Goal: Ask a question: Seek information or help from site administrators or community

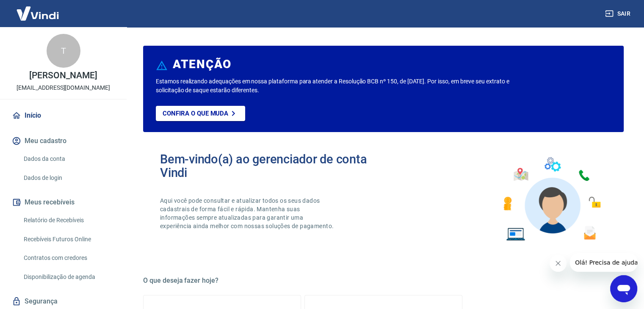
click at [624, 291] on icon "Abrir janela de mensagens" at bounding box center [623, 288] width 15 height 15
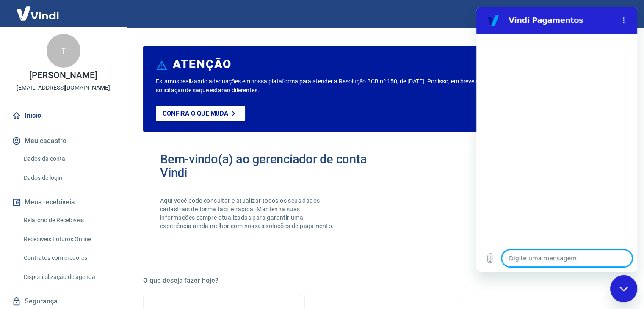
click at [556, 253] on textarea at bounding box center [567, 258] width 130 height 17
type textarea "B"
type textarea "x"
type textarea "Bo"
type textarea "x"
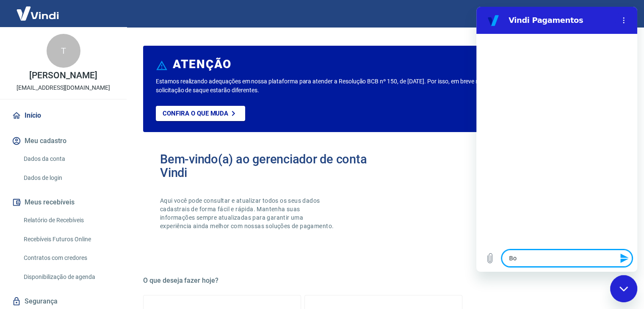
type textarea "Boa"
type textarea "x"
type textarea "Boa"
type textarea "x"
type textarea "Boa n"
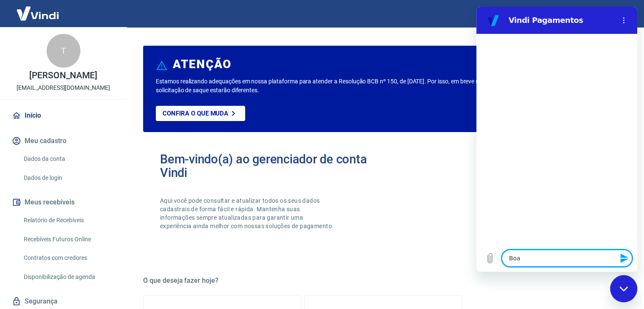
type textarea "x"
type textarea "Boa no"
type textarea "x"
type textarea "Boa noi"
type textarea "x"
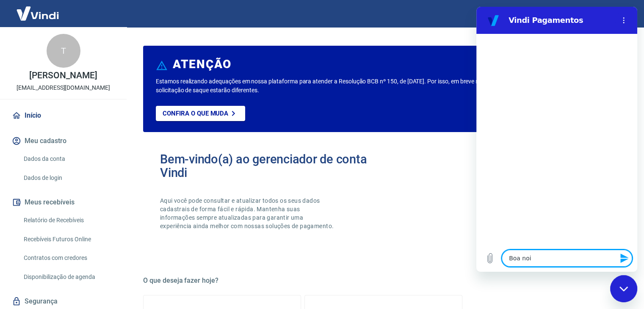
type textarea "Boa noit"
type textarea "x"
type textarea "Boa noite"
type textarea "x"
type textarea "Boa noite"
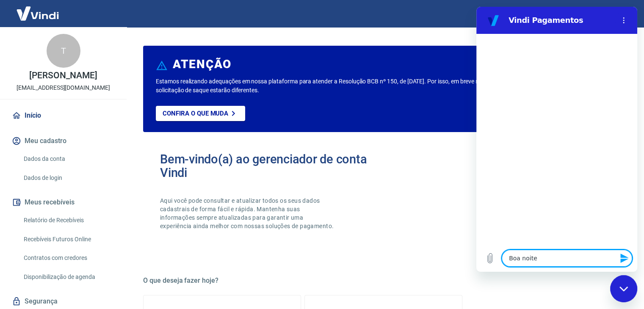
type textarea "x"
type textarea "Boa noite t"
type textarea "x"
type textarea "Boa noite tu"
type textarea "x"
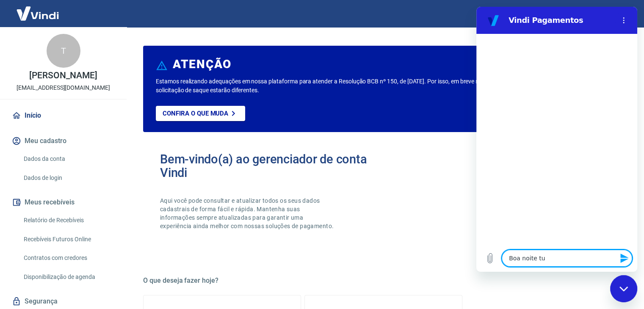
type textarea "Boa noite tud"
type textarea "x"
type textarea "Boa noite tudo"
type textarea "x"
type textarea "Boa noite tudo"
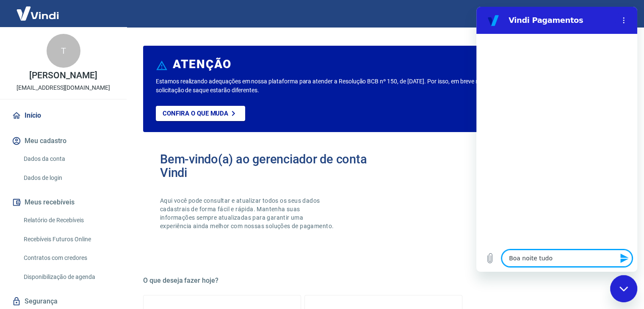
type textarea "x"
type textarea "Boa noite tudo b"
type textarea "x"
type textarea "Boa noite tudo be"
type textarea "x"
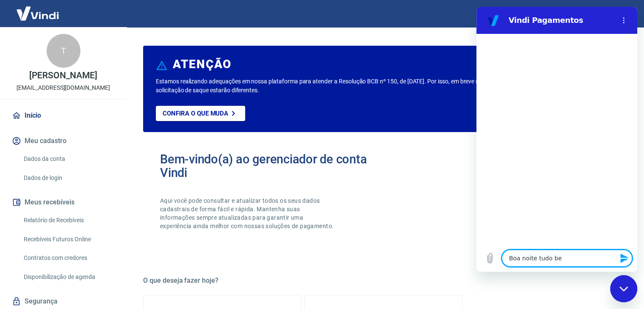
type textarea "Boa noite tudo bem"
type textarea "x"
type textarea "Boa noite tudo bem?"
type textarea "x"
type textarea "Boa noite tudo bem?"
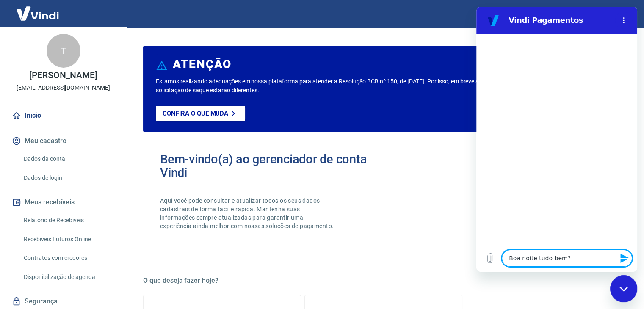
type textarea "x"
type textarea "Boa noite tudo bem? P"
type textarea "x"
type textarea "Boa noite tudo bem? PO"
type textarea "x"
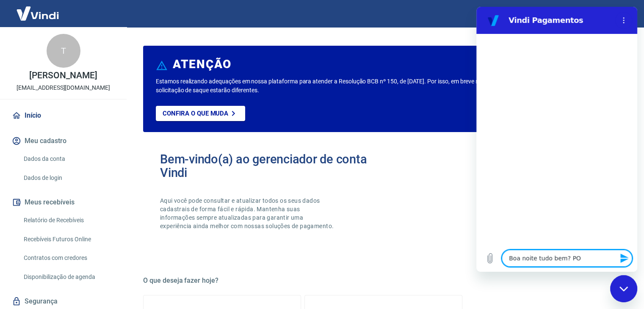
type textarea "Boa noite tudo bem? POr"
type textarea "x"
type textarea "Boa noite tudo bem? POre"
type textarea "x"
type textarea "Boa noite tudo bem? POrec"
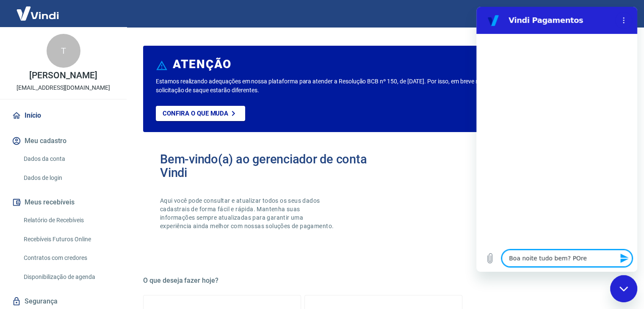
type textarea "x"
type textarea "Boa noite tudo bem? POreci"
type textarea "x"
type textarea "Boa noite tudo bem? POrec"
type textarea "x"
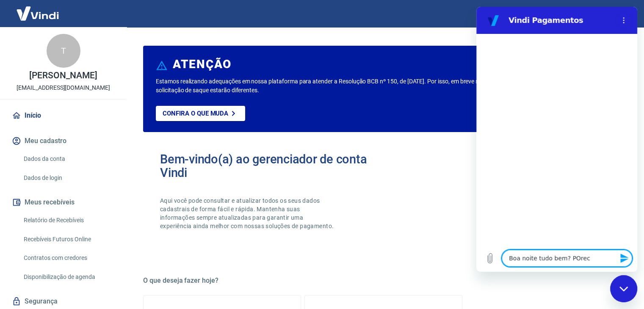
type textarea "Boa noite tudo bem? POre"
type textarea "x"
type textarea "Boa noite tudo bem? POr"
type textarea "x"
type textarea "Boa noite tudo bem? PO"
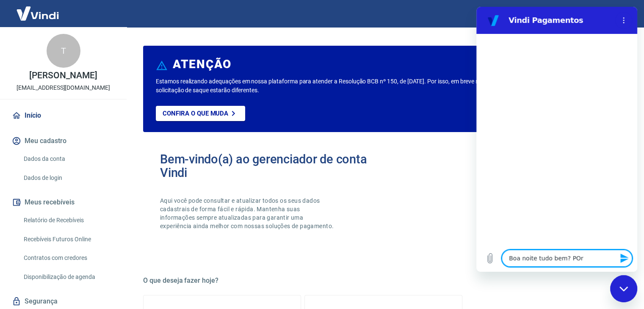
type textarea "x"
type textarea "Boa noite tudo bem? P"
type textarea "x"
type textarea "Boa noite tudo bem? Pr"
type textarea "x"
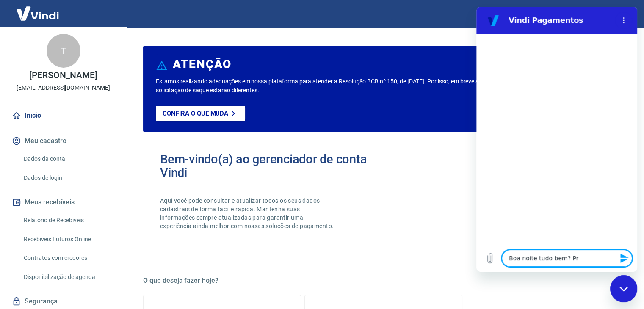
type textarea "Boa noite tudo bem? Pre"
type textarea "x"
type textarea "Boa noite tudo bem? Prec"
type textarea "x"
type textarea "Boa noite tudo bem? Preci"
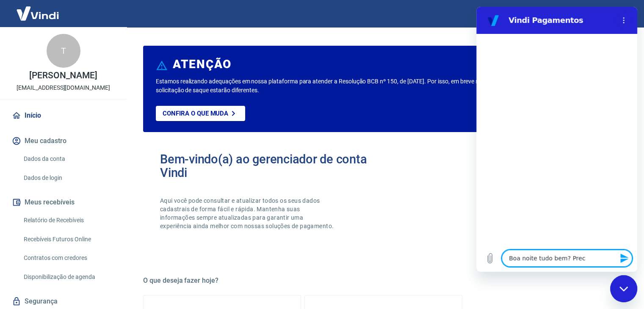
type textarea "x"
type textarea "Boa noite tudo bem? Precis"
type textarea "x"
type textarea "Boa noite tudo bem? Preciso"
type textarea "x"
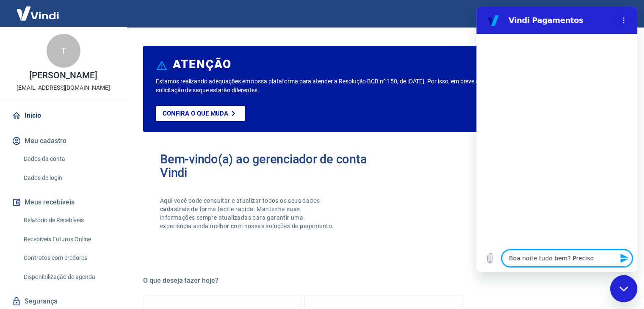
type textarea "Boa noite tudo bem? Preciso"
type textarea "x"
type textarea "Boa noite tudo bem? Preciso d"
type textarea "x"
type textarea "Boa noite tudo bem? Preciso de"
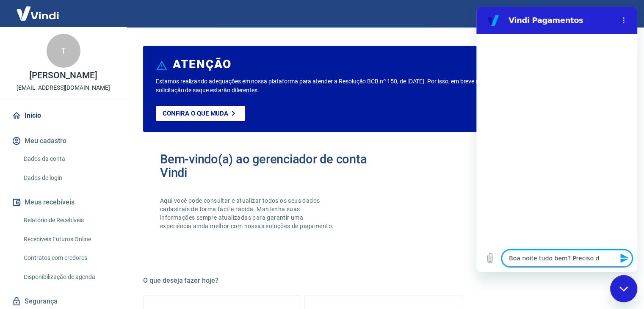
type textarea "x"
type textarea "Boa noite tudo bem? Preciso de"
type textarea "x"
type textarea "Boa noite tudo bem? Preciso de a"
type textarea "x"
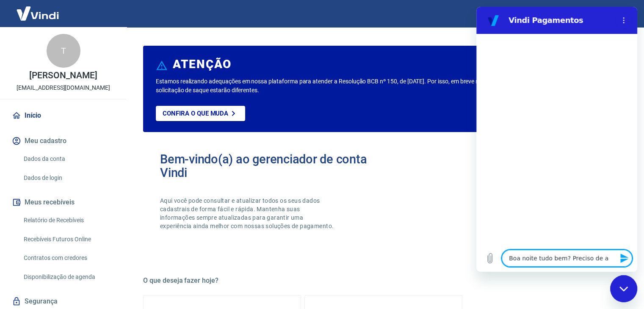
type textarea "Boa noite tudo bem? Preciso de aj"
type textarea "x"
type textarea "Boa noite tudo bem? Preciso de aju"
type textarea "x"
type textarea "Boa noite tudo bem? Preciso de ajud"
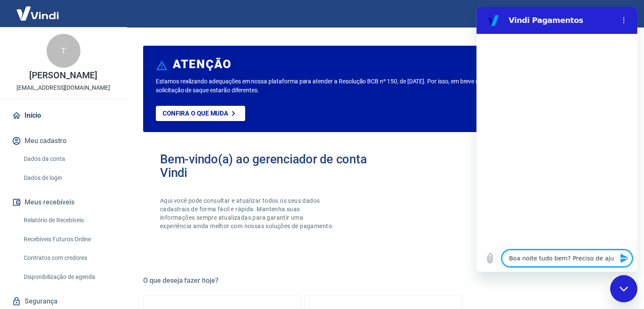
type textarea "x"
type textarea "Boa noite tudo bem? Preciso de ajuda"
type textarea "x"
type textarea "Boa noite tudo bem? Preciso de ajuda,"
type textarea "x"
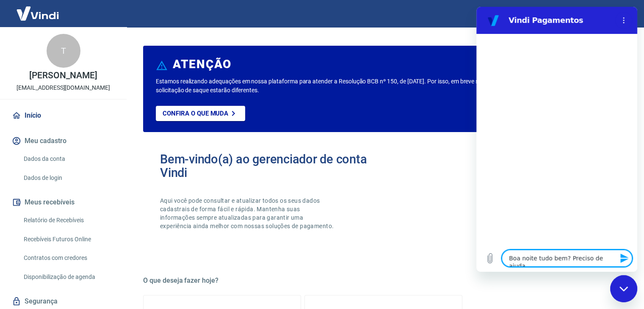
type textarea "Boa noite tudo bem? Preciso de ajuda,"
type textarea "x"
type textarea "Boa noite tudo bem? Preciso de ajuda, e"
type textarea "x"
type textarea "Boa noite tudo bem? Preciso de ajuda, es"
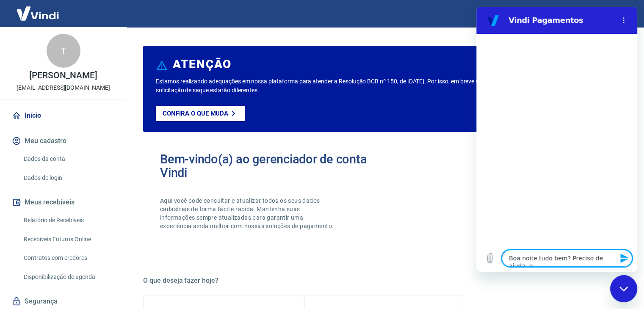
type textarea "x"
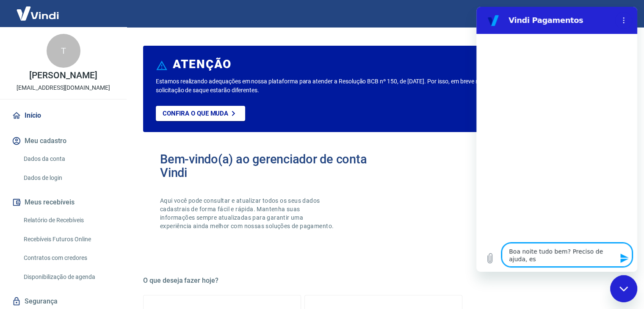
type textarea "Boa noite tudo bem? Preciso de ajuda, est"
type textarea "x"
type textarea "Boa noite tudo bem? Preciso de ajuda, esto"
type textarea "x"
type textarea "Boa noite tudo bem? Preciso de ajuda, estou"
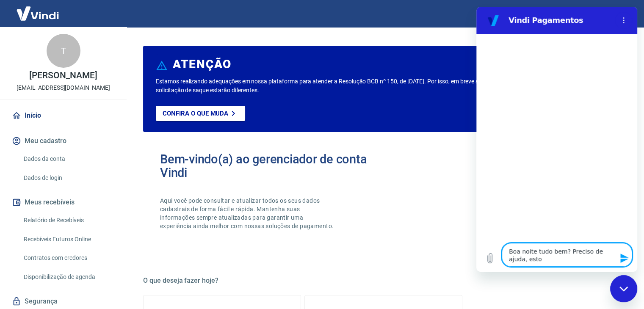
type textarea "x"
type textarea "Boa noite tudo bem? Preciso de ajuda, estoui"
type textarea "x"
type textarea "Boa noite tudo bem? Preciso de ajuda, estoui"
type textarea "x"
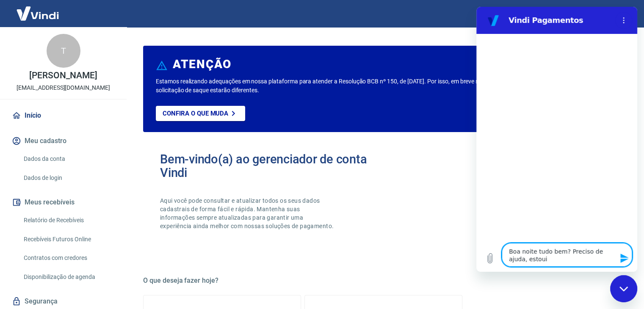
type textarea "Boa noite tudo bem? Preciso de ajuda, estoui"
type textarea "x"
type textarea "Boa noite tudo bem? Preciso de ajuda, estou"
type textarea "x"
type textarea "Boa noite tudo bem? Preciso de ajuda, estou"
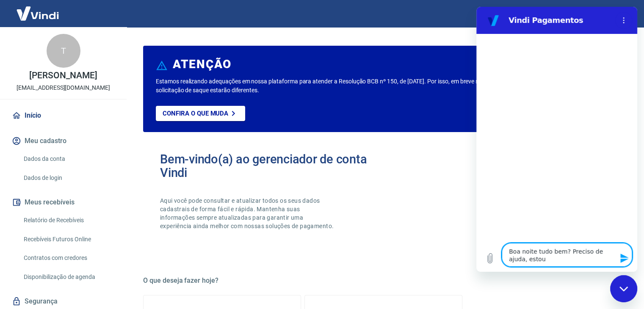
type textarea "x"
type textarea "Boa noite tudo bem? Preciso de ajuda, estou i"
type textarea "x"
type textarea "Boa noite tudo bem? Preciso de ajuda, estou in"
type textarea "x"
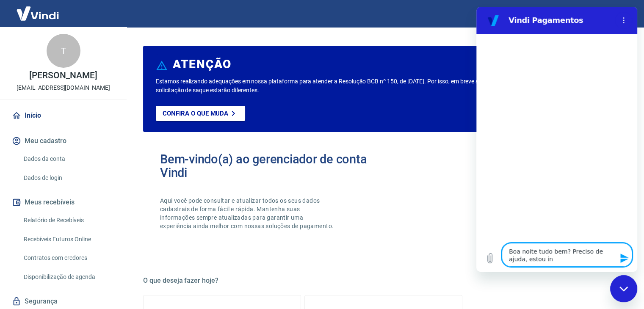
type textarea "Boa noite tudo bem? Preciso de ajuda, estou ini"
type textarea "x"
type textarea "Boa noite tudo bem? Preciso de ajuda, estou inic"
type textarea "x"
type textarea "Boa noite tudo bem? Preciso de ajuda, estou inici"
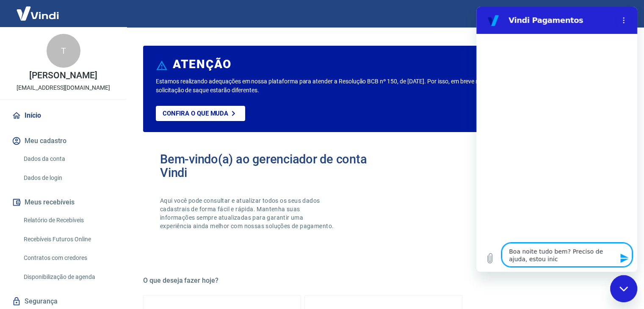
type textarea "x"
type textarea "Boa noite tudo bem? Preciso de ajuda, estou inicia"
type textarea "x"
type textarea "Boa noite tudo bem? Preciso de ajuda, estou inician"
type textarea "x"
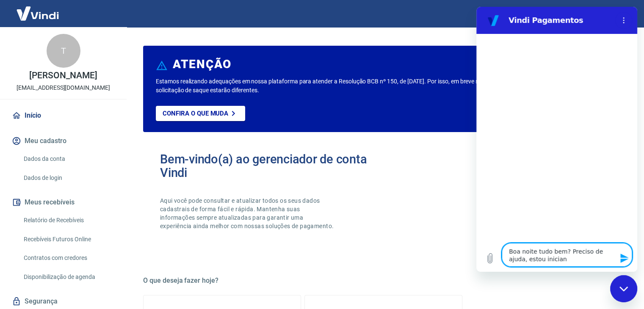
type textarea "Boa noite tudo bem? Preciso de ajuda, estou iniciand"
type textarea "x"
type textarea "Boa noite tudo bem? Preciso de ajuda, estou iniciando"
type textarea "x"
type textarea "Boa noite tudo bem? Preciso de ajuda, estou iniciando"
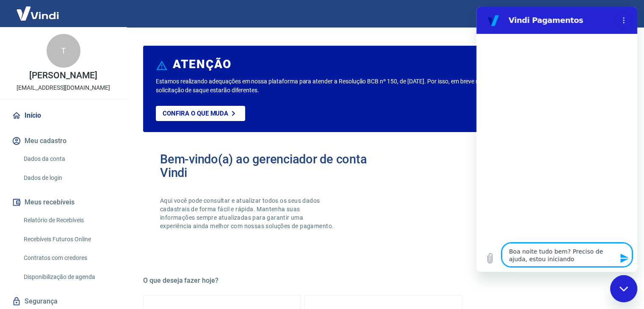
type textarea "x"
type textarea "Boa noite tudo bem? Preciso de ajuda, estou iniciando n"
type textarea "x"
type textarea "Boa noite tudo bem? Preciso de ajuda, estou iniciando na"
type textarea "x"
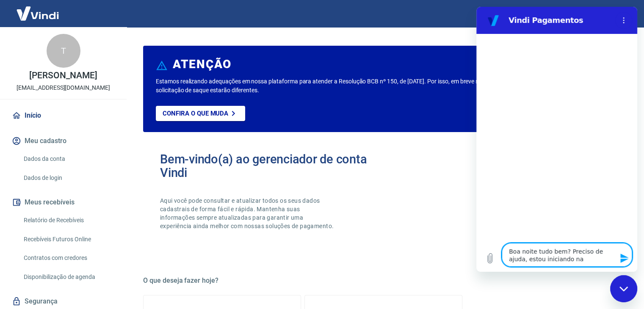
type textarea "Boa noite tudo bem? Preciso de ajuda, estou iniciando nas"
type textarea "x"
type textarea "Boa noite tudo bem? Preciso de ajuda, estou iniciando nas"
type textarea "x"
type textarea "Boa noite tudo bem? Preciso de ajuda, estou iniciando nas v"
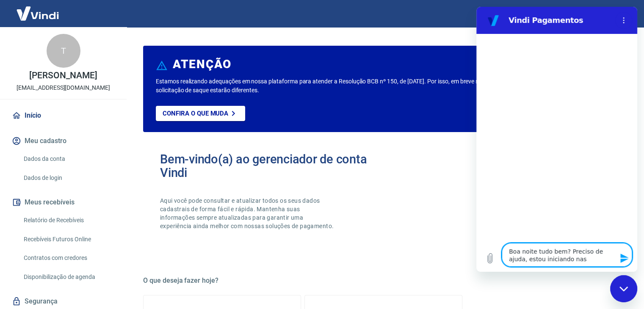
type textarea "x"
type textarea "Boa noite tudo bem? Preciso de ajuda, estou iniciando nas ve"
type textarea "x"
type textarea "Boa noite tudo bem? Preciso de ajuda, estou iniciando nas ven"
type textarea "x"
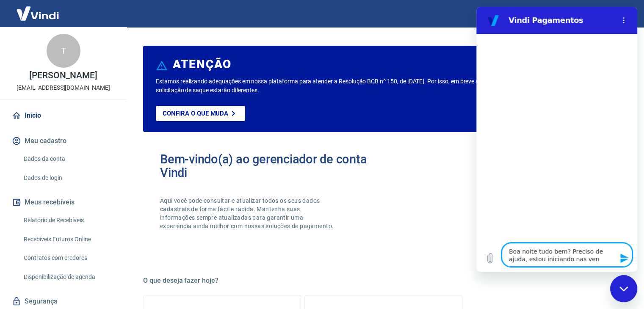
type textarea "Boa noite tudo bem? Preciso de ajuda, estou iniciando nas vend"
type textarea "x"
type textarea "Boa noite tudo bem? Preciso de ajuda, estou iniciando nas venda"
type textarea "x"
type textarea "Boa noite tudo bem? Preciso de ajuda, estou iniciando nas vendas"
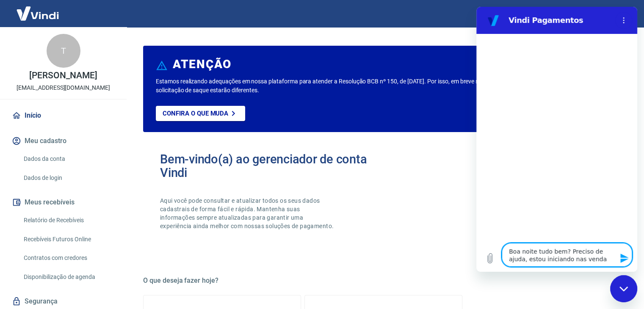
type textarea "x"
type textarea "Boa noite tudo bem? Preciso de ajuda, estou iniciando nas vendas"
type textarea "x"
type textarea "Boa noite tudo bem? Preciso de ajuda, estou iniciando nas vendas o"
type textarea "x"
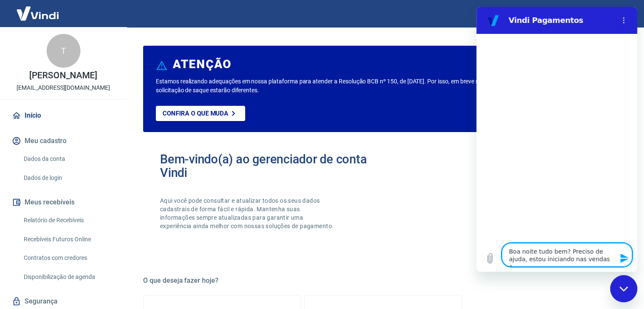
type textarea "Boa noite tudo bem? Preciso de ajuda, estou iniciando nas vendas on"
type textarea "x"
type textarea "Boa noite tudo bem? Preciso de ajuda, estou iniciando nas vendas onl"
type textarea "x"
type textarea "Boa noite tudo bem? Preciso de ajuda, estou iniciando nas vendas onli"
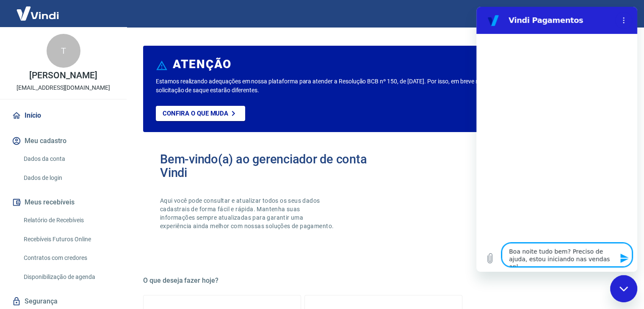
type textarea "x"
type textarea "Boa noite tudo bem? Preciso de ajuda, estou iniciando nas vendas onlin"
type textarea "x"
type textarea "Boa noite tudo bem? Preciso de ajuda, estou iniciando nas vendas online"
type textarea "x"
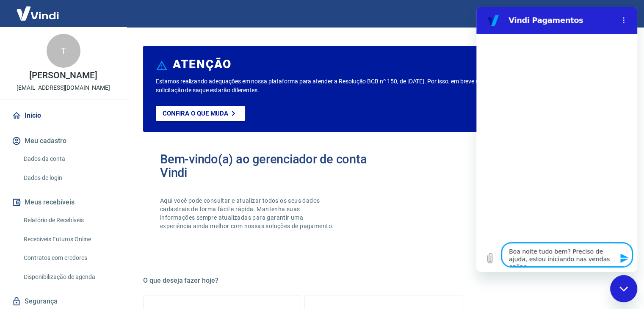
type textarea "Boa noite tudo bem? Preciso de ajuda, estou iniciando nas vendas online,"
type textarea "x"
type textarea "Boa noite tudo bem? Preciso de ajuda, estou iniciando nas vendas online,"
type textarea "x"
type textarea "Boa noite tudo bem? Preciso de ajuda, estou iniciando nas vendas online, f"
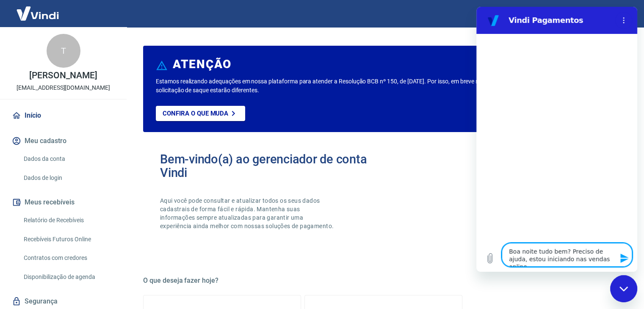
type textarea "x"
type textarea "Boa noite tudo bem? Preciso de ajuda, estou iniciando nas vendas online, fi"
type textarea "x"
type textarea "Boa noite tudo bem? Preciso de ajuda, estou iniciando nas vendas online, fiz"
type textarea "x"
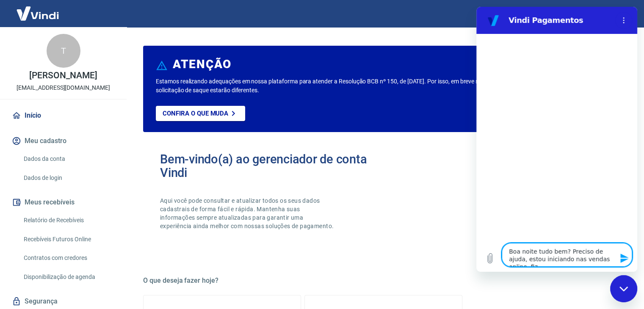
type textarea "Boa noite tudo bem? Preciso de ajuda, estou iniciando nas vendas online, fiz"
type textarea "x"
type textarea "Boa noite tudo bem? Preciso de ajuda, estou iniciando nas vendas online, fiz m"
type textarea "x"
type textarea "Boa noite tudo bem? Preciso de ajuda, estou iniciando nas vendas online, fiz me"
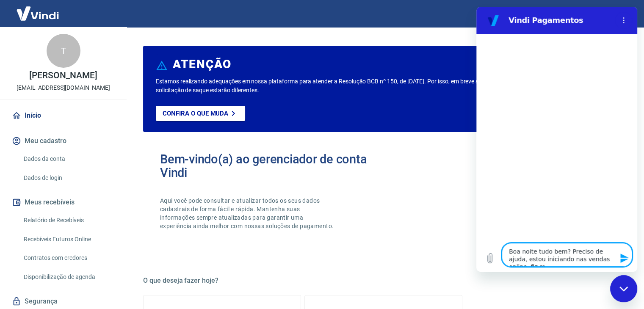
type textarea "x"
type textarea "Boa noite tudo bem? Preciso de ajuda, estou iniciando nas vendas online, fiz meu"
type textarea "x"
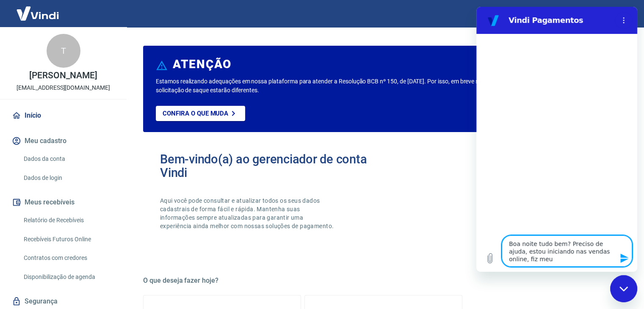
type textarea "Boa noite tudo bem? Preciso de ajuda, estou iniciando nas vendas online, fiz meu"
type textarea "x"
type textarea "Boa noite tudo bem? Preciso de ajuda, estou iniciando nas vendas online, fiz me…"
type textarea "x"
type textarea "Boa noite tudo bem? Preciso de ajuda, estou iniciando nas vendas online, fiz me…"
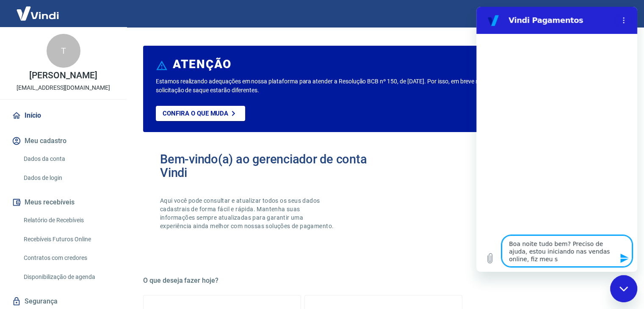
type textarea "x"
type textarea "Boa noite tudo bem? Preciso de ajuda, estou iniciando nas vendas online, fiz me…"
type textarea "x"
type textarea "Boa noite tudo bem? Preciso de ajuda, estou iniciando nas vendas online, fiz me…"
type textarea "x"
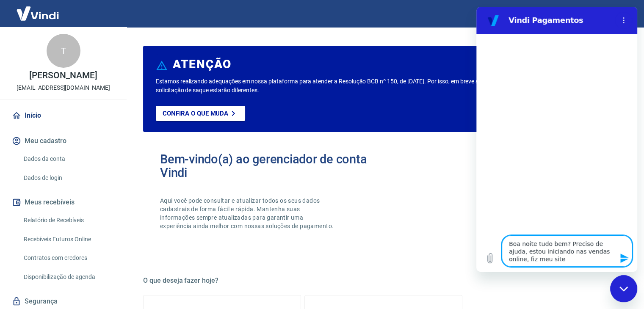
type textarea "Boa noite tudo bem? Preciso de ajuda, estou iniciando nas vendas online, fiz me…"
type textarea "x"
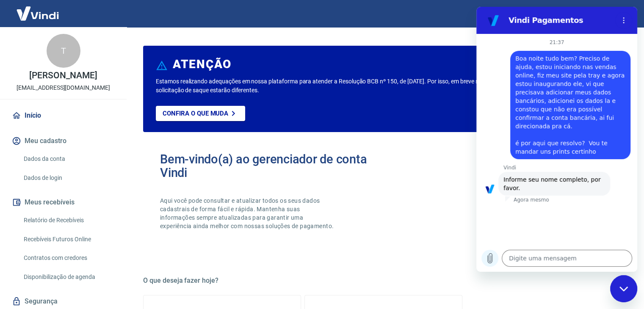
click at [489, 258] on icon "Carregar arquivo" at bounding box center [490, 259] width 5 height 10
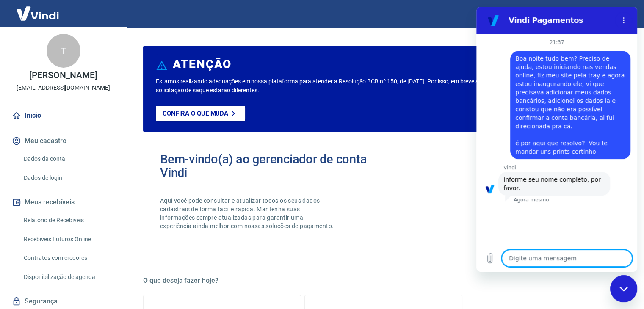
click at [526, 256] on textarea at bounding box center [567, 258] width 130 height 17
paste textarea "Taina Pereira Nunes"
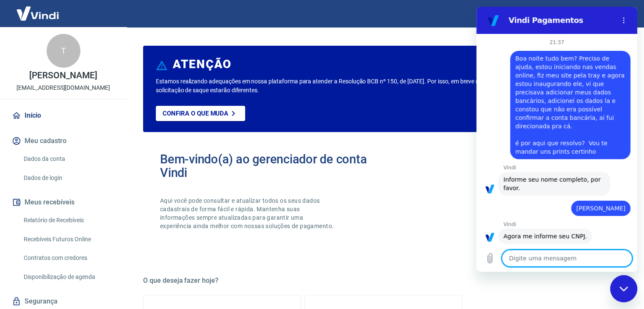
scroll to position [0, 0]
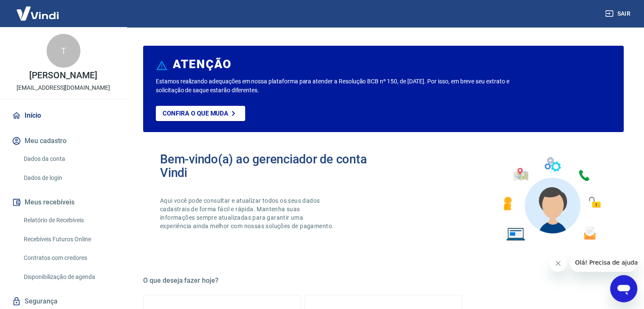
click at [633, 290] on div "Abrir janela de mensagens" at bounding box center [623, 288] width 25 height 25
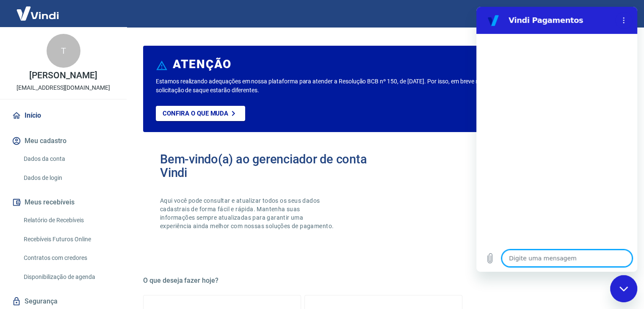
click at [589, 263] on textarea at bounding box center [567, 258] width 130 height 17
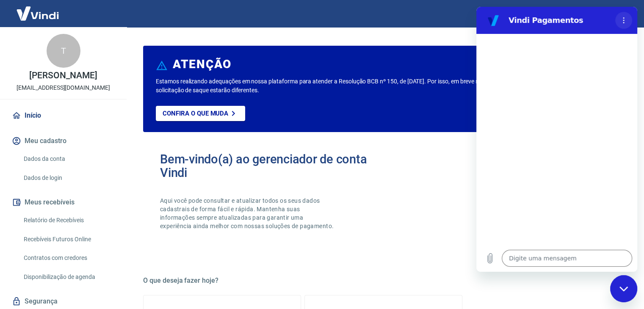
click at [624, 18] on circle "Menu de opções" at bounding box center [623, 17] width 1 height 1
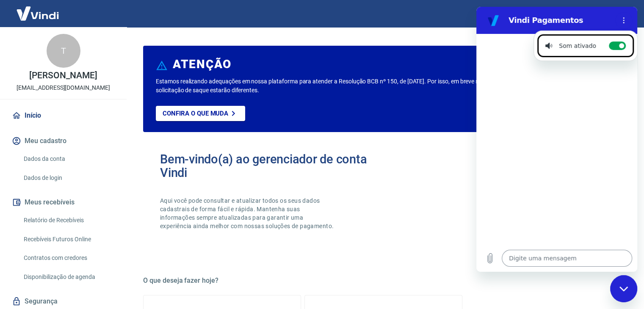
drag, startPoint x: 529, startPoint y: 268, endPoint x: 532, endPoint y: 263, distance: 6.1
click at [530, 266] on div "Digite uma mensagem x" at bounding box center [556, 258] width 161 height 27
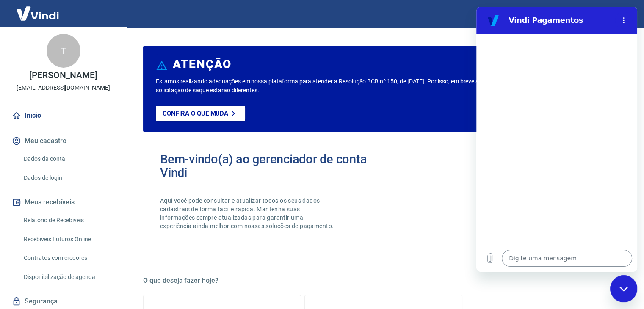
click at [533, 262] on textarea at bounding box center [567, 258] width 130 height 17
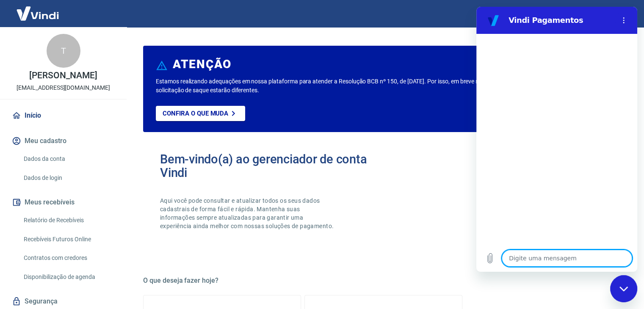
type textarea "o"
type textarea "x"
type textarea "oi"
type textarea "x"
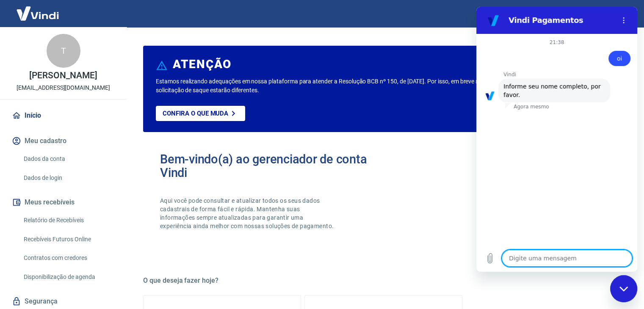
click at [549, 261] on textarea at bounding box center [567, 258] width 130 height 17
paste textarea "[PERSON_NAME]"
type textarea "[PERSON_NAME]"
type textarea "x"
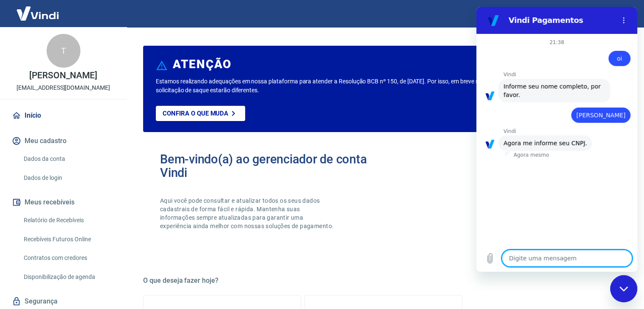
paste textarea "382.881.718-18"
type textarea "382.881.718-18"
type textarea "x"
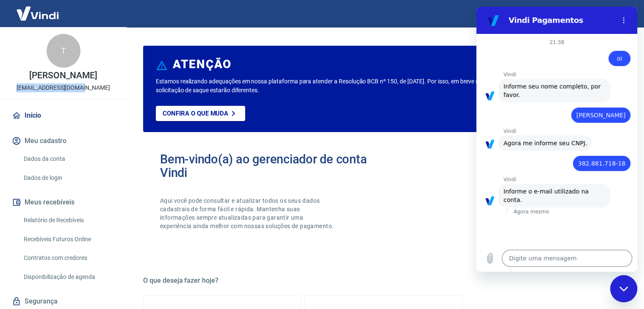
drag, startPoint x: 25, startPoint y: 86, endPoint x: 93, endPoint y: 85, distance: 68.2
click at [93, 85] on div "T Tainá Pereira Nunes taina.maike@gmail.com" at bounding box center [63, 63] width 127 height 72
copy p "[EMAIL_ADDRESS][DOMAIN_NAME]"
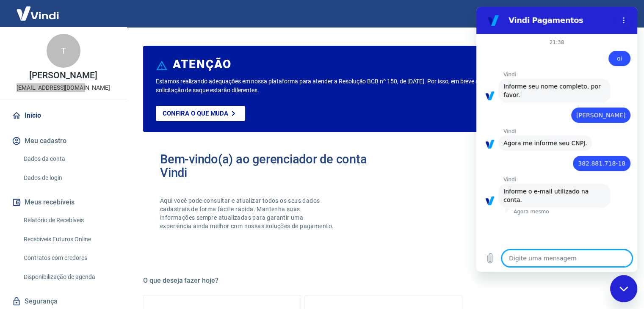
click at [583, 258] on textarea at bounding box center [567, 258] width 130 height 17
paste textarea "[EMAIL_ADDRESS][DOMAIN_NAME]"
type textarea "[EMAIL_ADDRESS][DOMAIN_NAME]"
type textarea "x"
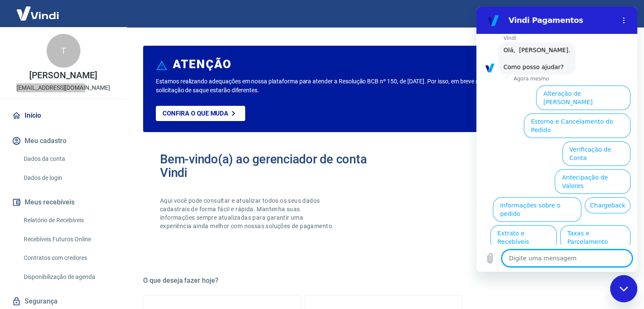
scroll to position [203, 0]
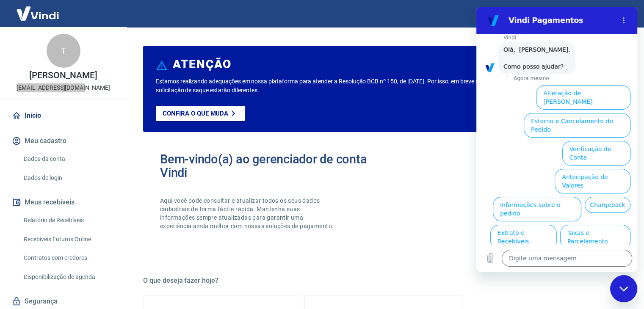
click at [588, 85] on button "Alteração de [PERSON_NAME]" at bounding box center [583, 97] width 94 height 25
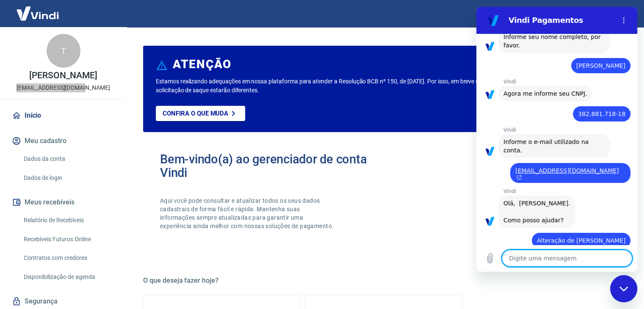
type textarea "x"
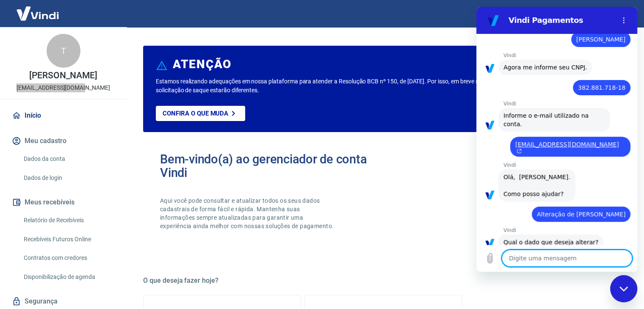
scroll to position [155, 0]
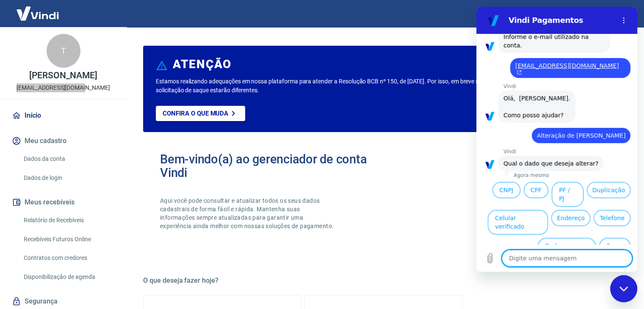
click at [539, 255] on textarea at bounding box center [567, 258] width 130 height 17
type textarea "a"
type textarea "x"
type textarea "at"
type textarea "x"
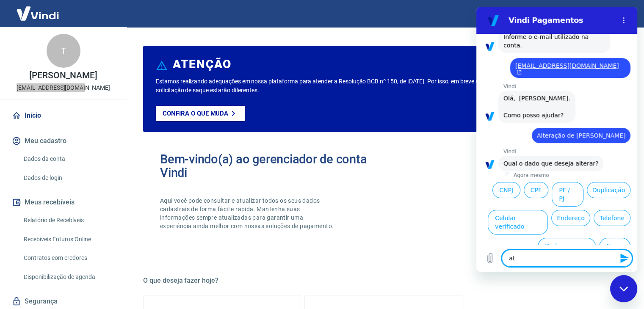
type textarea "ate"
type textarea "x"
type textarea "aten"
type textarea "x"
type textarea "atend"
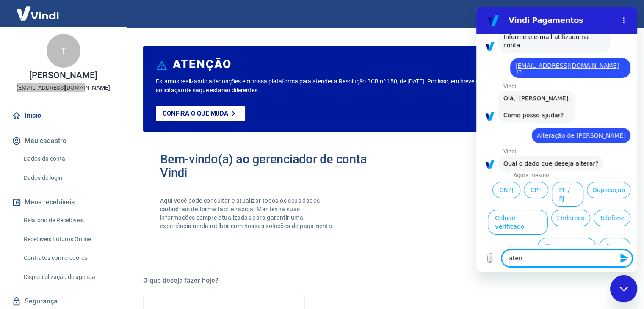
type textarea "x"
type textarea "atende"
type textarea "x"
type textarea "atenden"
type textarea "x"
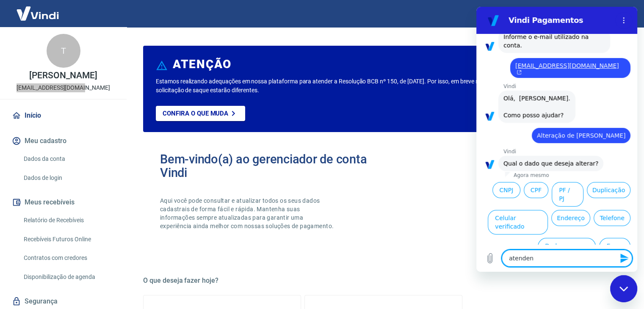
type textarea "atendent"
type textarea "x"
type textarea "atendente"
type textarea "x"
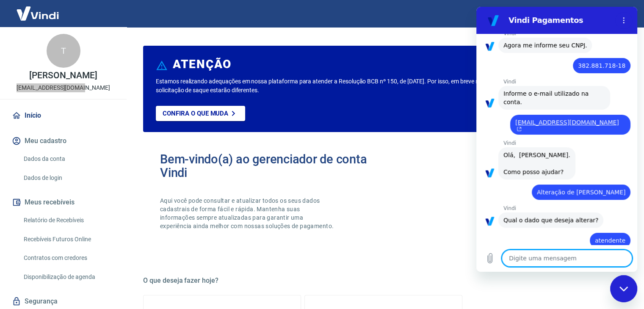
type textarea "x"
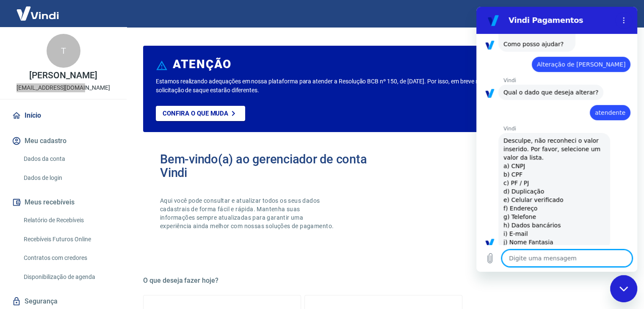
scroll to position [227, 0]
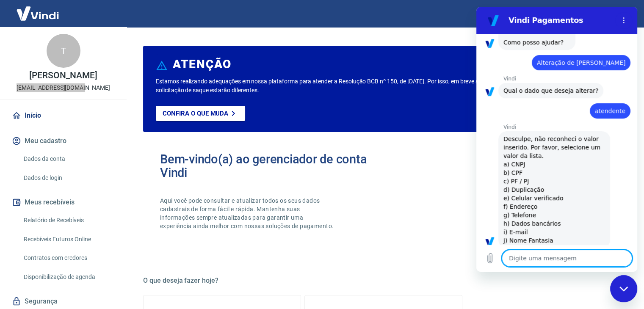
click at [560, 261] on textarea at bounding box center [567, 258] width 130 height 17
type textarea "a"
type textarea "x"
type textarea "at"
type textarea "x"
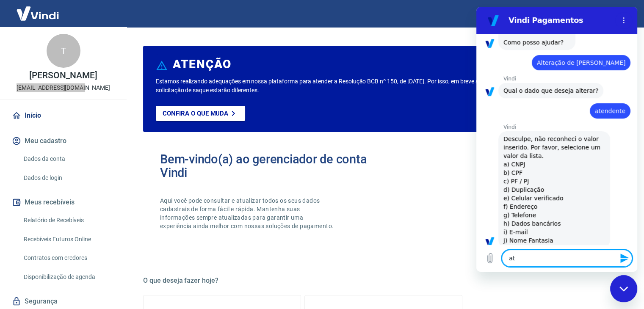
type textarea "ate"
type textarea "x"
type textarea "aten"
type textarea "x"
type textarea "atend"
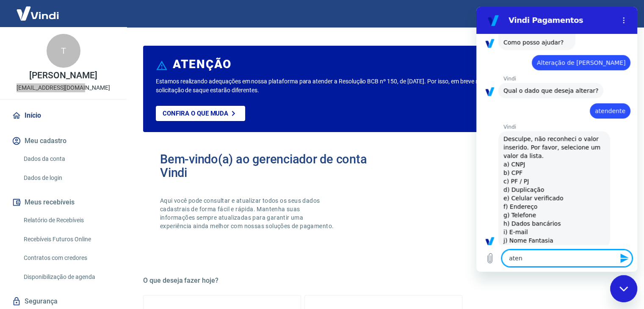
type textarea "x"
type textarea "atende"
type textarea "x"
type textarea "atenden"
type textarea "x"
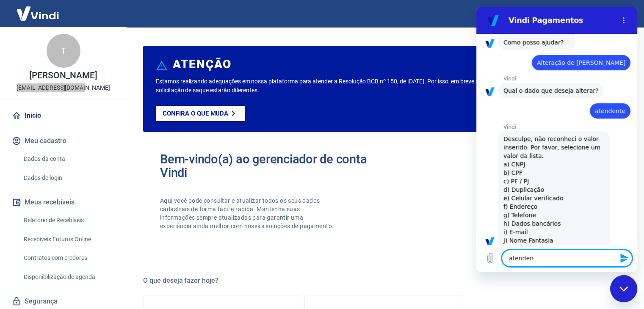
type textarea "atendent"
type textarea "x"
type textarea "atendente"
type textarea "x"
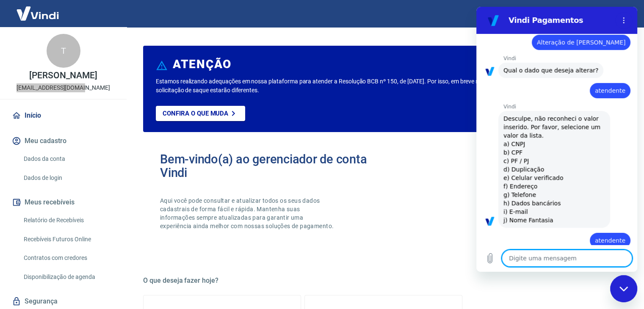
type textarea "x"
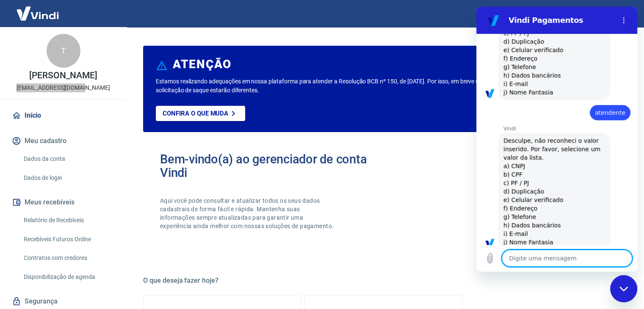
scroll to position [377, 0]
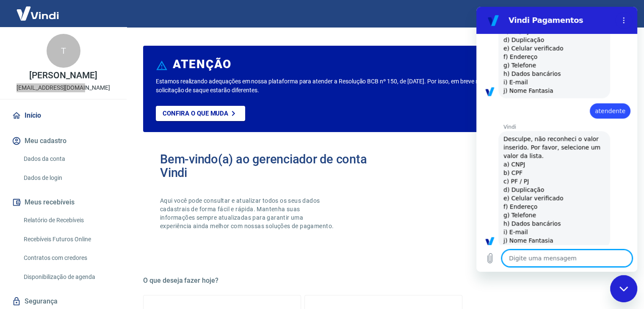
type textarea "f"
type textarea "x"
type textarea "fa"
type textarea "x"
type textarea "fal"
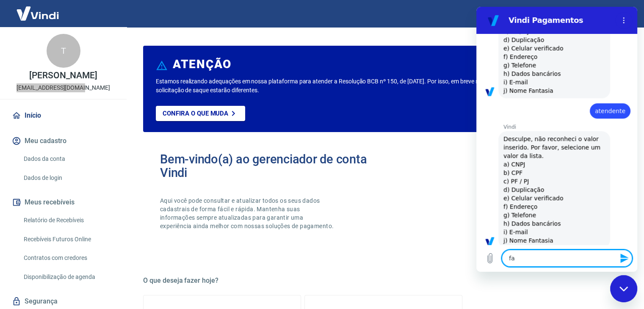
type textarea "x"
type textarea "fala"
type textarea "x"
type textarea "falar"
type textarea "x"
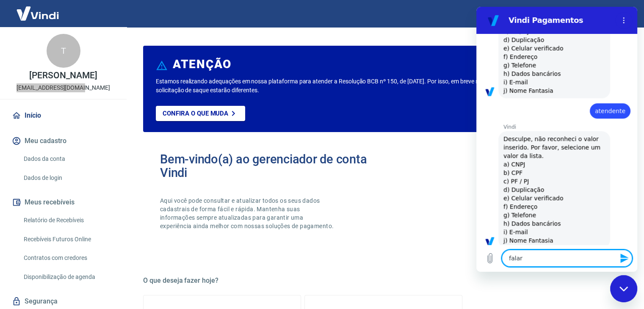
type textarea "falar"
type textarea "x"
type textarea "falar c"
type textarea "x"
type textarea "falar co"
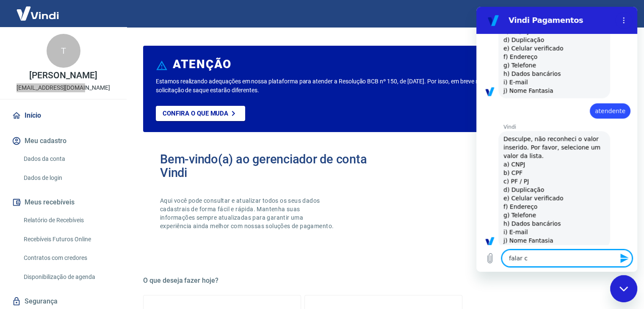
type textarea "x"
type textarea "falar com"
type textarea "x"
type textarea "falar com"
type textarea "x"
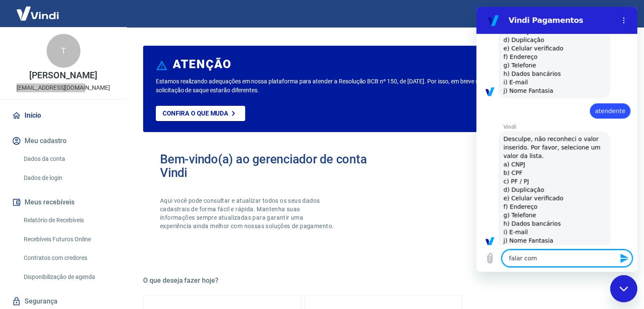
type textarea "falar com a"
type textarea "x"
type textarea "falar com at"
type textarea "x"
type textarea "falar com ate"
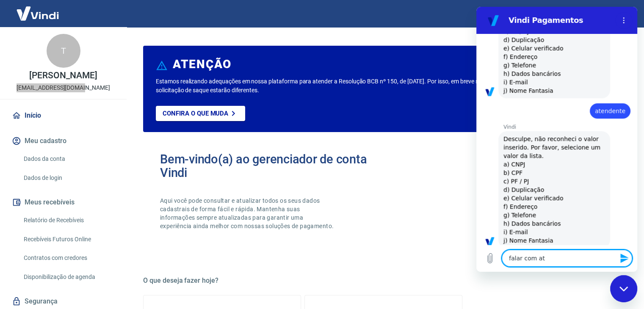
type textarea "x"
type textarea "falar com aten"
type textarea "x"
type textarea "falar com atend"
type textarea "x"
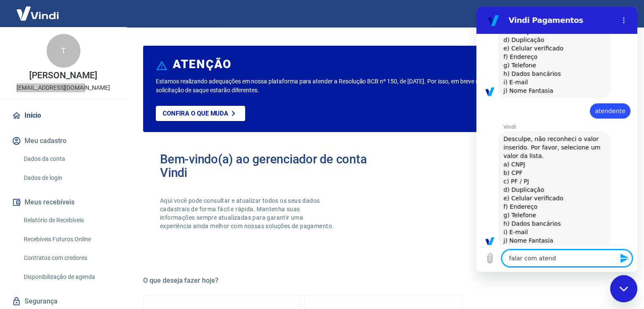
type textarea "falar com atende"
type textarea "x"
type textarea "falar com atenden"
type textarea "x"
type textarea "falar com atendent"
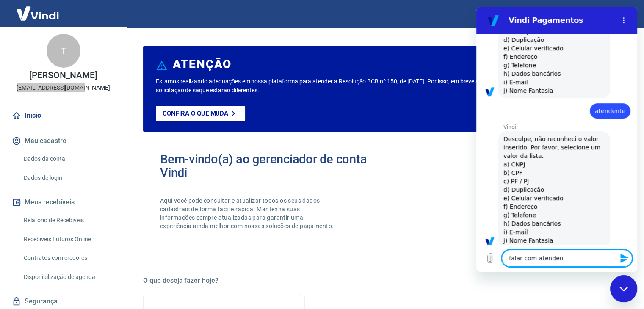
type textarea "x"
type textarea "falar com atendente"
type textarea "x"
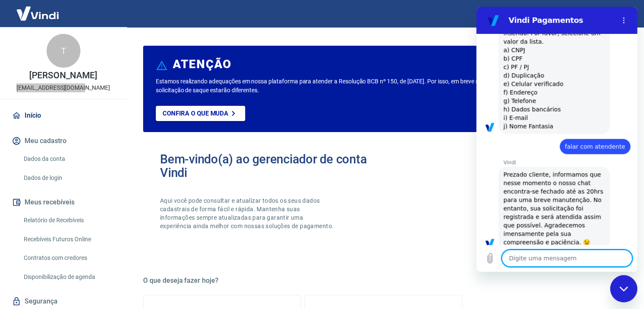
type textarea "x"
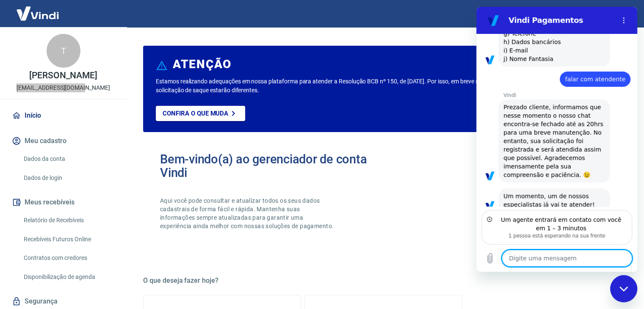
scroll to position [561, 0]
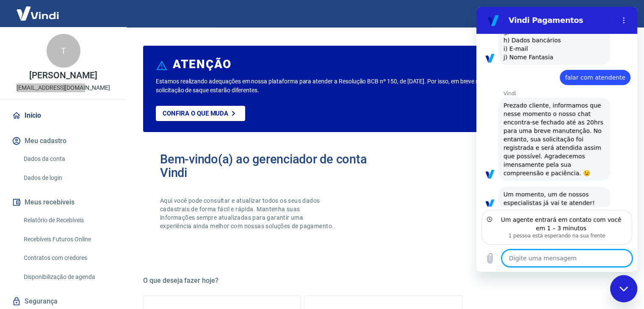
type textarea "o"
type textarea "x"
type textarea "ob"
type textarea "x"
type textarea "obr"
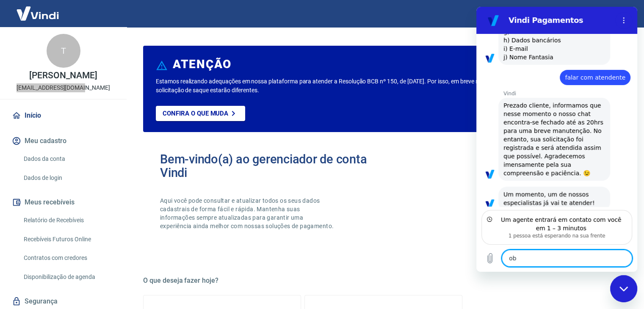
type textarea "x"
type textarea "obri"
type textarea "x"
type textarea "obrig"
type textarea "x"
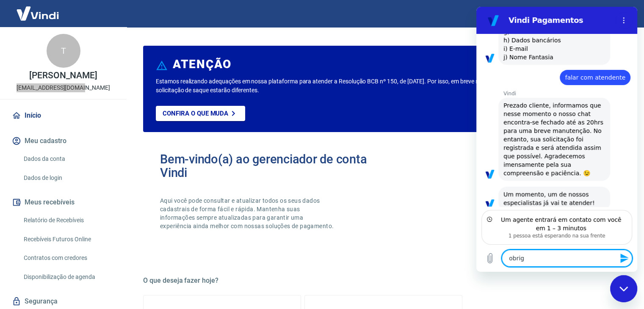
type textarea "obriga"
type textarea "x"
type textarea "obrigad"
type textarea "x"
type textarea "obrigado"
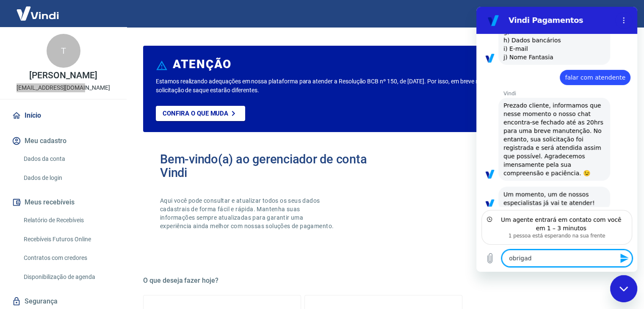
type textarea "x"
type textarea "obrigado"
type textarea "x"
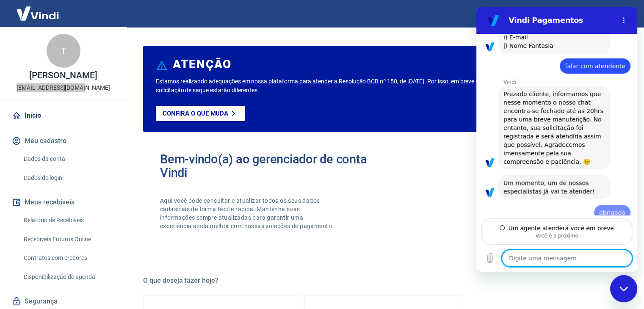
type textarea "x"
type textarea "B"
type textarea "x"
type textarea "Bo"
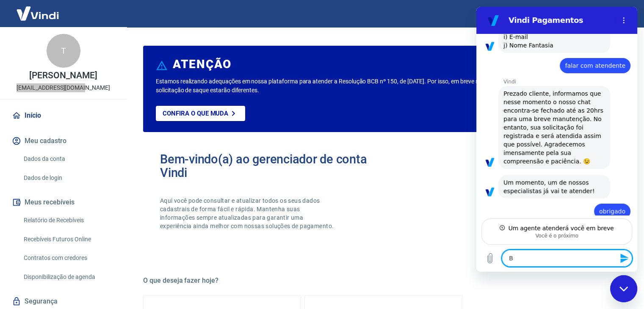
type textarea "x"
type textarea "Boa"
type textarea "x"
type textarea "Boa"
type textarea "x"
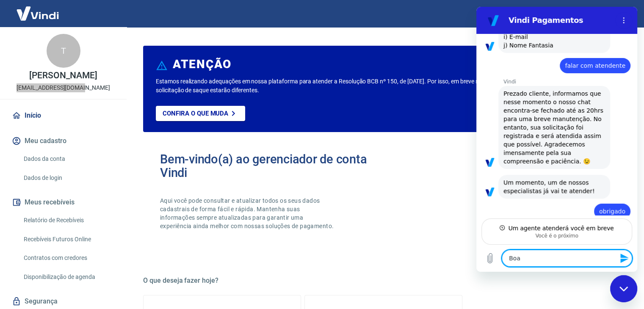
type textarea "Boa n"
type textarea "x"
type textarea "Boa no"
type textarea "x"
type textarea "Boa noi"
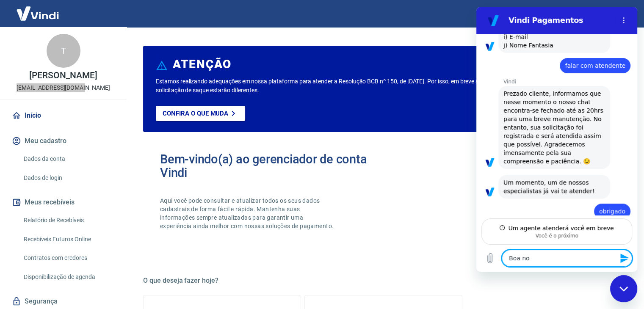
type textarea "x"
type textarea "Boa noit"
type textarea "x"
type textarea "Boa noite"
type textarea "x"
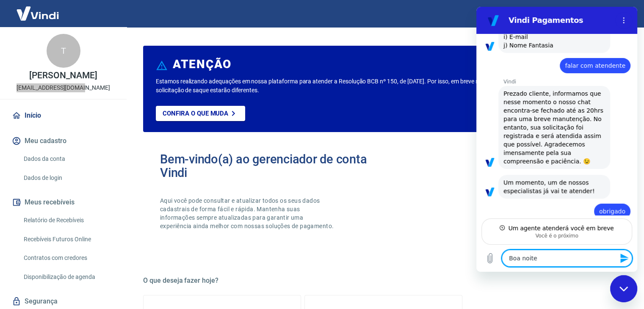
type textarea "Boa noite"
type textarea "x"
type textarea "Boa noite t"
type textarea "x"
type textarea "Boa noite tu"
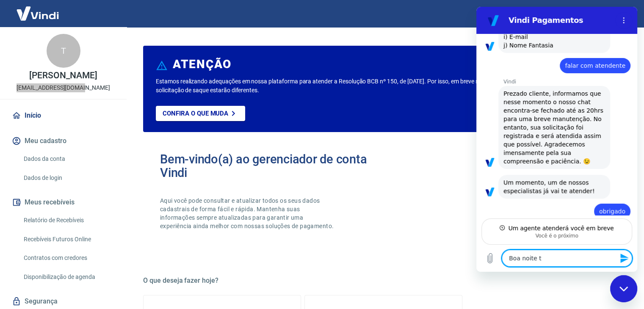
type textarea "x"
type textarea "Boa noite tud"
type textarea "x"
type textarea "Boa noite tudo"
type textarea "x"
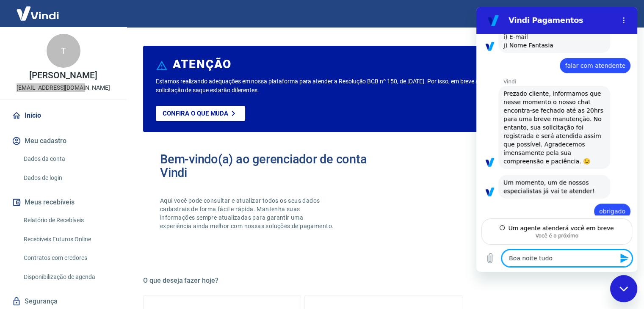
type textarea "Boa noite tudo"
type textarea "x"
type textarea "Boa noite tudo b"
type textarea "x"
type textarea "Boa noite tudo be"
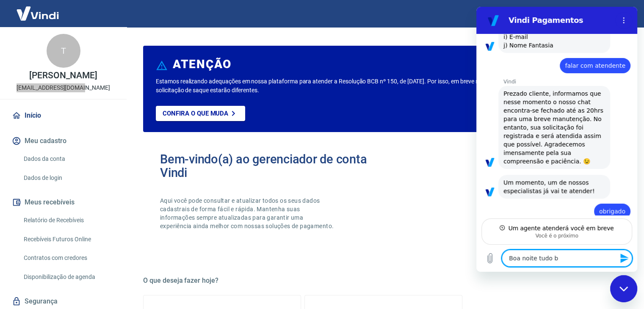
type textarea "x"
type textarea "Boa noite tudo bem"
type textarea "x"
type textarea "Boa noite tudo bem?"
type textarea "x"
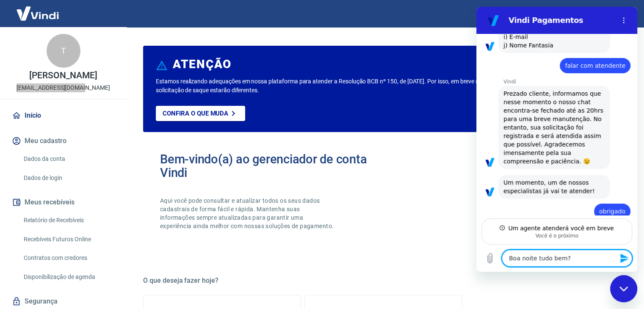
type textarea "Boa noite tudo bem?"
type textarea "x"
type textarea "Boa noite tudo bem? P"
type textarea "x"
type textarea "Boa noite tudo bem? PR"
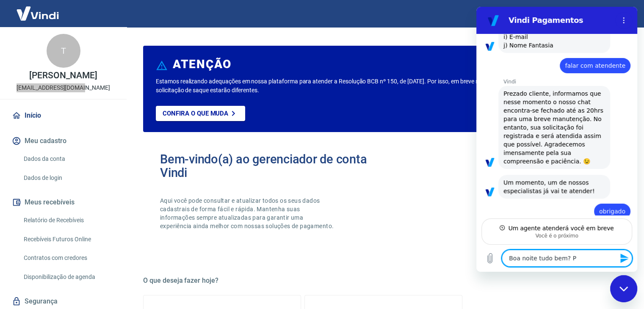
type textarea "x"
type textarea "Boa noite tudo bem? PRe"
type textarea "x"
type textarea "Boa noite tudo bem? PRec"
type textarea "x"
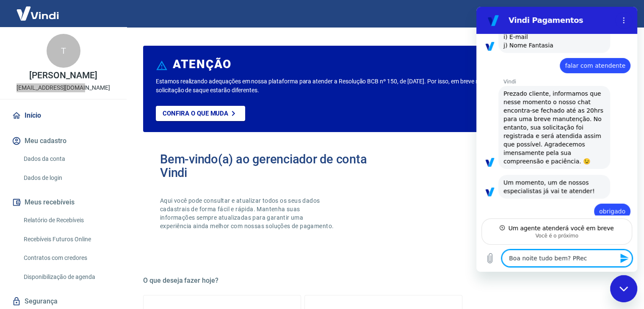
type textarea "Boa noite tudo bem? PReci"
type textarea "x"
type textarea "Boa noite tudo bem? PRecis"
type textarea "x"
type textarea "Boa noite tudo bem? PReciso"
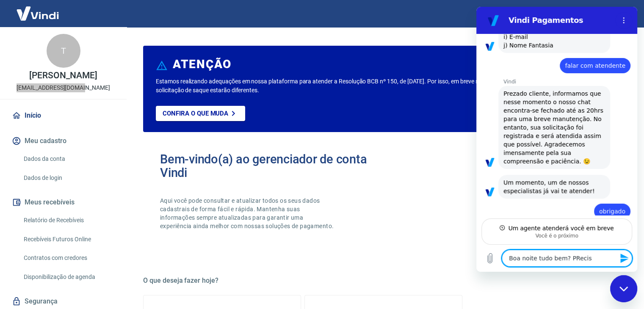
type textarea "x"
type textarea "Boa noite tudo bem? PReciso"
type textarea "x"
type textarea "Boa noite tudo bem? PReciso"
type textarea "x"
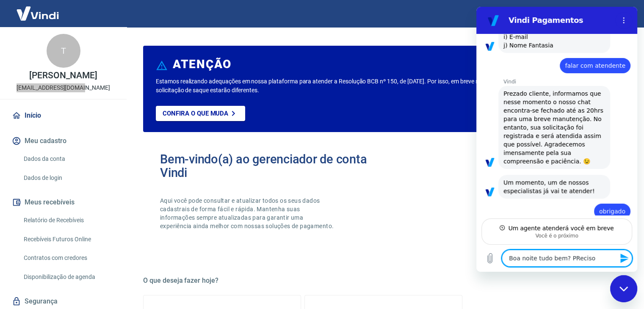
type textarea "Boa noite tudo bem? PRecis"
type textarea "x"
type textarea "Boa noite tudo bem? PReci"
type textarea "x"
type textarea "Boa noite tudo bem? PRec"
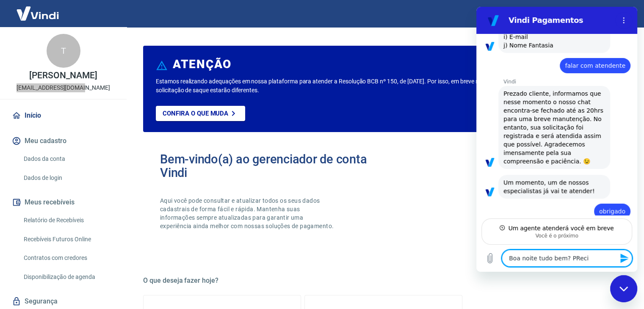
type textarea "x"
type textarea "Boa noite tudo bem? PRe"
type textarea "x"
type textarea "Boa noite tudo bem? PR"
type textarea "x"
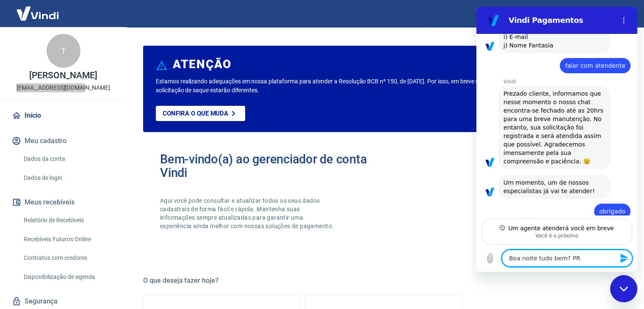
type textarea "Boa noite tudo bem? P"
type textarea "x"
type textarea "Boa noite tudo bem? Pr"
type textarea "x"
type textarea "Boa noite tudo bem? Pre"
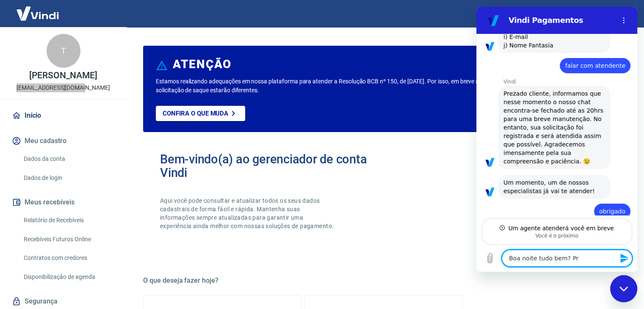
type textarea "x"
type textarea "Boa noite tudo bem? Prec"
type textarea "x"
type textarea "Boa noite tudo bem? Preci"
type textarea "x"
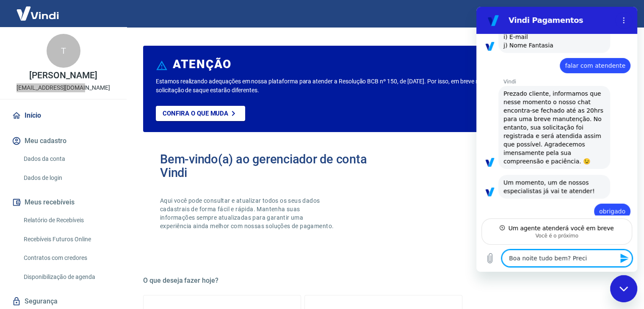
type textarea "Boa noite tudo bem? Precis"
type textarea "x"
type textarea "Boa noite tudo bem? Preciso"
type textarea "x"
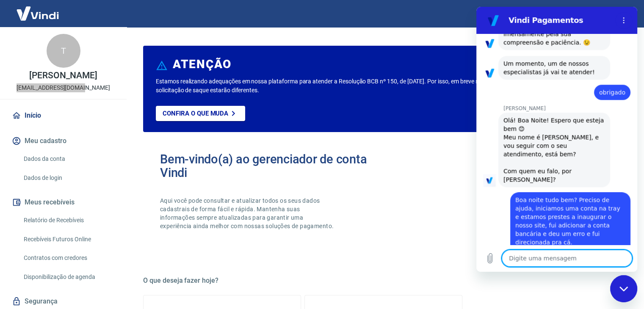
scroll to position [693, 0]
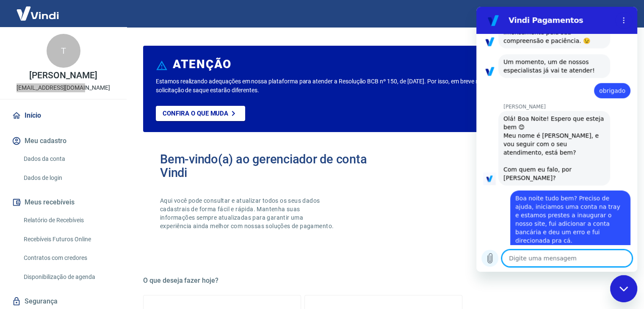
click at [495, 253] on button "Carregar arquivo" at bounding box center [490, 258] width 17 height 17
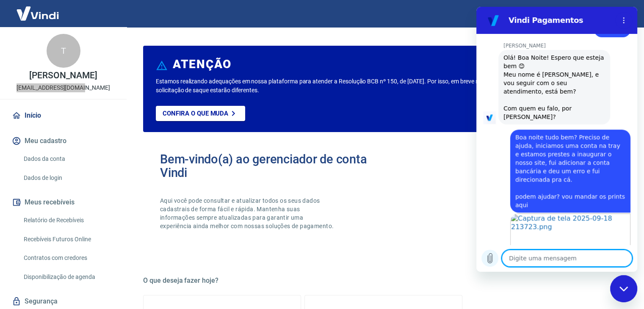
scroll to position [756, 0]
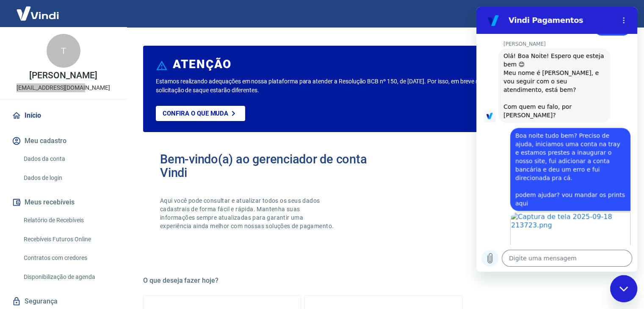
click at [489, 257] on icon "Carregar arquivo" at bounding box center [490, 259] width 5 height 10
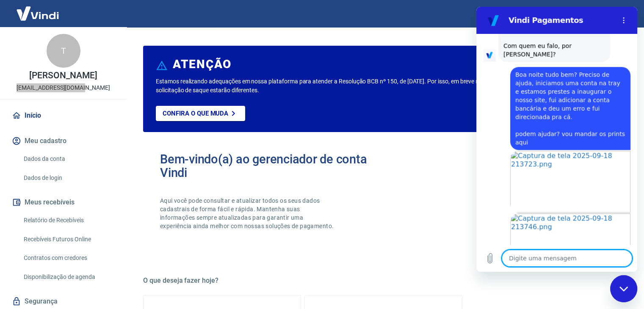
scroll to position [819, 0]
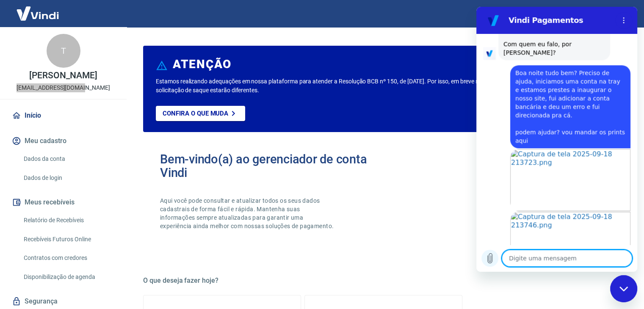
click at [493, 259] on icon "Carregar arquivo" at bounding box center [490, 258] width 10 height 10
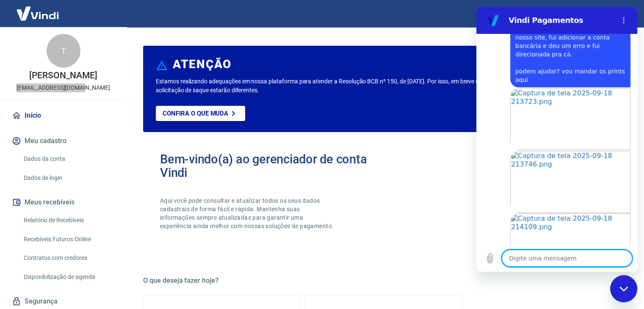
scroll to position [881, 0]
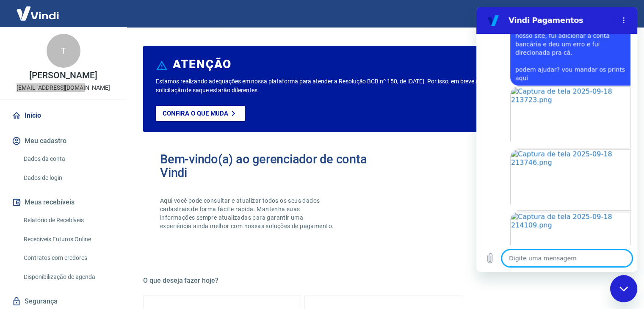
click at [576, 258] on textarea at bounding box center [567, 258] width 130 height 17
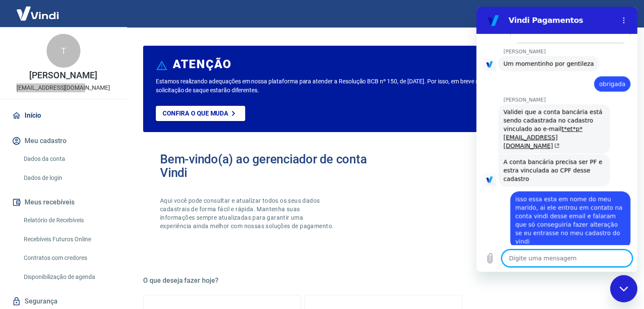
scroll to position [1111, 0]
click at [549, 258] on textarea at bounding box center [567, 258] width 130 height 17
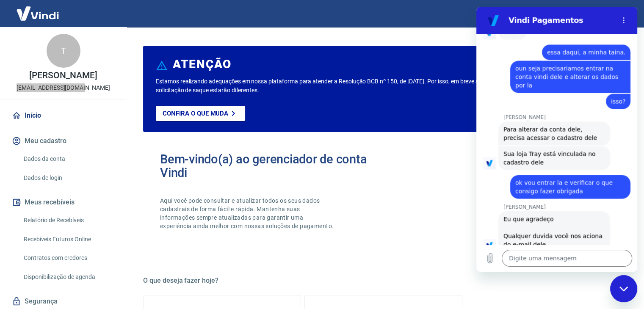
scroll to position [1407, 0]
click at [617, 293] on div "Fechar janela de mensagens" at bounding box center [623, 288] width 25 height 25
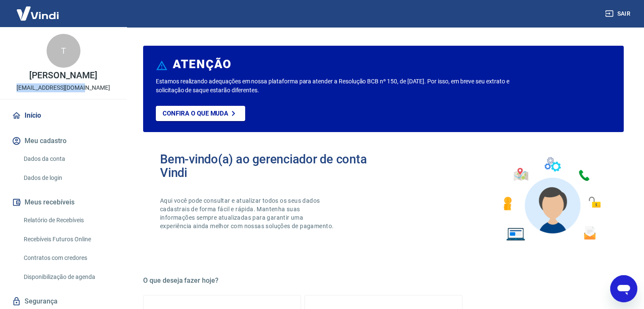
click at [613, 11] on icon "button" at bounding box center [609, 13] width 8 height 8
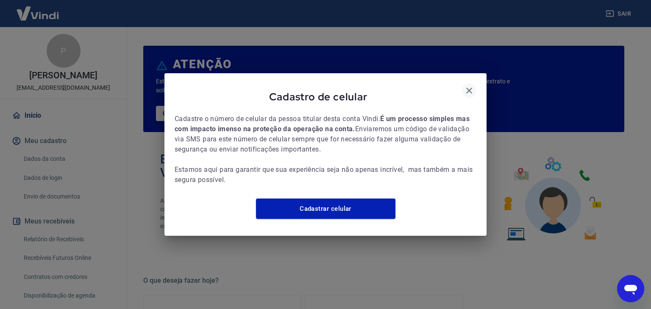
click at [472, 86] on icon "button" at bounding box center [469, 91] width 10 height 10
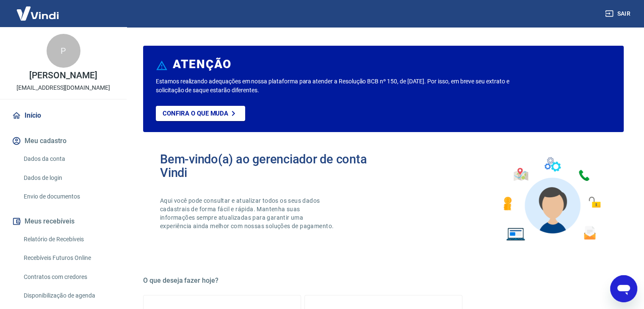
click at [627, 291] on icon "Abrir janela de mensagens" at bounding box center [623, 288] width 15 height 15
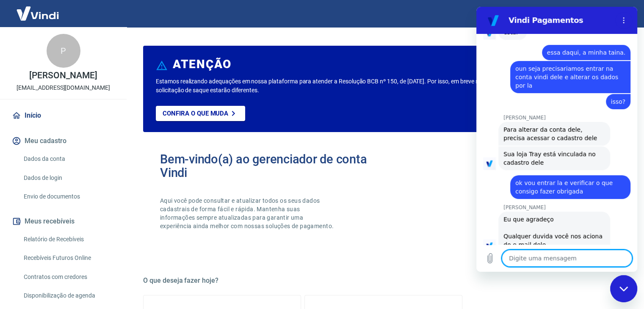
scroll to position [1407, 0]
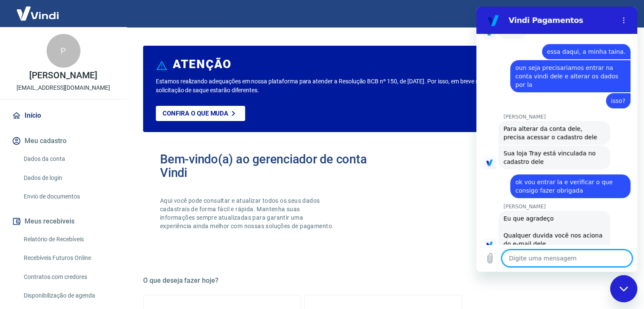
click at [521, 258] on textarea at bounding box center [567, 258] width 130 height 17
type textarea "O"
type textarea "x"
type textarea "Ol"
type textarea "x"
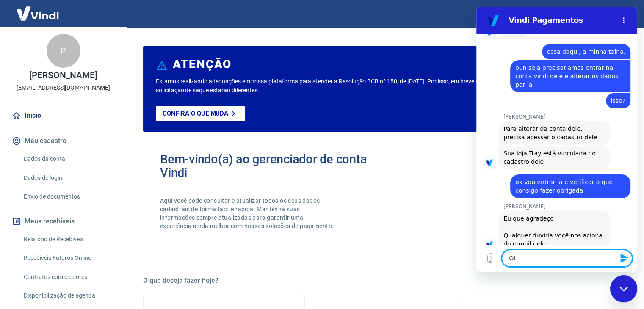
type textarea "Olá"
type textarea "x"
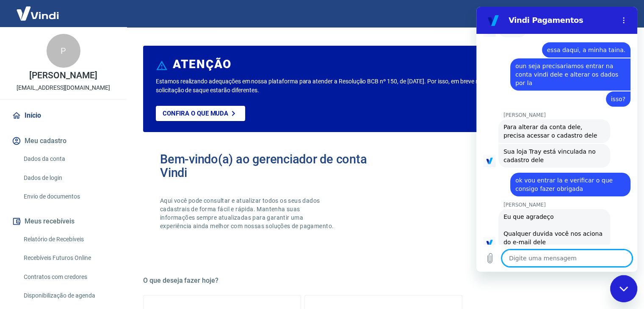
scroll to position [1408, 0]
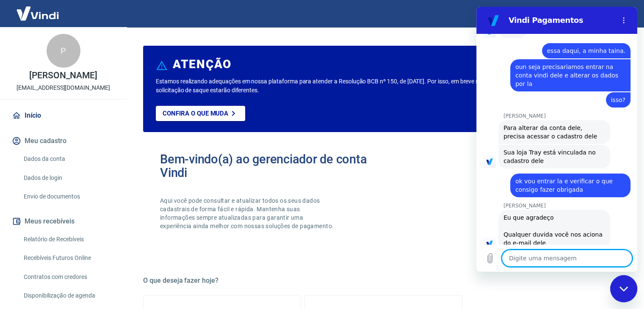
type textarea "x"
click at [517, 259] on textarea at bounding box center [567, 258] width 130 height 17
type textarea "b"
type textarea "x"
type textarea "bo"
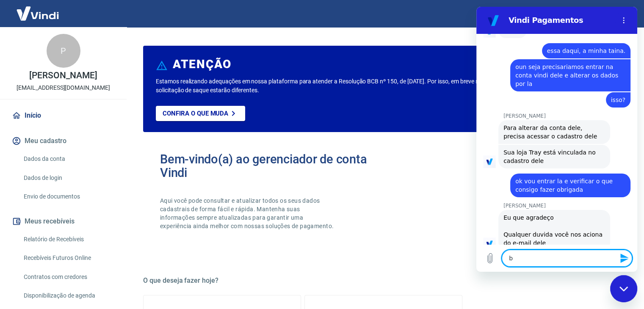
type textarea "x"
type textarea "boa"
type textarea "x"
type textarea "boa"
type textarea "x"
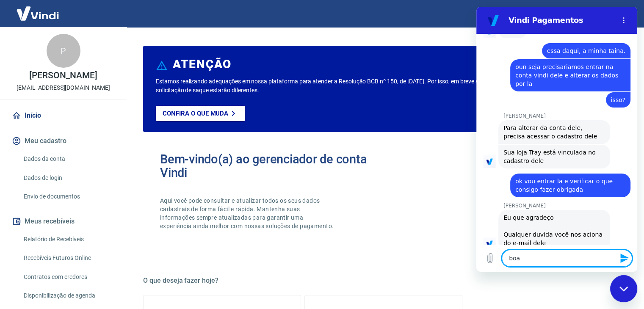
type textarea "boa m"
type textarea "x"
type textarea "boa mn"
type textarea "x"
type textarea "boa m"
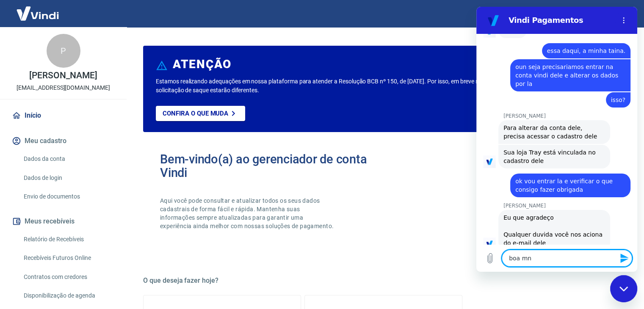
type textarea "x"
type textarea "boa"
type textarea "x"
type textarea "boa n"
type textarea "x"
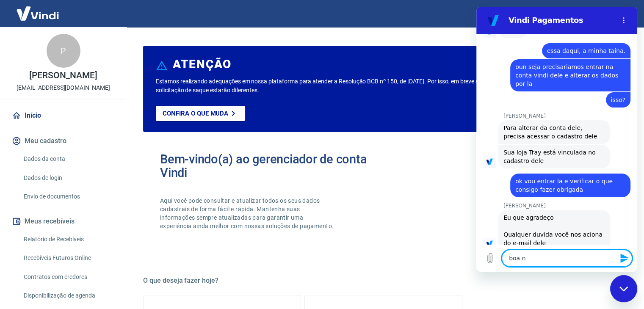
type textarea "boa no"
type textarea "x"
type textarea "boa noi"
type textarea "x"
type textarea "boa noit"
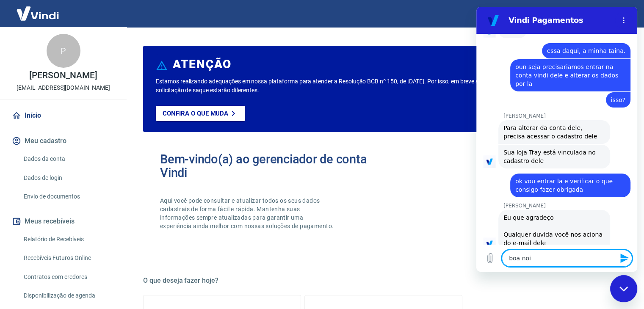
type textarea "x"
type textarea "boa noite"
type textarea "x"
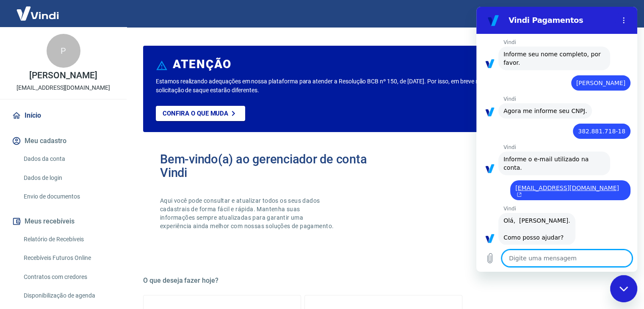
scroll to position [0, 0]
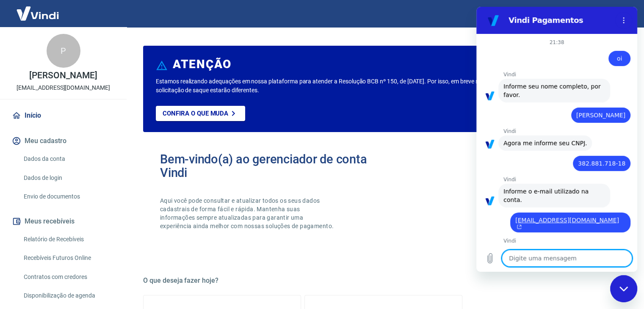
click at [624, 288] on icon "Fechar janela de mensagens" at bounding box center [624, 289] width 9 height 6
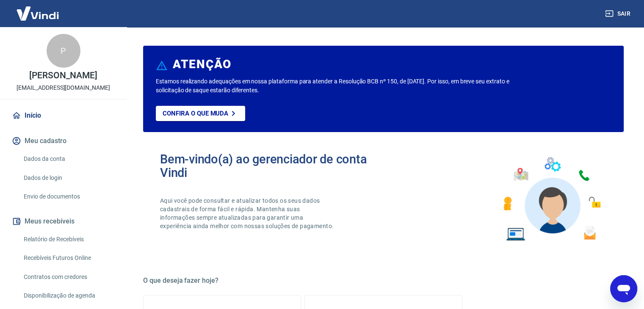
click at [624, 289] on icon "Abrir janela de mensagens" at bounding box center [624, 290] width 13 height 10
type textarea "x"
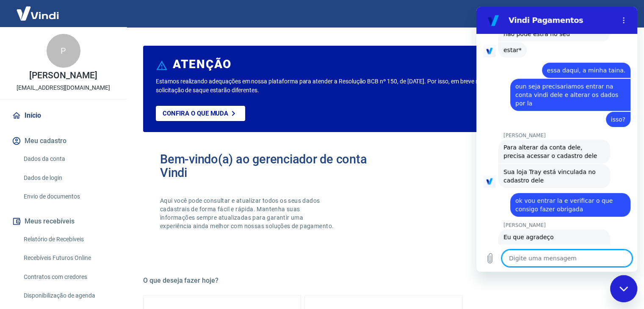
scroll to position [1424, 0]
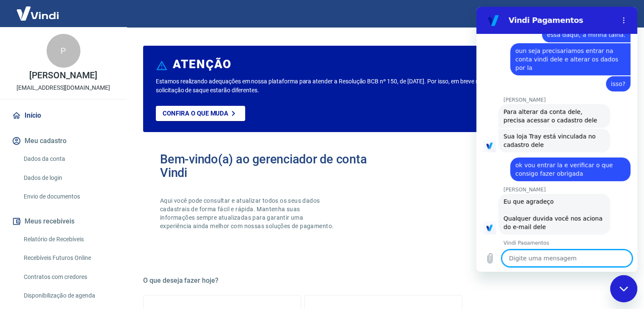
click at [541, 259] on textarea at bounding box center [567, 258] width 130 height 17
type textarea "o"
type textarea "x"
type textarea "oi"
type textarea "x"
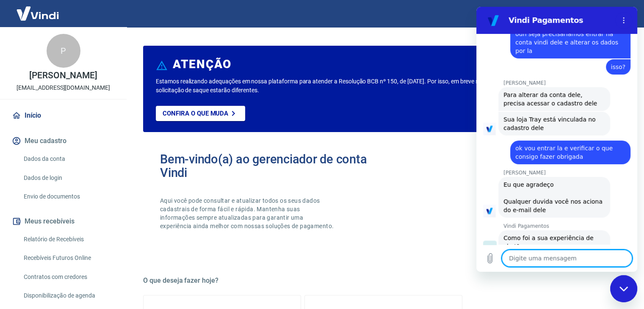
type textarea "x"
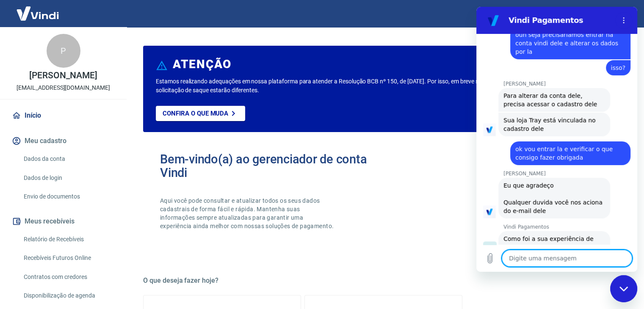
type textarea "?"
type textarea "x"
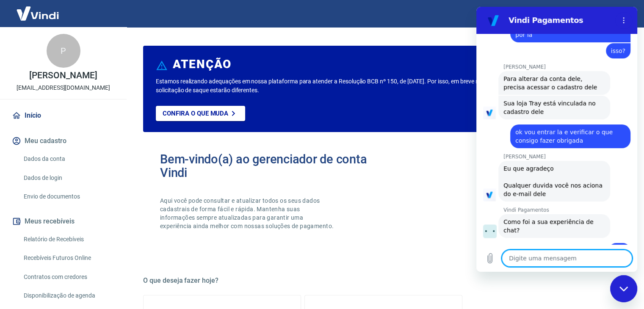
scroll to position [1457, 0]
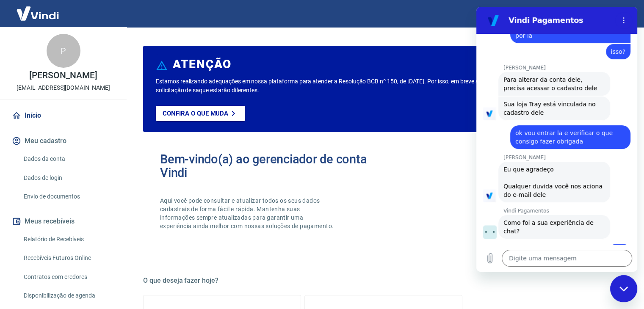
type textarea "x"
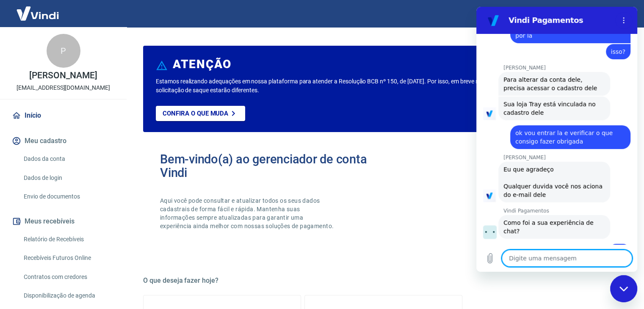
scroll to position [1485, 0]
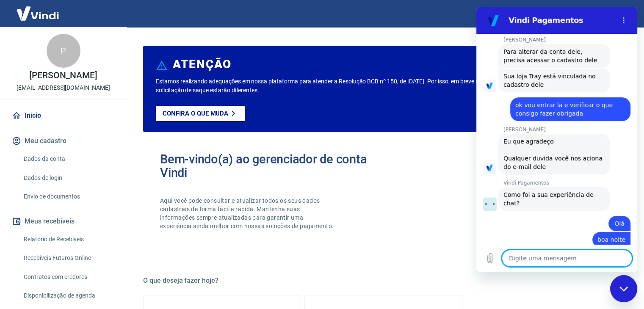
click at [546, 259] on textarea at bounding box center [567, 258] width 130 height 17
click at [536, 262] on textarea at bounding box center [567, 258] width 130 height 17
type textarea "p"
type textarea "x"
type textarea "pr"
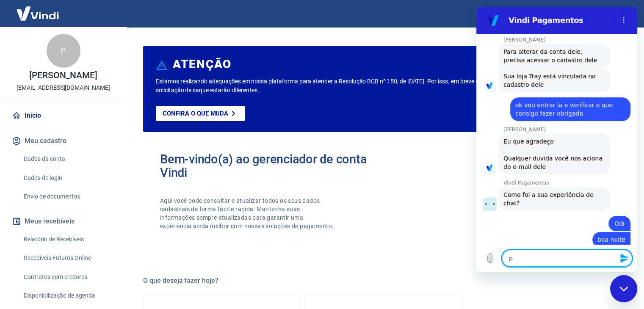
type textarea "x"
type textarea "pro"
type textarea "x"
type textarea "pron"
type textarea "x"
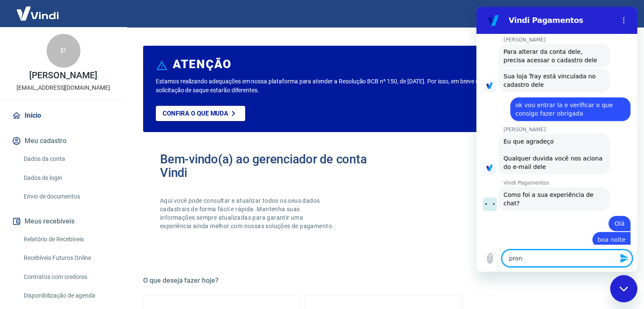
type textarea "pront"
type textarea "x"
type textarea "pronti"
type textarea "x"
type textarea "prontin"
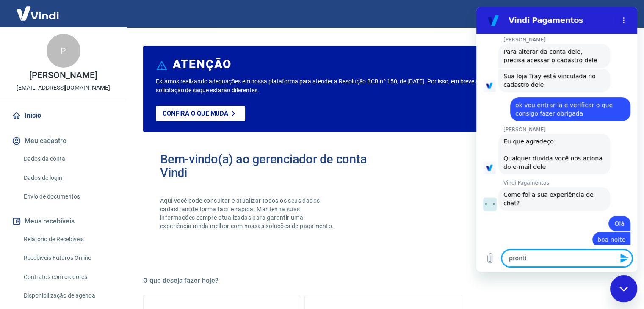
type textarea "x"
type textarea "prontinh"
type textarea "x"
type textarea "prontinho"
type textarea "x"
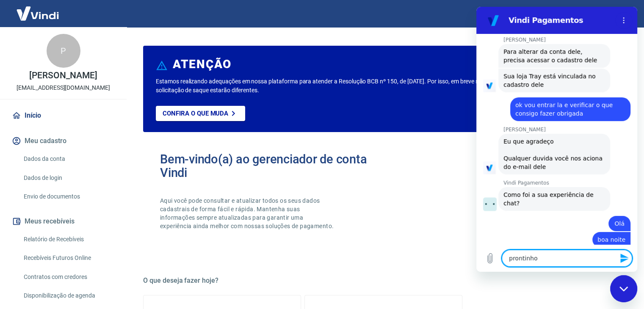
type textarea "prontinho"
type textarea "x"
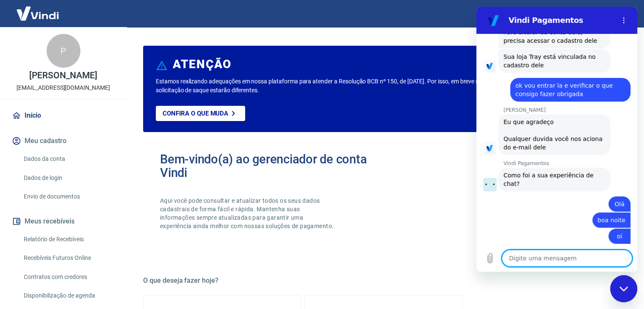
type textarea "x"
type textarea "j"
type textarea "x"
type textarea "jn"
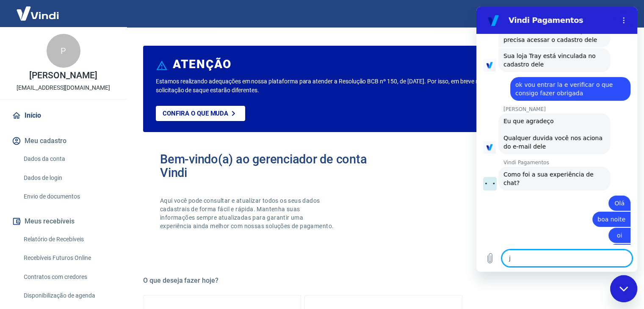
type textarea "x"
type textarea "jna"
type textarea "x"
type textarea "jna"
type textarea "x"
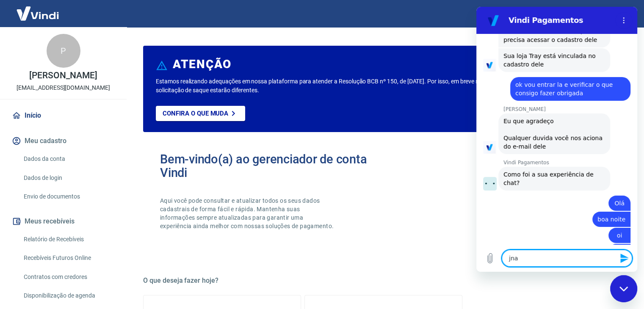
type textarea "jna e"
type textarea "x"
type textarea "jna es"
type textarea "x"
type textarea "jna est"
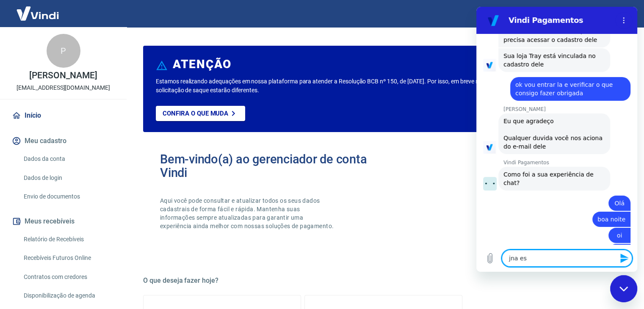
type textarea "x"
type textarea "jna esto"
type textarea "x"
type textarea "jna estou"
type textarea "x"
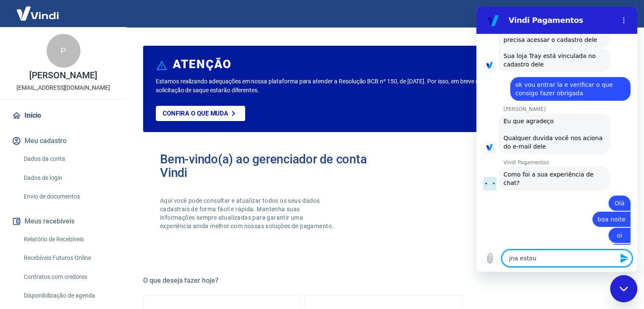
type textarea "x"
type textarea "j"
type textarea "x"
type textarea "ja"
type textarea "x"
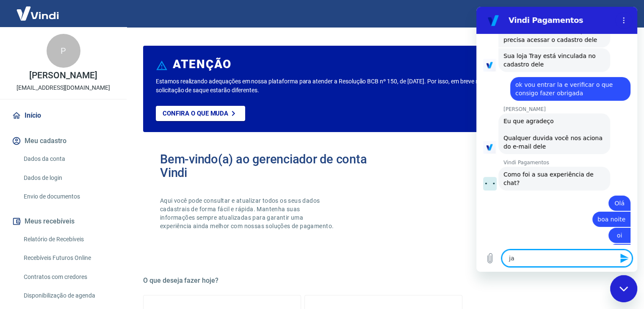
type textarea "ja"
type textarea "x"
type textarea "ja e"
type textarea "x"
type textarea "ja es"
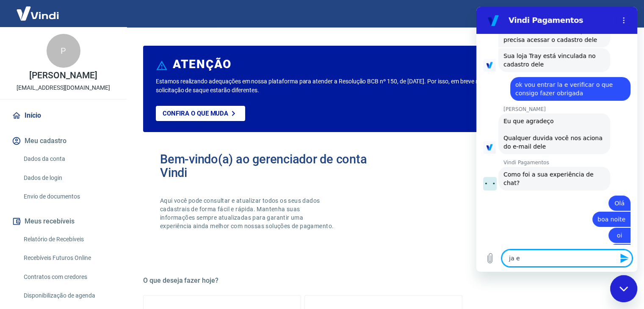
type textarea "x"
type textarea "ja est"
type textarea "x"
type textarea "ja esto"
type textarea "x"
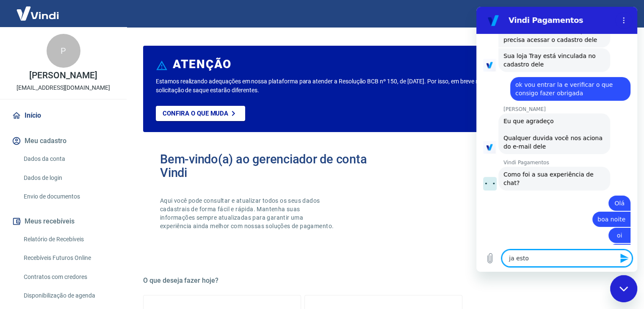
type textarea "ja estou"
type textarea "x"
type textarea "ja estou"
type textarea "x"
type textarea "ja estou l"
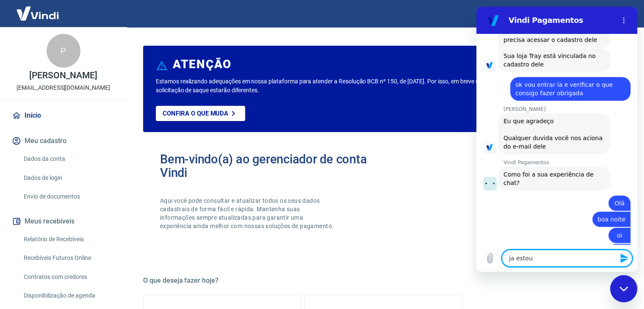
type textarea "x"
type textarea "ja estou lo"
type textarea "x"
type textarea "ja estou log"
type textarea "x"
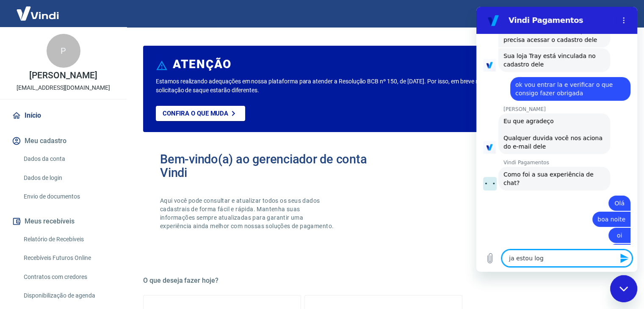
type textarea "ja estou loga"
type textarea "x"
type textarea "ja estou logad"
type textarea "x"
type textarea "ja estou logada"
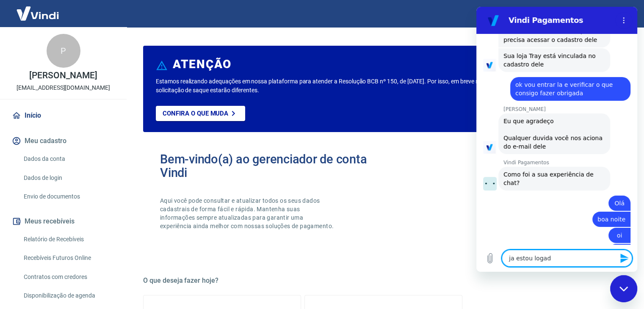
type textarea "x"
type textarea "ja estou logada"
type textarea "x"
type textarea "ja estou logada n"
type textarea "x"
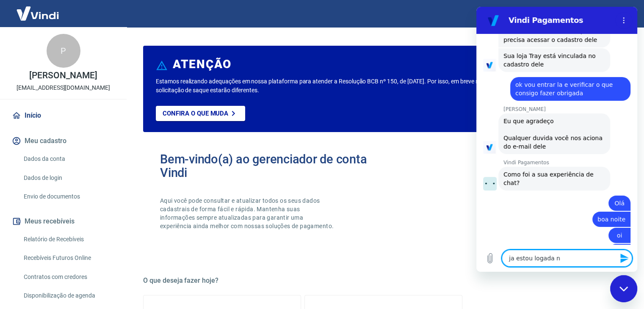
type textarea "ja estou logada na"
type textarea "x"
type textarea "ja estou logada na"
type textarea "x"
type textarea "ja estou logada na c"
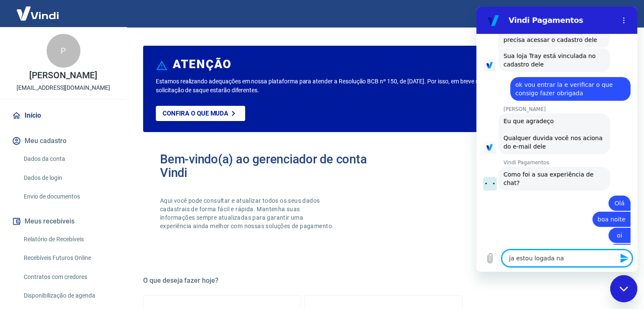
type textarea "x"
type textarea "ja estou logada na co"
type textarea "x"
type textarea "ja estou logada na con"
type textarea "x"
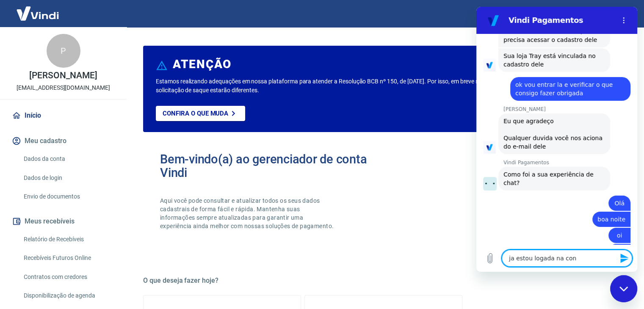
type textarea "ja estou logada na cont"
type textarea "x"
type textarea "ja estou logada na conta"
type textarea "x"
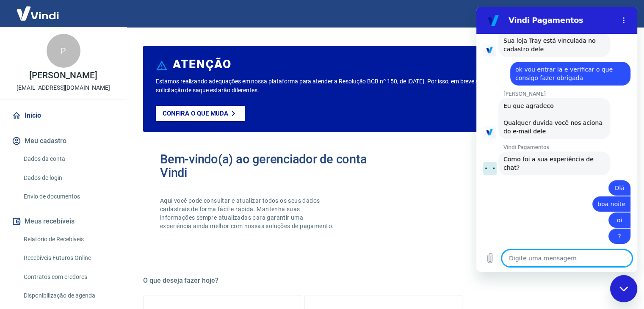
type textarea "x"
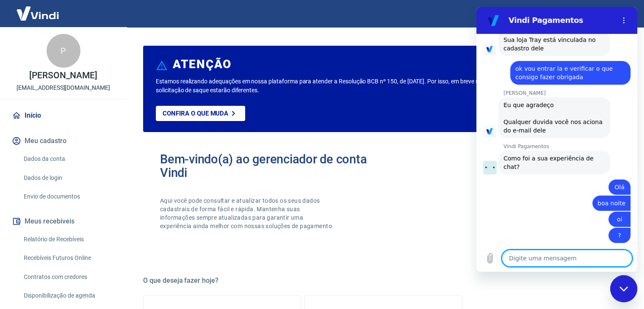
type textarea "t"
type textarea "x"
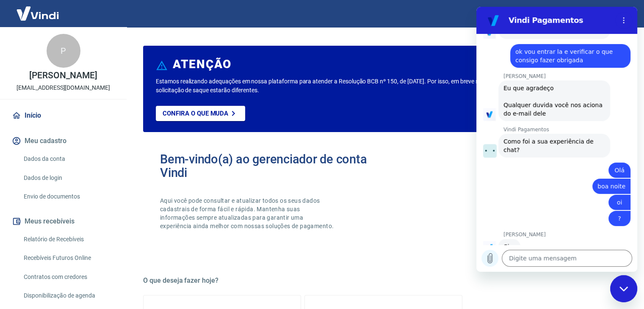
scroll to position [1537, 0]
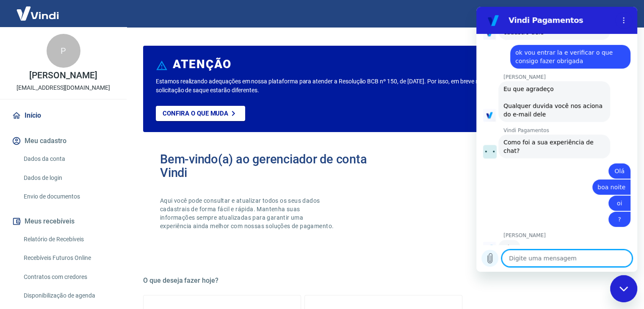
click at [494, 256] on icon "Carregar arquivo" at bounding box center [490, 258] width 10 height 10
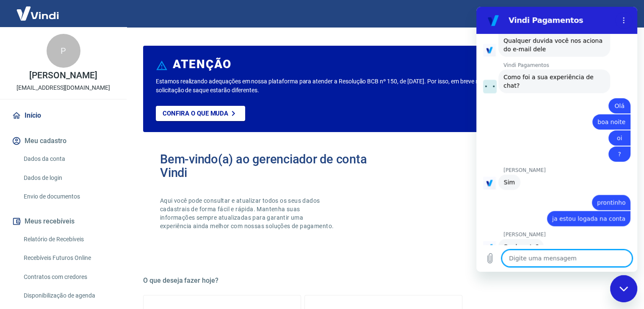
scroll to position [1601, 0]
type textarea "x"
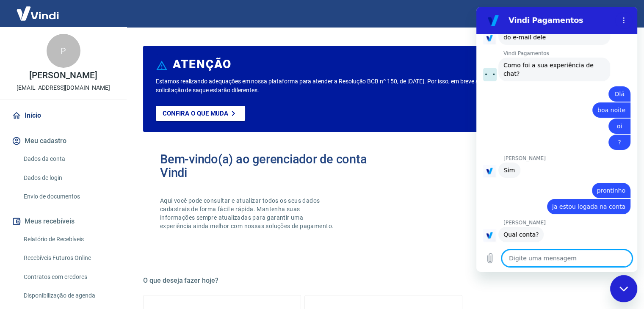
scroll to position [1616, 0]
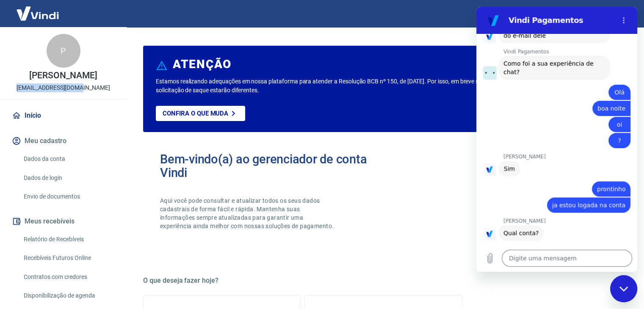
drag, startPoint x: 29, startPoint y: 86, endPoint x: 90, endPoint y: 90, distance: 61.1
click at [91, 90] on div "P Paulo Roberto Trigo tpetsprime@gmail.com" at bounding box center [63, 63] width 127 height 72
copy p "[EMAIL_ADDRESS][DOMAIN_NAME]"
click at [514, 256] on textarea at bounding box center [567, 258] width 130 height 17
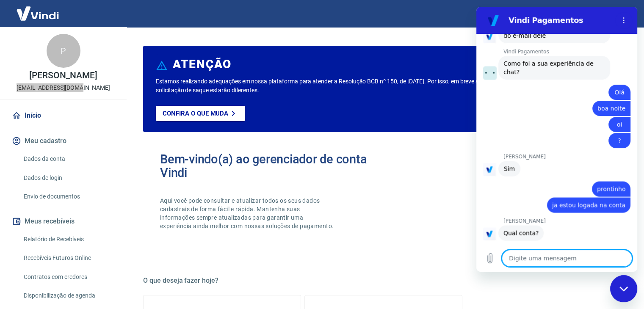
paste textarea "[EMAIL_ADDRESS][DOMAIN_NAME]"
type textarea "[EMAIL_ADDRESS][DOMAIN_NAME]"
type textarea "x"
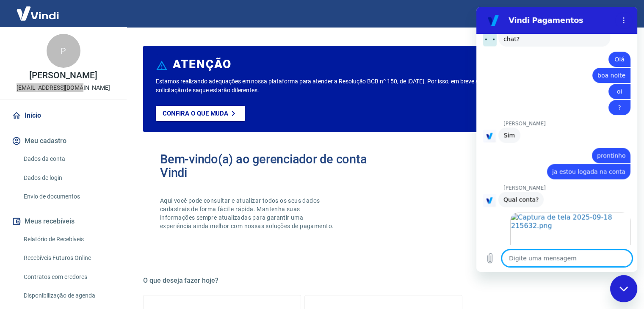
scroll to position [1648, 0]
type textarea "x"
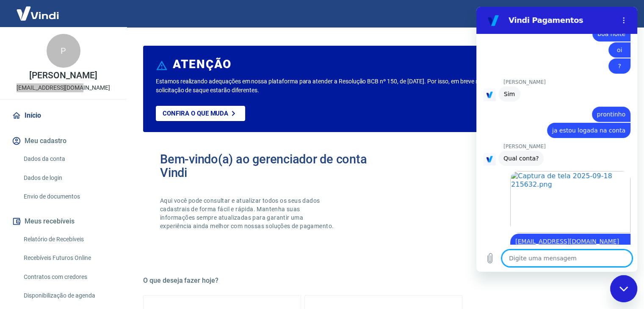
scroll to position [1690, 0]
click at [546, 258] on textarea at bounding box center [567, 258] width 130 height 17
type textarea "c"
type textarea "x"
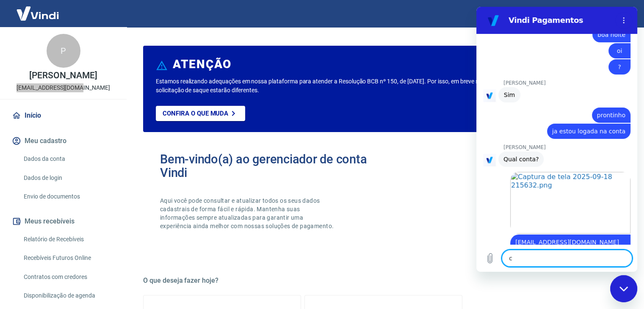
type textarea "ce"
type textarea "x"
type textarea "cer"
type textarea "x"
type textarea "cert"
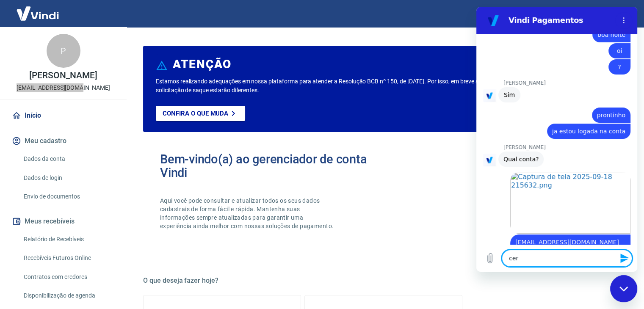
type textarea "x"
type textarea "certo"
type textarea "x"
type textarea "certo"
type textarea "x"
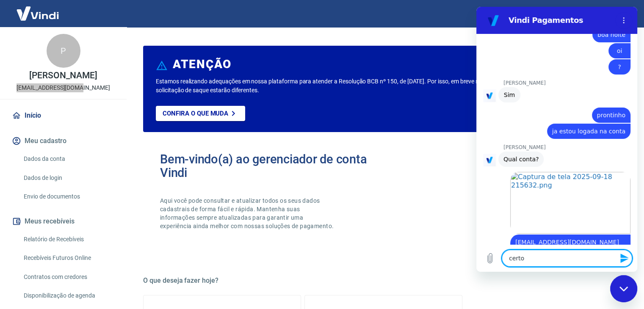
type textarea "certo"
type textarea "x"
type textarea "certo,"
type textarea "x"
type textarea "certo,"
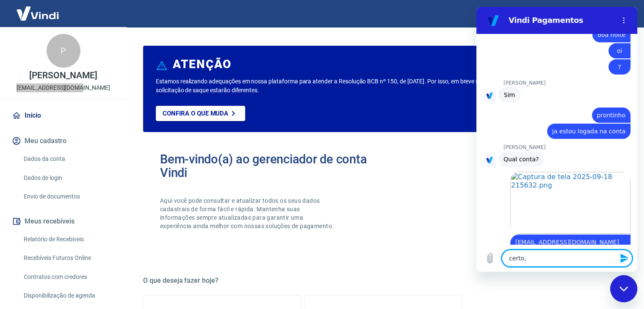
type textarea "x"
type textarea "certo, m"
type textarea "x"
type textarea "certo, mn"
type textarea "x"
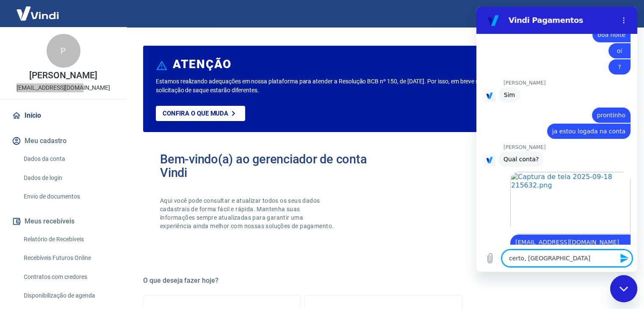
type textarea "certo, mna"
type textarea "x"
type textarea "certo, mnas"
type textarea "x"
type textarea "certo, mnas"
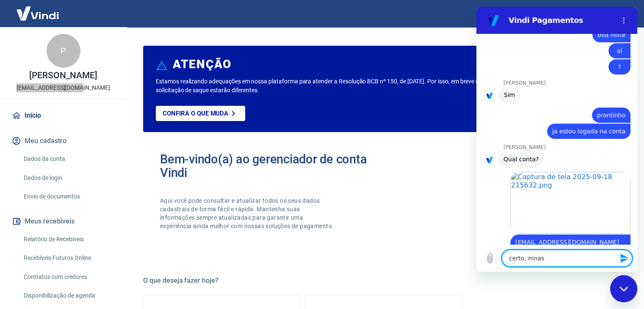
type textarea "x"
type textarea "certo, mnas n"
type textarea "x"
type textarea "certo, mnas na"
type textarea "x"
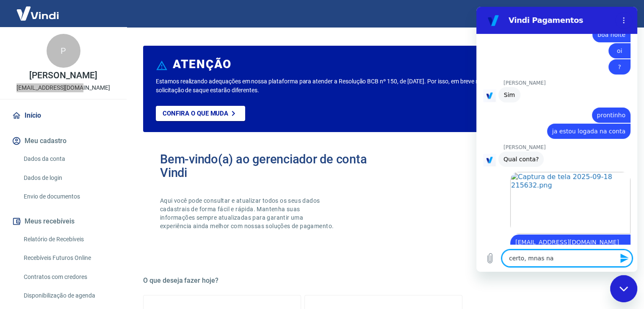
type textarea "certo, mnas n"
type textarea "x"
type textarea "certo, mnas"
type textarea "x"
type textarea "certo, mnas"
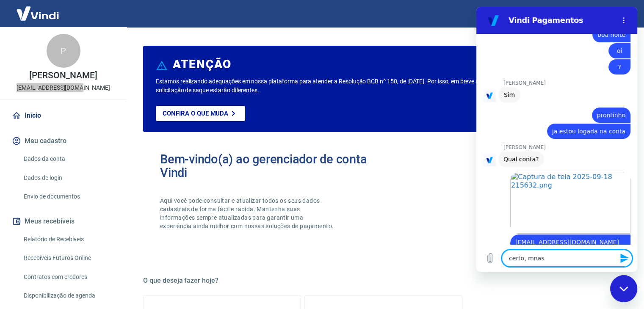
type textarea "x"
type textarea "certo, mna"
type textarea "x"
type textarea "certo, mn"
type textarea "x"
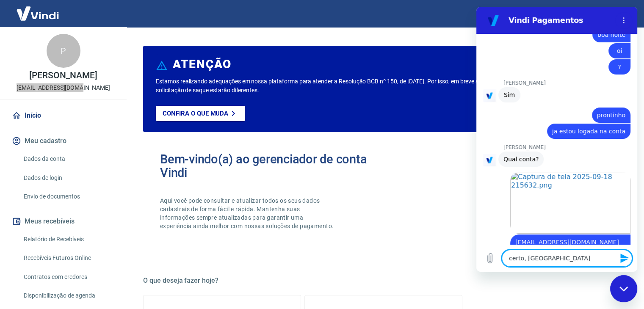
type textarea "certo, m"
type textarea "x"
type textarea "certo, ma"
type textarea "x"
type textarea "certo, mas"
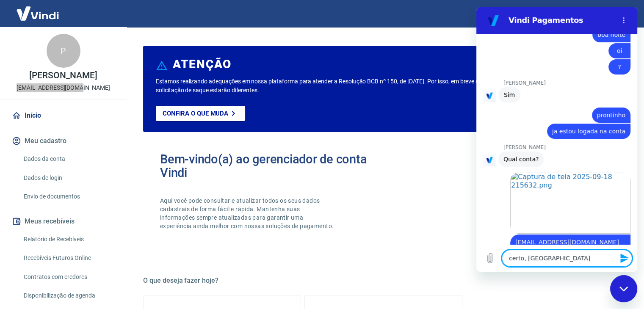
type textarea "x"
type textarea "certo, mas"
type textarea "x"
type textarea "certo, mas n"
type textarea "x"
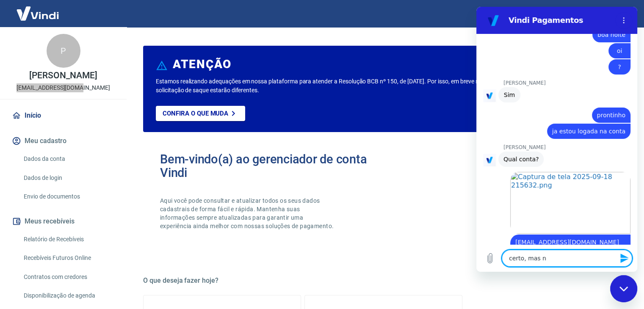
type textarea "certo, mas na"
type textarea "x"
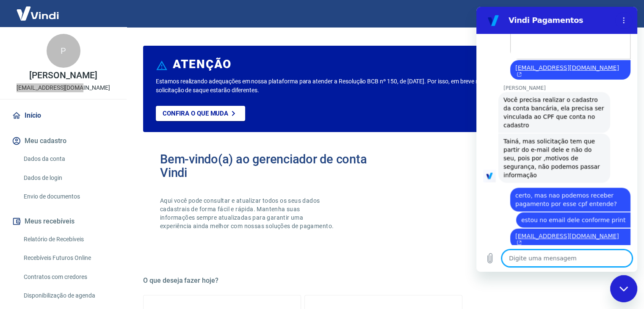
scroll to position [1866, 0]
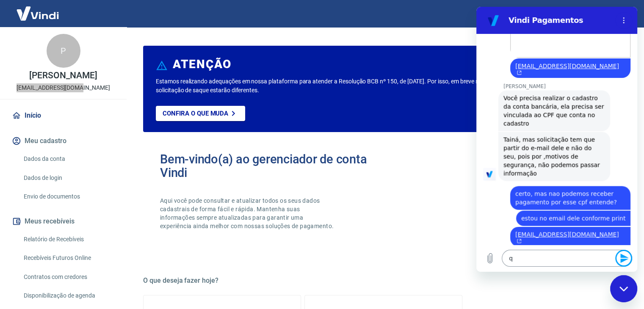
click at [556, 259] on textarea "q" at bounding box center [567, 258] width 130 height 17
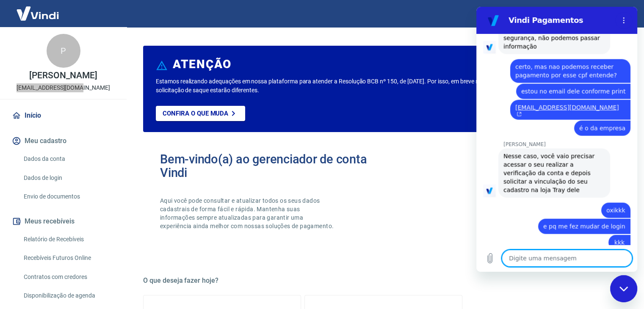
scroll to position [1992, 0]
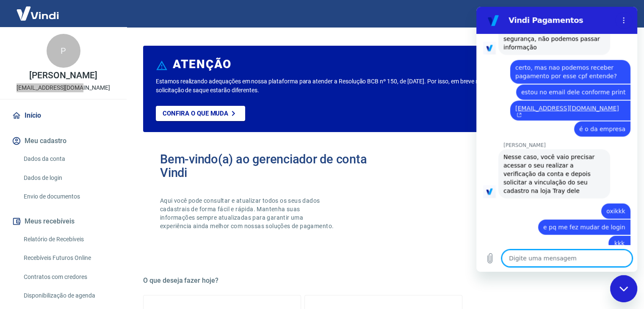
click at [621, 286] on icon "Fechar janela de mensagens" at bounding box center [624, 289] width 9 height 6
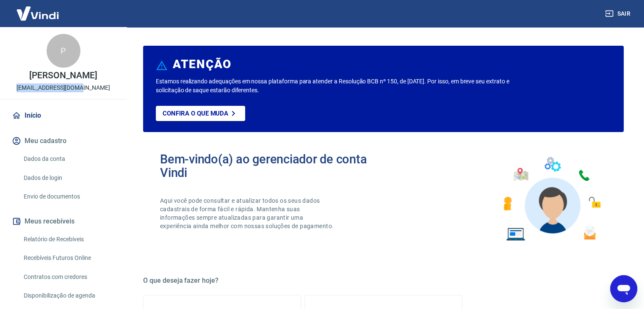
click at [623, 10] on button "Sair" at bounding box center [619, 14] width 30 height 16
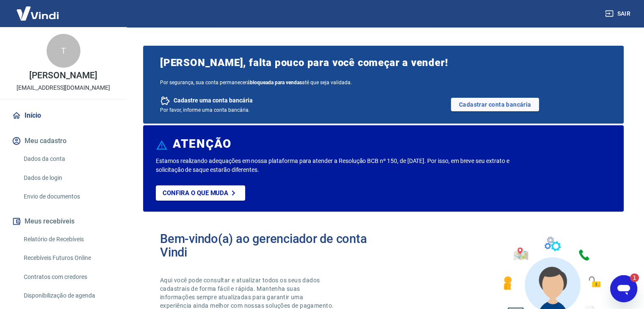
click at [631, 286] on icon "Abrir janela de mensagens, 1 mensagem não lida" at bounding box center [623, 288] width 15 height 15
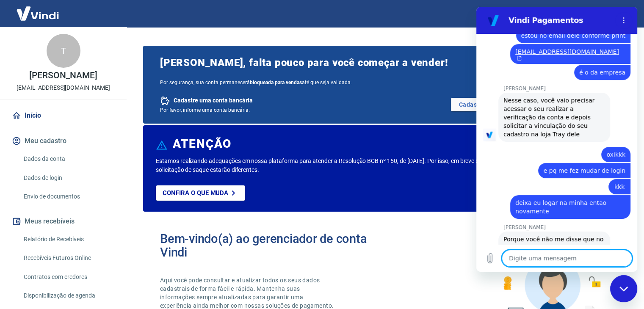
scroll to position [2055, 0]
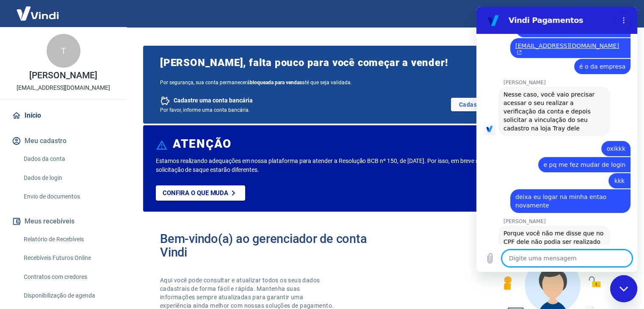
click at [559, 259] on textarea at bounding box center [567, 258] width 130 height 17
type textarea "p"
type textarea "x"
type textarea "pr"
type textarea "x"
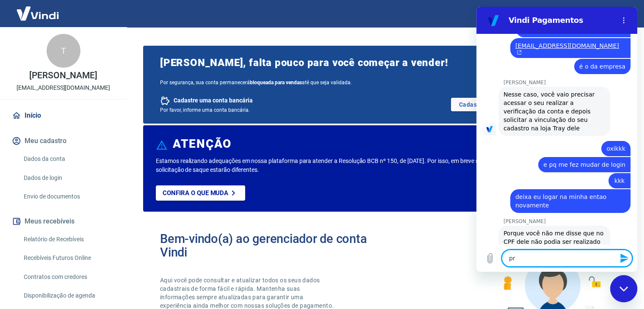
type textarea "pro"
type textarea "x"
type textarea "pron"
type textarea "x"
type textarea "pronm"
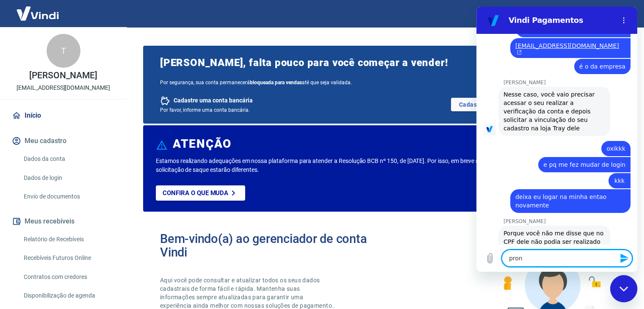
type textarea "x"
type textarea "pronmt"
type textarea "x"
type textarea "pronmti"
type textarea "x"
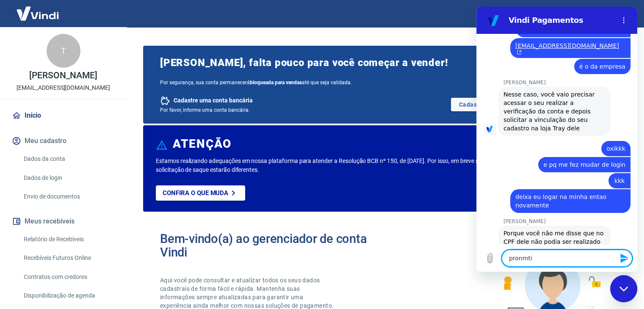
type textarea "pronmtin"
type textarea "x"
type textarea "pronmtinh"
type textarea "x"
type textarea "pronmtin"
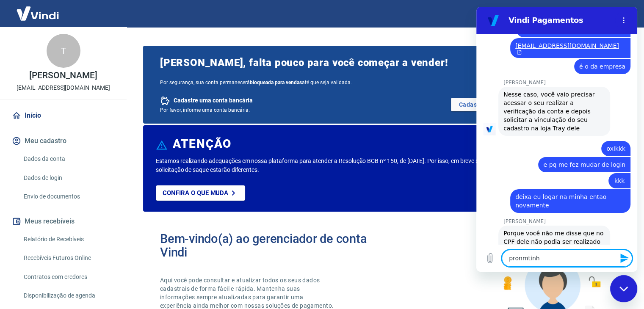
type textarea "x"
type textarea "pronmti"
type textarea "x"
type textarea "pronmt"
type textarea "x"
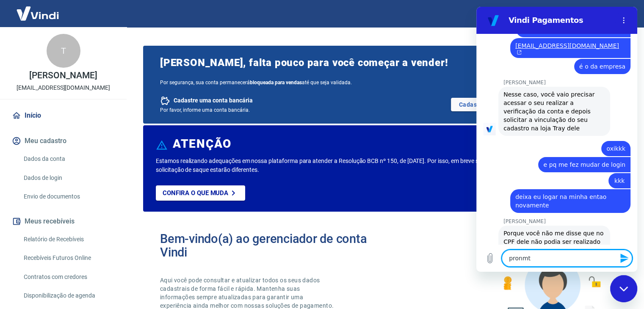
type textarea "pronm"
type textarea "x"
type textarea "pron"
type textarea "x"
type textarea "pront"
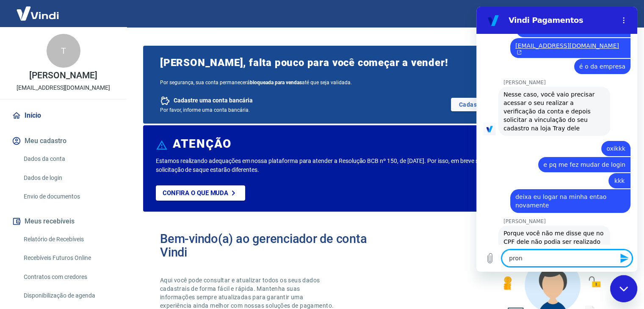
type textarea "x"
type textarea "pronti"
type textarea "x"
type textarea "prontin"
type textarea "x"
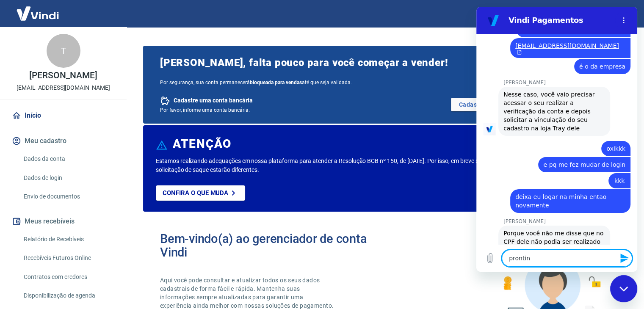
type textarea "prontinh"
type textarea "x"
type textarea "prontinho"
type textarea "x"
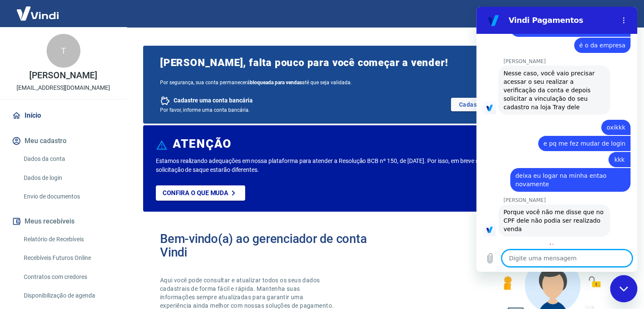
type textarea "j"
type textarea "x"
type textarea "ja"
type textarea "x"
type textarea "ja"
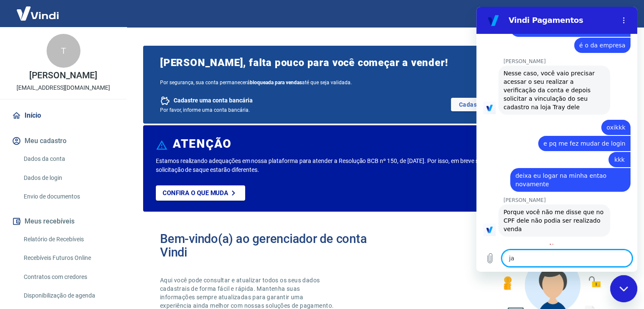
type textarea "x"
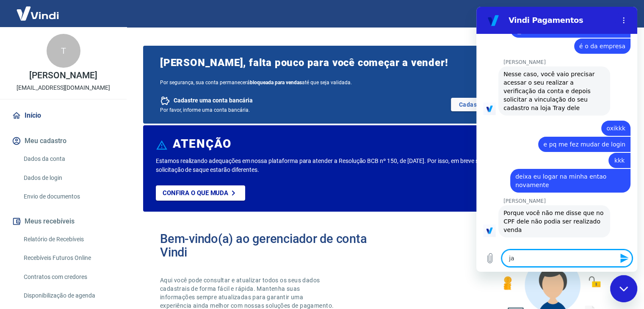
type textarea "ja e"
type textarea "x"
type textarea "ja es"
type textarea "x"
type textarea "ja est"
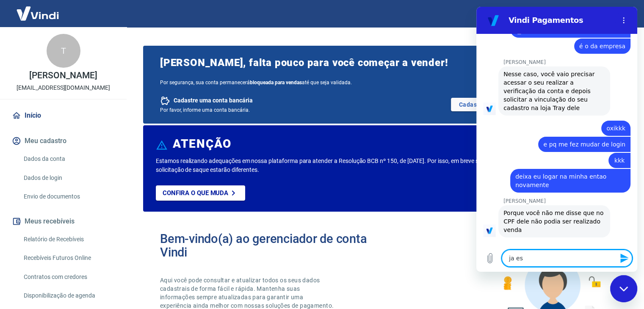
type textarea "x"
type textarea "ja esto"
type textarea "x"
type textarea "ja estou"
type textarea "x"
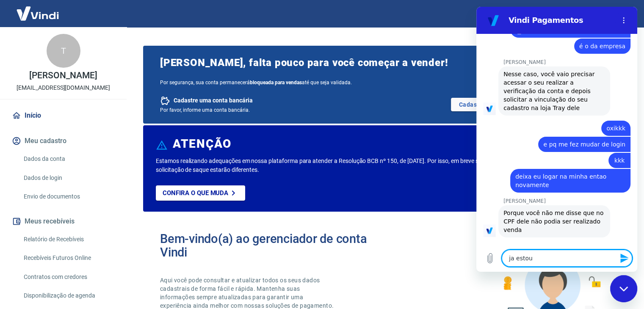
type textarea "ja estou"
type textarea "x"
type textarea "ja estou n"
type textarea "x"
type textarea "ja estou na"
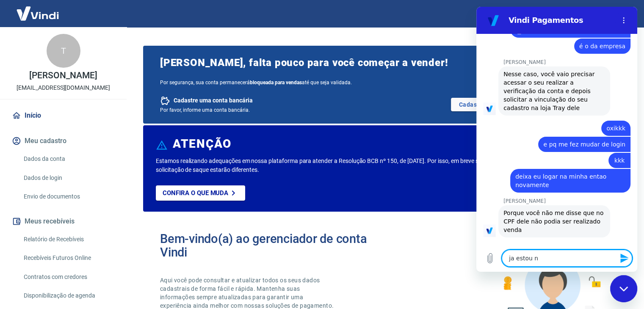
type textarea "x"
type textarea "ja estou na"
type textarea "x"
type textarea "ja estou na m"
type textarea "x"
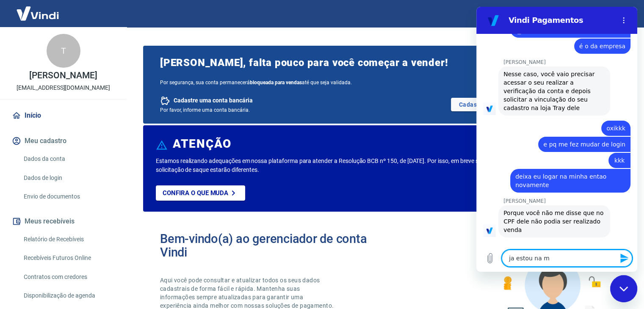
type textarea "ja estou na mi"
type textarea "x"
type textarea "ja estou na min"
type textarea "x"
type textarea "ja estou na minh"
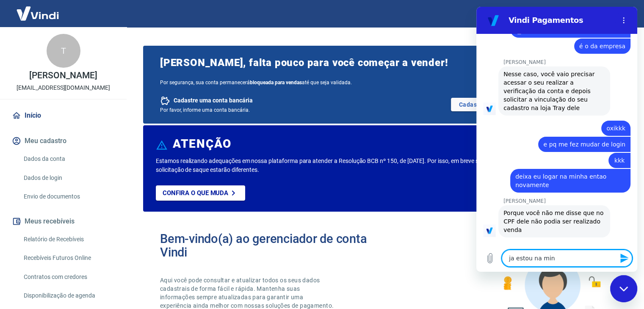
type textarea "x"
type textarea "ja estou na minha"
type textarea "x"
type textarea "ja estou na minha"
type textarea "x"
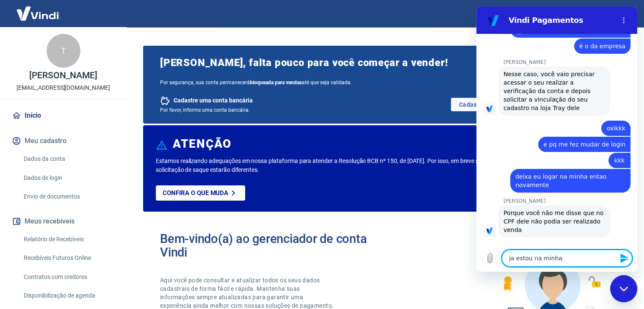
type textarea "ja estou na minha c"
type textarea "x"
type textarea "ja estou na minha co"
type textarea "x"
type textarea "ja estou na minha con"
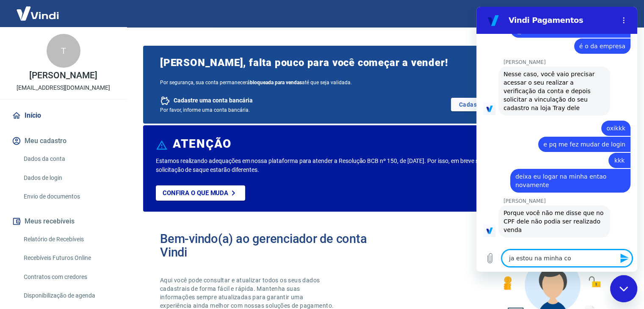
type textarea "x"
type textarea "ja estou na minha cont"
type textarea "x"
type textarea "ja estou na minha conta"
type textarea "x"
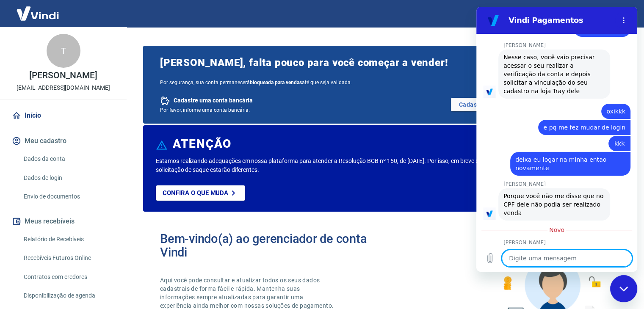
type textarea "x"
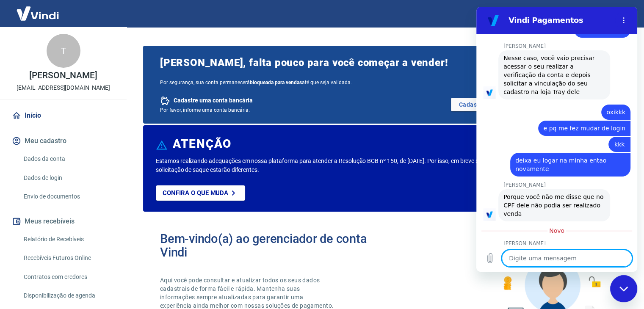
type textarea "e"
type textarea "x"
type textarea "ea"
type textarea "x"
type textarea "eag"
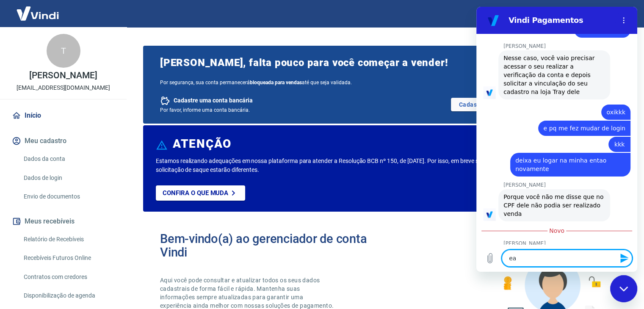
type textarea "x"
type textarea "eago"
type textarea "x"
type textarea "eagoi"
type textarea "x"
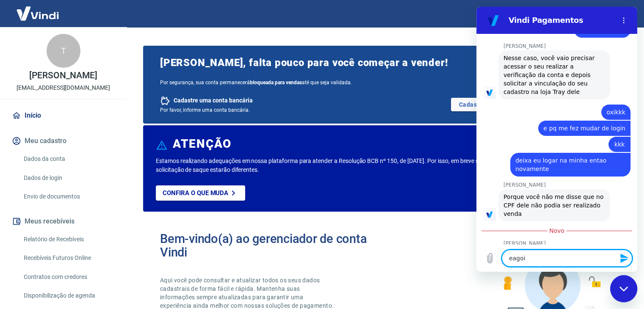
type textarea "eagoir"
type textarea "x"
type textarea "eagoira"
type textarea "x"
type textarea "eagoir"
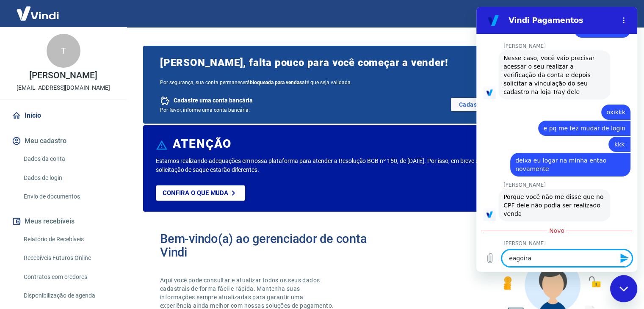
type textarea "x"
type textarea "eagoi"
type textarea "x"
type textarea "eago"
type textarea "x"
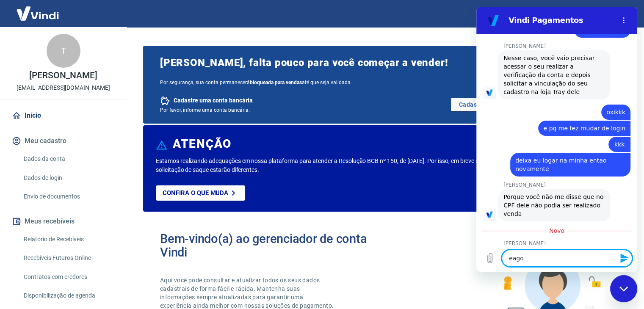
type textarea "eag"
type textarea "x"
type textarea "ea"
type textarea "x"
type textarea "e"
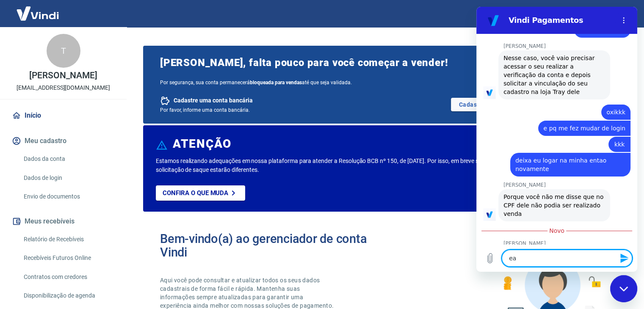
type textarea "x"
type textarea "e"
type textarea "x"
type textarea "e a"
type textarea "x"
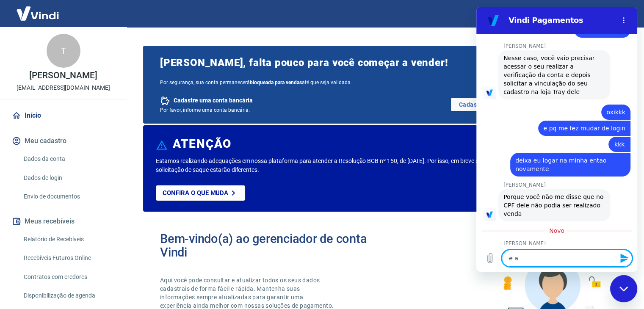
type textarea "e ag"
type textarea "x"
type textarea "e ago"
type textarea "x"
type textarea "e agor"
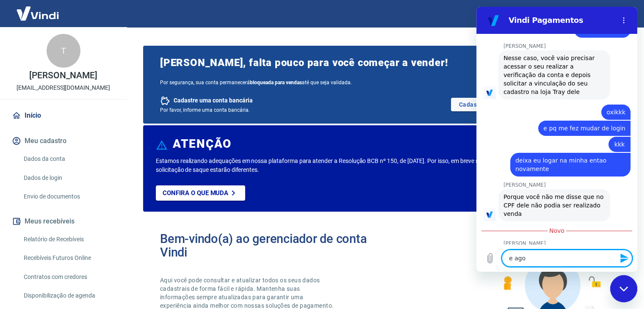
type textarea "x"
type textarea "e agora"
type textarea "x"
type textarea "e agora?"
type textarea "x"
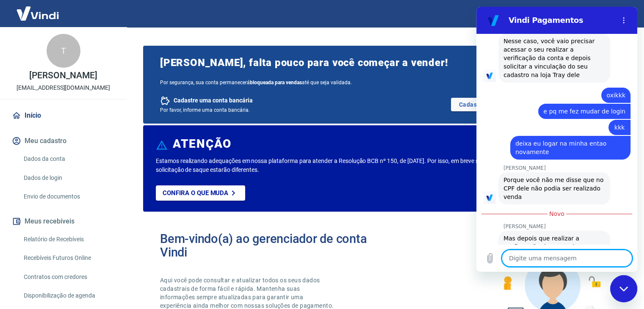
scroll to position [2107, 0]
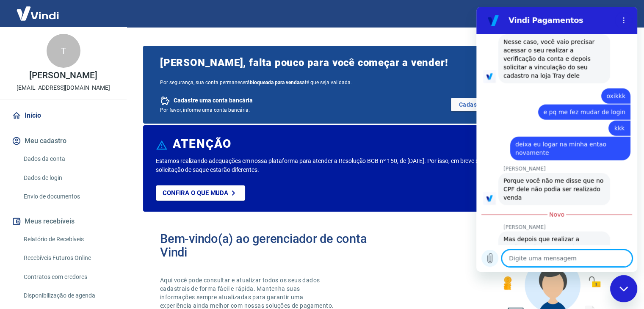
click at [488, 256] on icon "Carregar arquivo" at bounding box center [490, 258] width 10 height 10
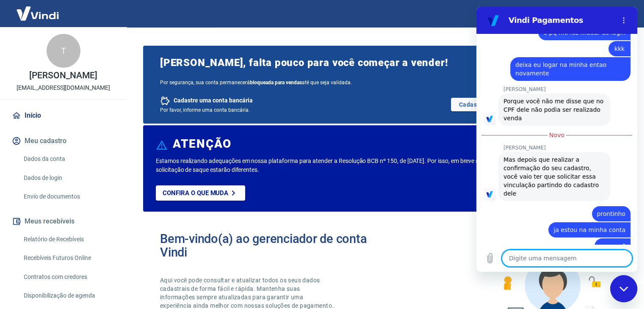
scroll to position [2186, 0]
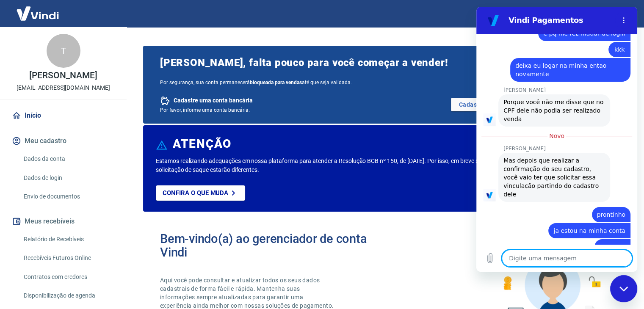
type textarea "x"
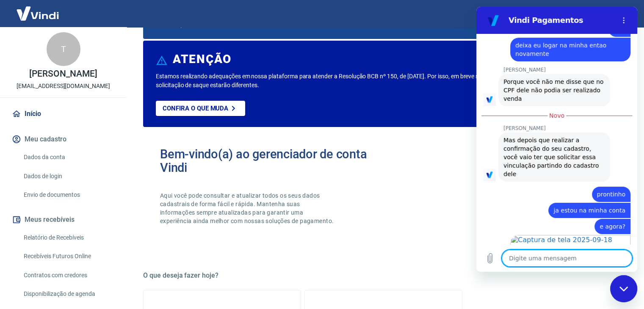
scroll to position [0, 0]
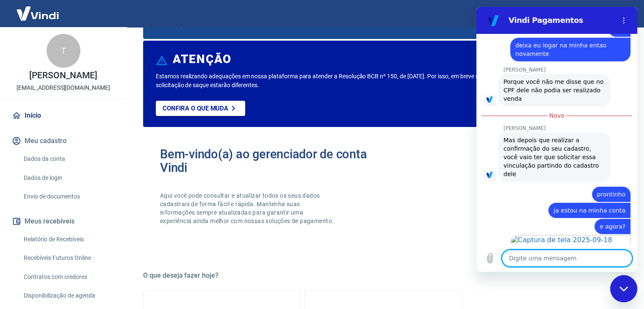
drag, startPoint x: 535, startPoint y: 260, endPoint x: 539, endPoint y: 257, distance: 4.5
click at [532, 259] on textarea at bounding box center [567, 258] width 130 height 17
type textarea "d"
type textarea "x"
type textarea "de"
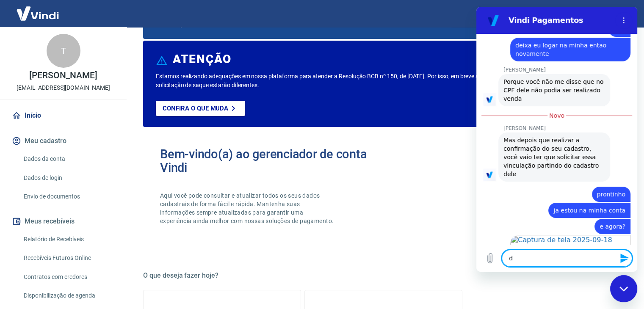
type textarea "x"
type textarea "dei"
type textarea "x"
type textarea "deix"
type textarea "x"
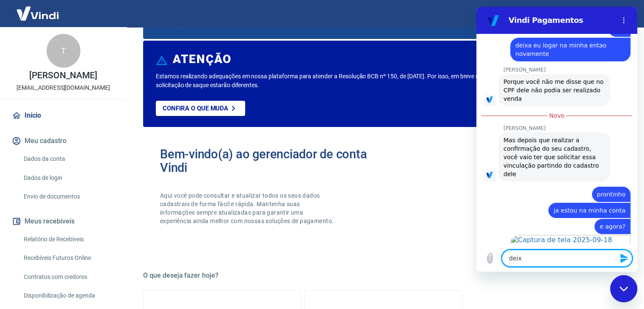
type textarea "deixa"
type textarea "x"
type textarea "deixa"
type textarea "x"
type textarea "deixa e"
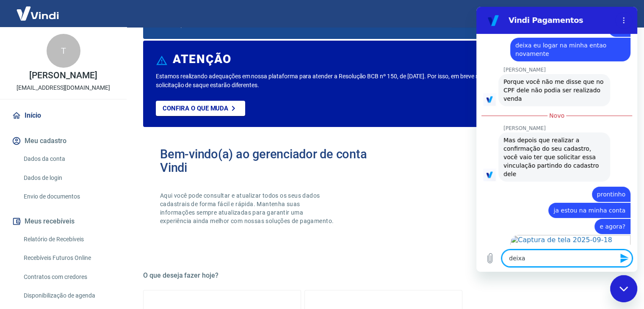
type textarea "x"
type textarea "deixa e"
type textarea "x"
type textarea "deixa e a"
type textarea "x"
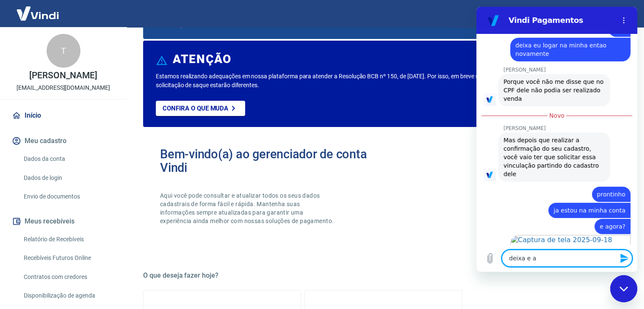
type textarea "deixa e ac"
type textarea "x"
type textarea "deixa e ach"
type textarea "x"
type textarea "deixa e ac"
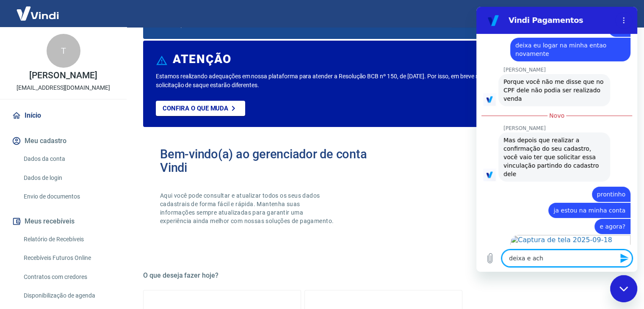
type textarea "x"
type textarea "deixa e a"
type textarea "x"
type textarea "deixa e"
type textarea "x"
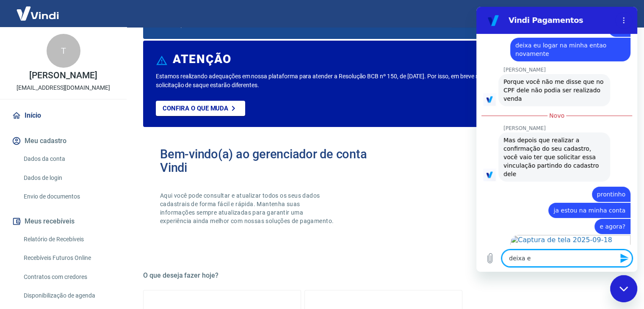
type textarea "deixa e"
type textarea "x"
type textarea "deixa eu"
type textarea "x"
type textarea "deixa eu"
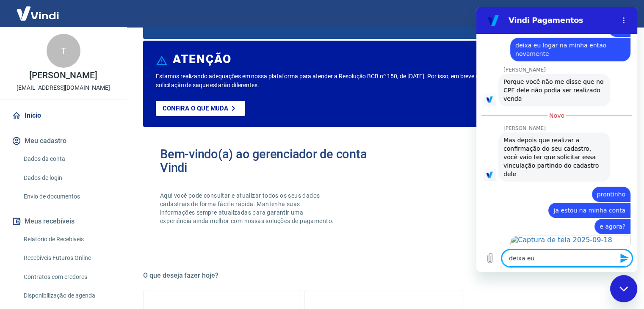
type textarea "x"
type textarea "deixa eu a"
type textarea "x"
type textarea "deixa eu ac"
type textarea "x"
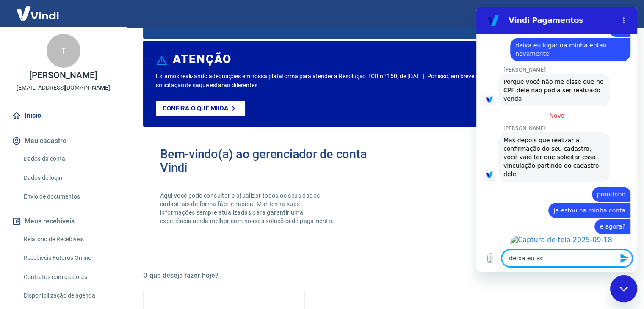
type textarea "deixa eu ach"
type textarea "x"
type textarea "deixa eu acha"
type textarea "x"
type textarea "deixa eu achar"
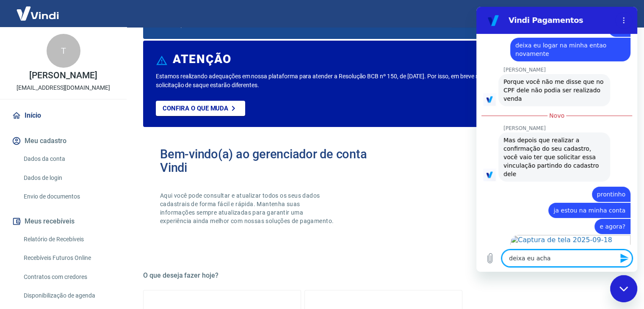
type textarea "x"
type textarea "deixa eu achar"
type textarea "x"
type textarea "deixa eu achar a"
type textarea "x"
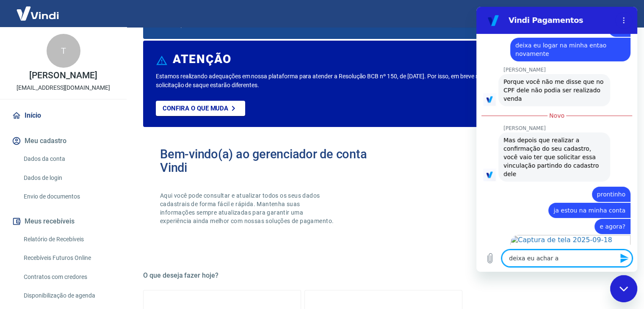
type textarea "deixa eu achar aq"
type textarea "x"
type textarea "deixa eu achar aqu"
type textarea "x"
type textarea "deixa eu achar aqui"
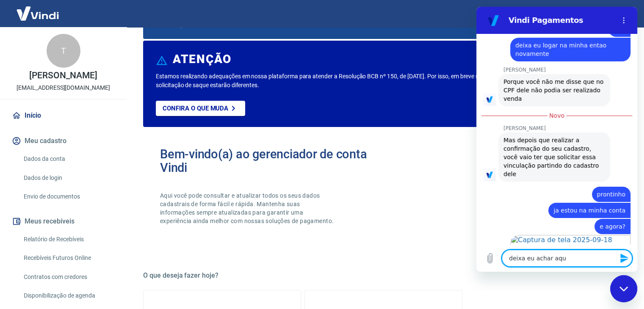
type textarea "x"
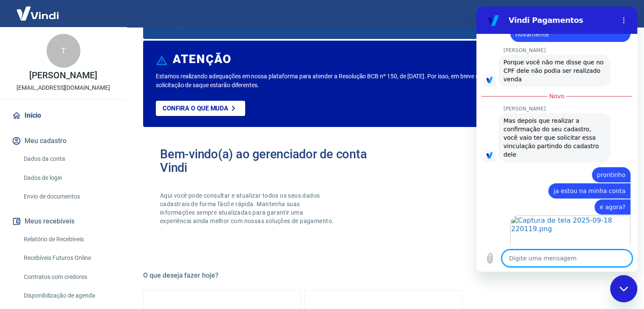
type textarea "x"
click at [549, 253] on textarea at bounding box center [567, 258] width 130 height 17
type textarea "o"
type textarea "x"
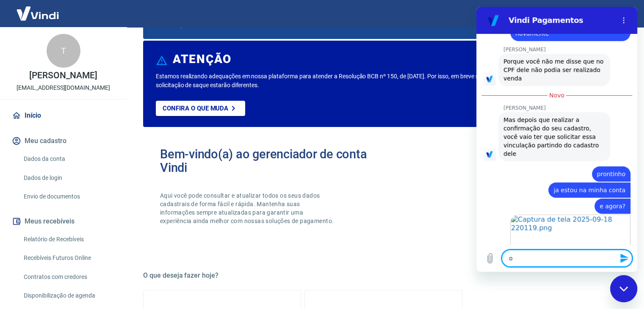
type textarea "on"
type textarea "x"
type textarea "ond"
type textarea "x"
type textarea "onde"
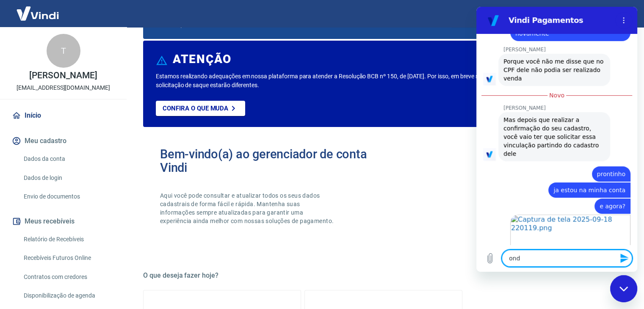
type textarea "x"
type textarea "onde"
type textarea "x"
type textarea "onde c"
type textarea "x"
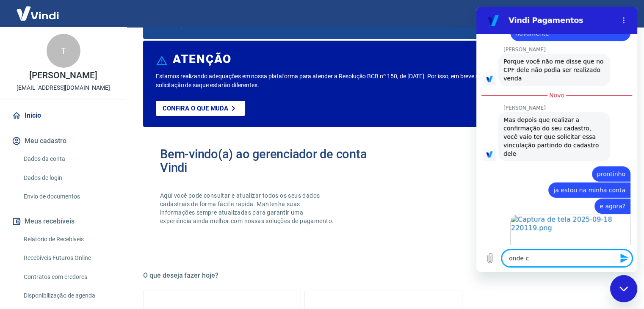
type textarea "onde co"
type textarea "x"
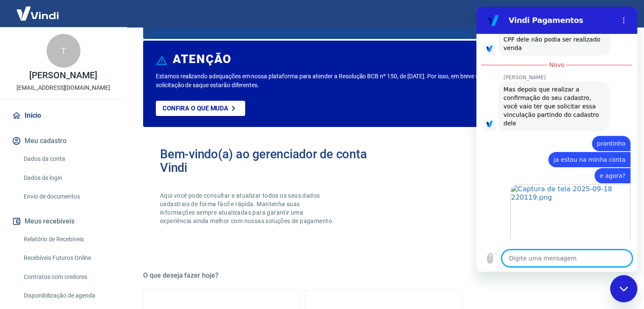
scroll to position [2259, 0]
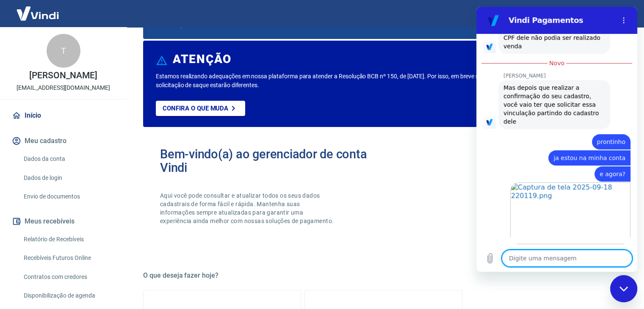
click at [531, 260] on textarea at bounding box center [567, 258] width 130 height 17
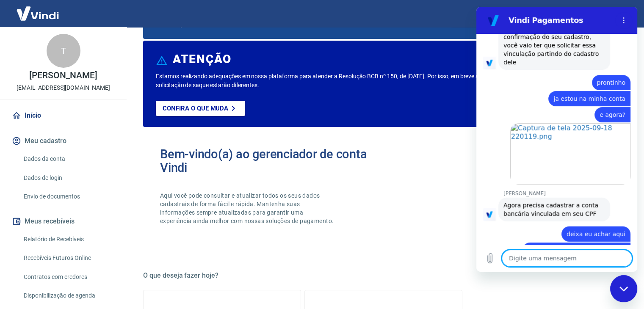
scroll to position [2320, 0]
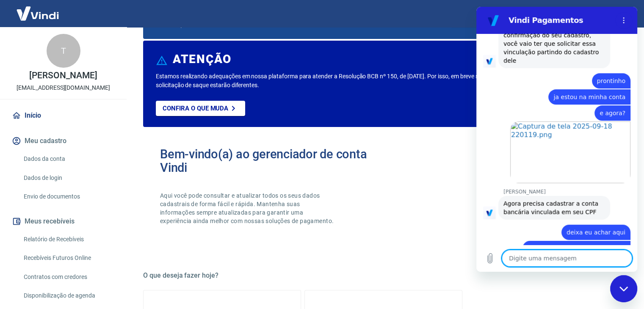
click at [542, 257] on textarea at bounding box center [567, 258] width 130 height 17
drag, startPoint x: 538, startPoint y: 258, endPoint x: 539, endPoint y: 253, distance: 4.7
click at [538, 258] on textarea at bounding box center [567, 258] width 130 height 17
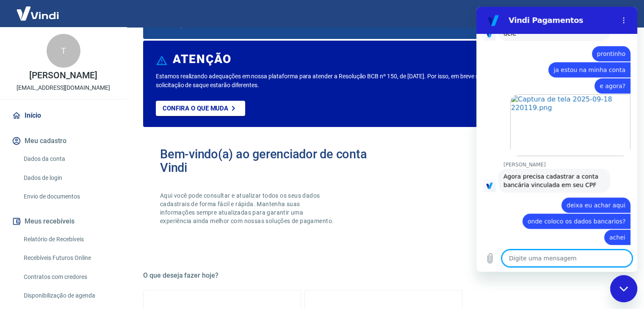
scroll to position [2349, 0]
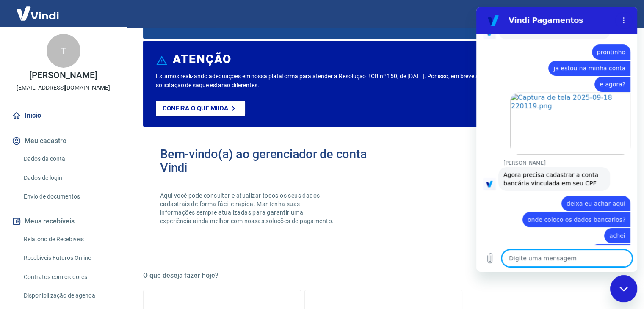
click at [625, 285] on div "Fechar janela de mensagens" at bounding box center [623, 288] width 25 height 25
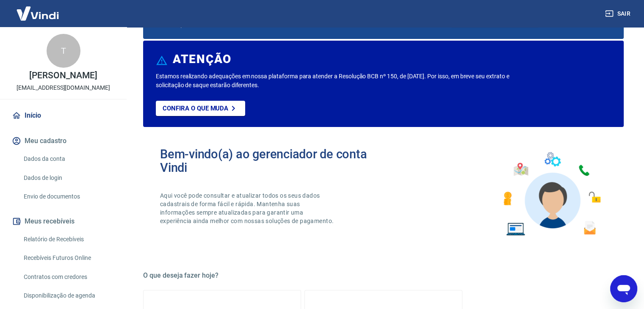
click at [610, 10] on icon "button" at bounding box center [609, 13] width 8 height 8
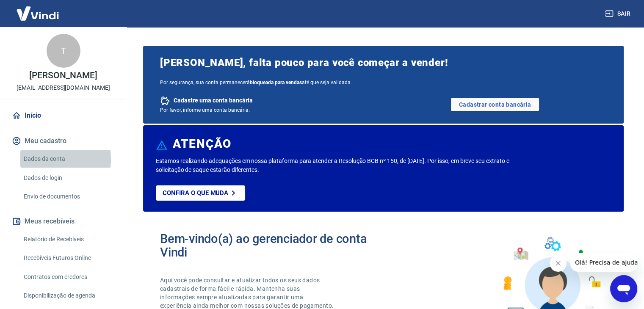
click at [39, 159] on link "Dados da conta" at bounding box center [68, 158] width 96 height 17
select select "SP"
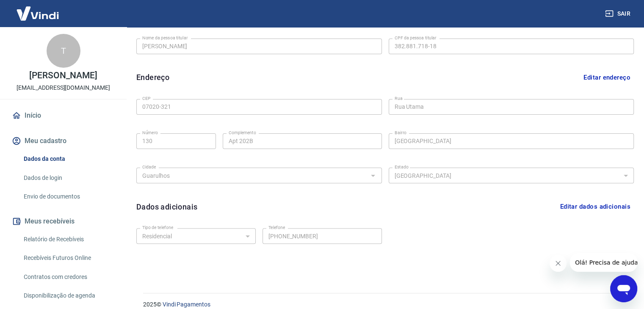
scroll to position [233, 0]
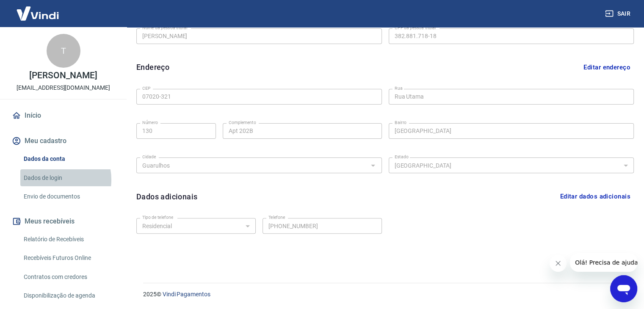
click at [53, 180] on link "Dados de login" at bounding box center [68, 177] width 96 height 17
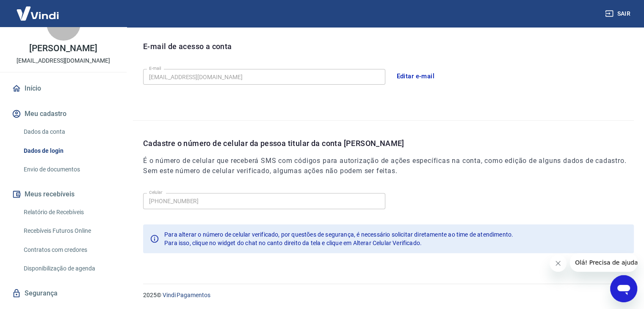
scroll to position [42, 0]
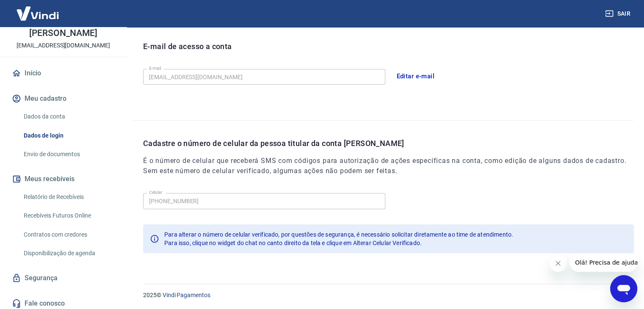
click at [90, 199] on link "Relatório de Recebíveis" at bounding box center [68, 196] width 96 height 17
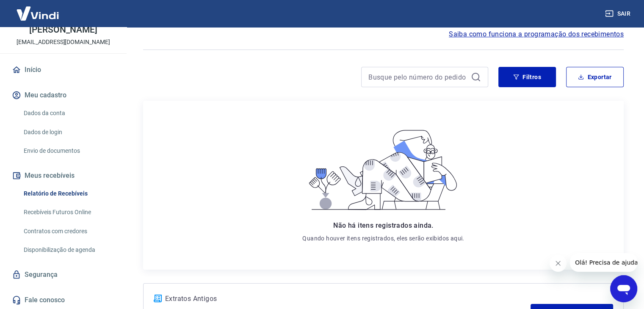
scroll to position [85, 0]
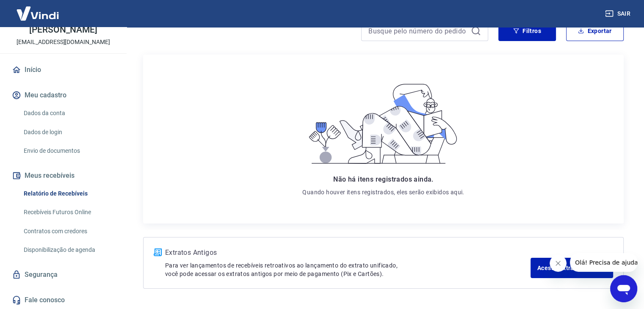
click at [55, 251] on link "Disponibilização de agenda" at bounding box center [68, 249] width 96 height 17
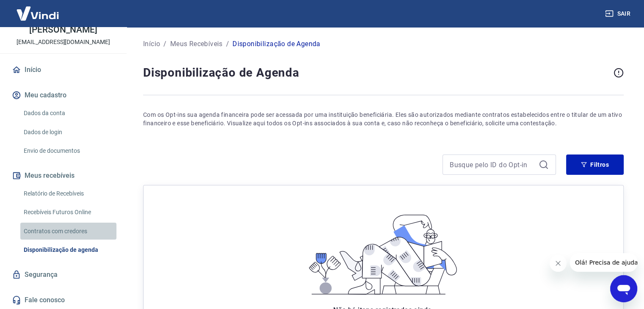
click at [76, 227] on link "Contratos com credores" at bounding box center [68, 231] width 96 height 17
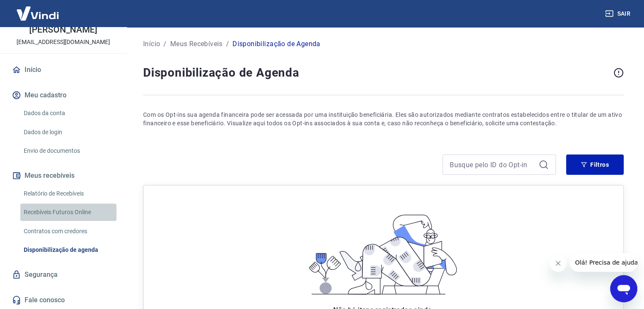
click at [73, 208] on link "Recebíveis Futuros Online" at bounding box center [68, 212] width 96 height 17
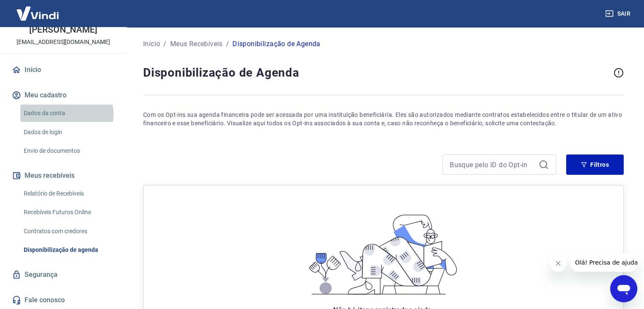
click at [66, 114] on link "Dados da conta" at bounding box center [68, 113] width 96 height 17
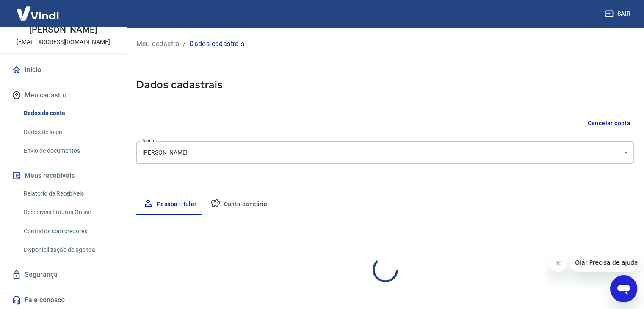
select select "SP"
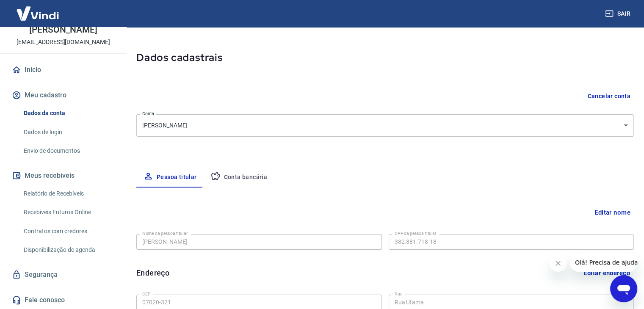
scroll to position [42, 0]
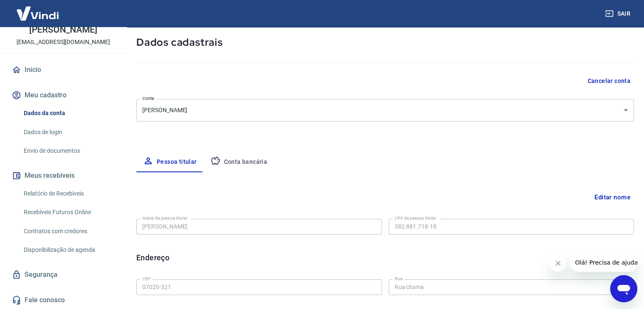
click at [241, 156] on button "Conta bancária" at bounding box center [239, 162] width 71 height 20
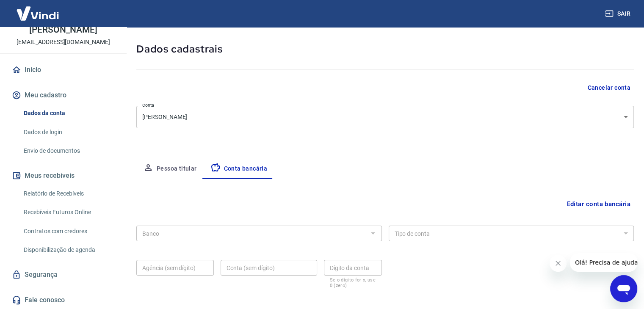
scroll to position [76, 0]
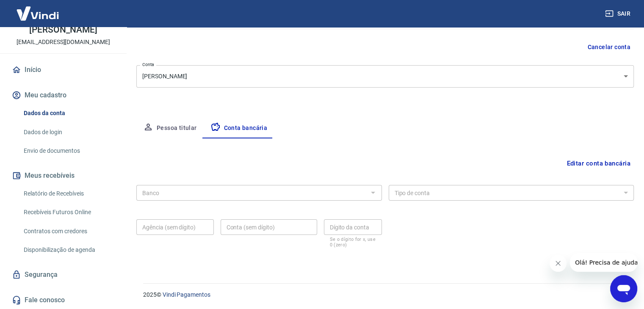
click at [373, 192] on div at bounding box center [372, 193] width 11 height 12
click at [604, 161] on button "Editar conta bancária" at bounding box center [598, 163] width 71 height 16
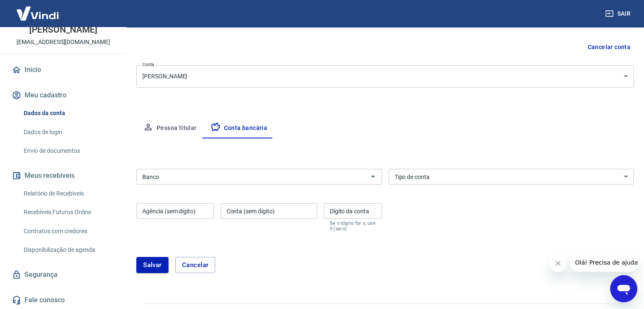
click at [195, 176] on input "Banco" at bounding box center [252, 177] width 227 height 11
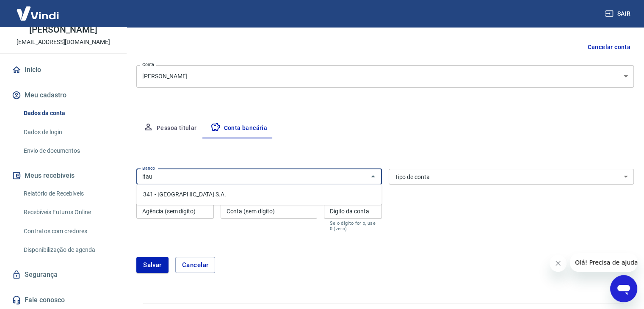
click at [180, 201] on li "341 - [GEOGRAPHIC_DATA] S.A." at bounding box center [258, 195] width 245 height 14
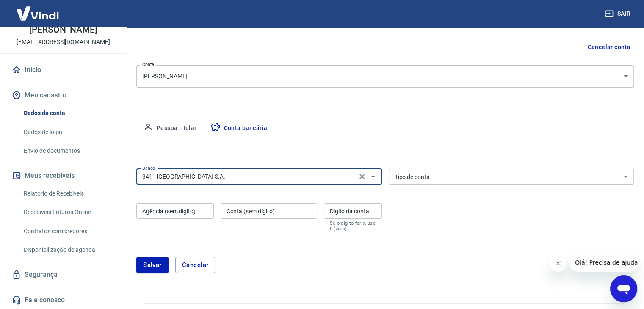
type input "341 - [GEOGRAPHIC_DATA] S.A."
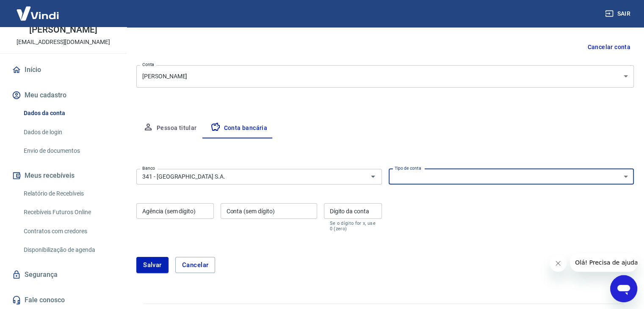
click at [410, 177] on select "Conta Corrente Conta Poupança" at bounding box center [512, 177] width 246 height 16
select select "1"
click at [389, 169] on select "Conta Corrente Conta Poupança" at bounding box center [512, 177] width 246 height 16
click at [159, 211] on input "Agência (sem dígito)" at bounding box center [175, 211] width 78 height 16
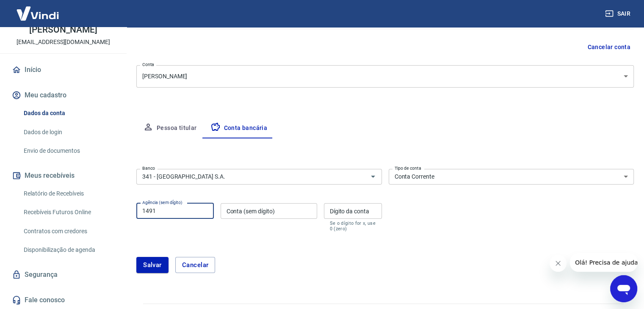
type input "1491"
type input "54773"
type input "1"
click at [154, 262] on button "Salvar" at bounding box center [152, 265] width 32 height 16
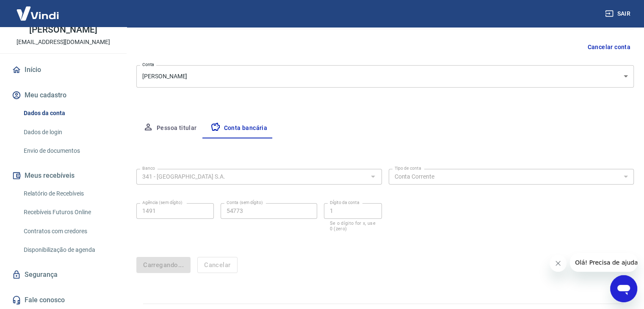
scroll to position [0, 0]
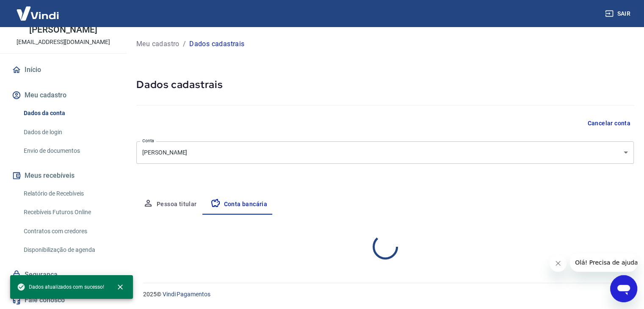
select select "1"
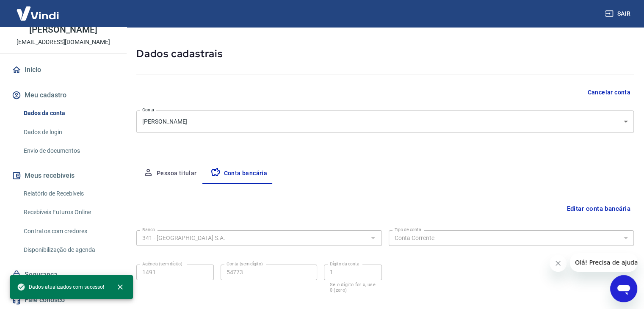
scroll to position [76, 0]
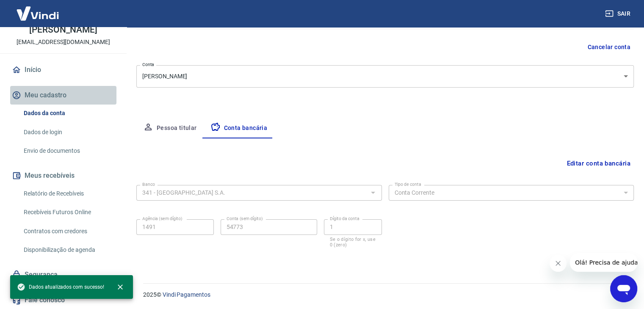
click at [68, 94] on button "Meu cadastro" at bounding box center [63, 95] width 106 height 19
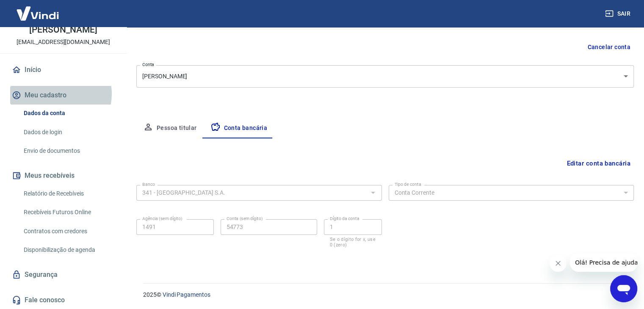
click at [58, 94] on button "Meu cadastro" at bounding box center [63, 95] width 106 height 19
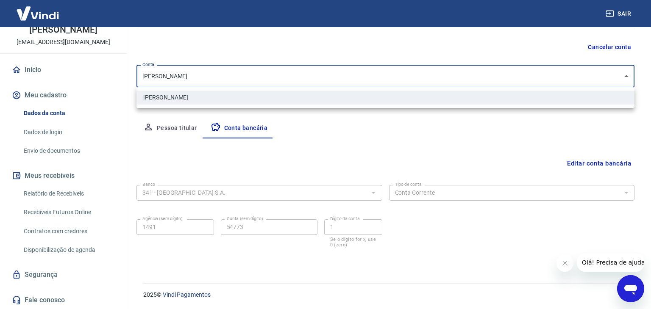
drag, startPoint x: 206, startPoint y: 75, endPoint x: 89, endPoint y: 72, distance: 116.5
click at [88, 72] on body "Sair T Tainá Pereira Nunes taina.maike@gmail.com Início Meu cadastro Dados da c…" at bounding box center [325, 78] width 651 height 309
drag, startPoint x: 200, startPoint y: 75, endPoint x: 53, endPoint y: 78, distance: 147.8
click at [53, 78] on div at bounding box center [325, 154] width 651 height 309
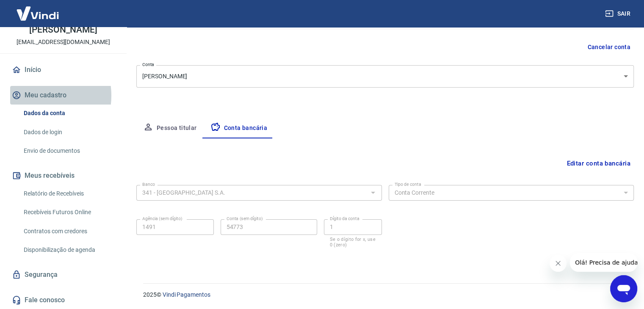
click at [37, 95] on button "Meu cadastro" at bounding box center [63, 95] width 106 height 19
click at [42, 93] on button "Meu cadastro" at bounding box center [63, 95] width 106 height 19
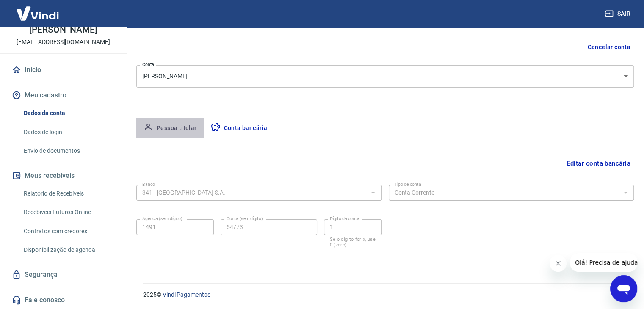
click at [189, 126] on button "Pessoa titular" at bounding box center [169, 128] width 67 height 20
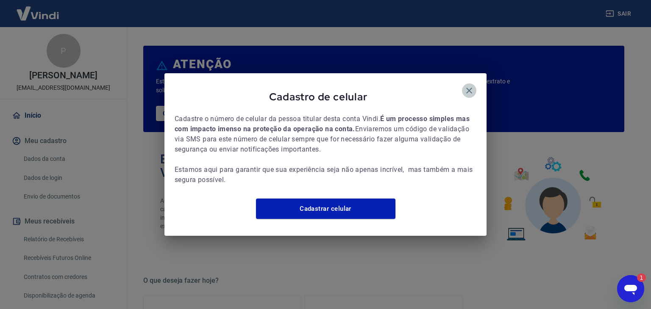
click at [472, 86] on icon "button" at bounding box center [469, 91] width 10 height 10
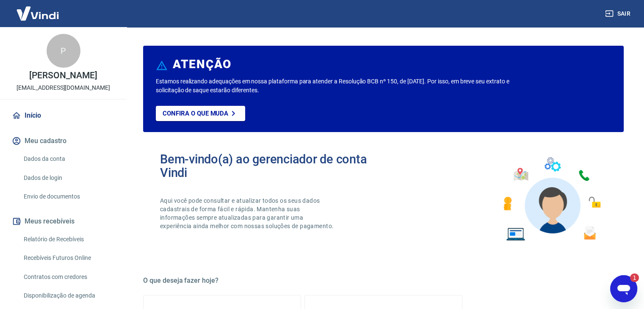
click at [627, 287] on icon "Abrir janela de mensagens, 1 mensagem não lida" at bounding box center [624, 290] width 13 height 10
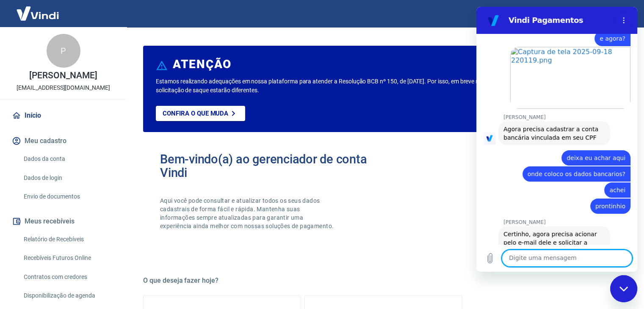
scroll to position [2369, 0]
click at [530, 260] on textarea at bounding box center [567, 258] width 130 height 17
click at [520, 258] on textarea at bounding box center [567, 258] width 130 height 17
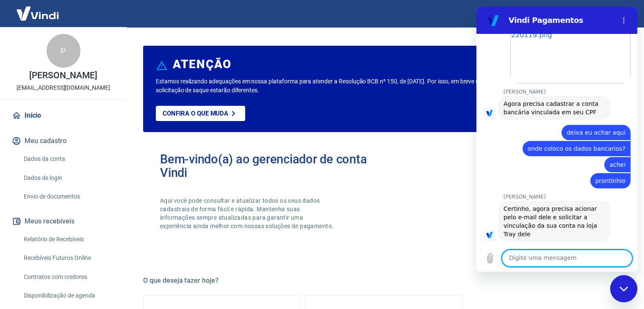
scroll to position [2394, 0]
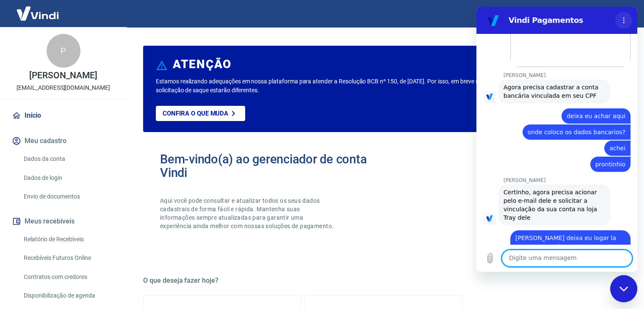
click at [623, 18] on icon "Menu de opções" at bounding box center [624, 20] width 7 height 7
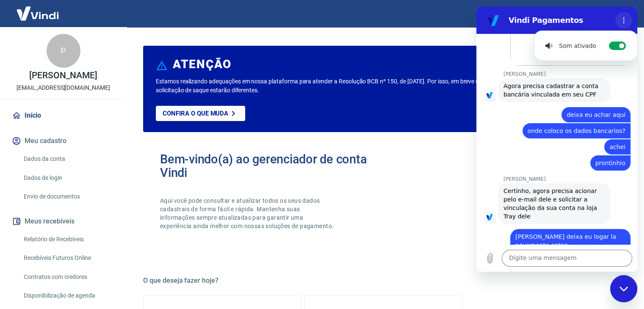
scroll to position [2414, 0]
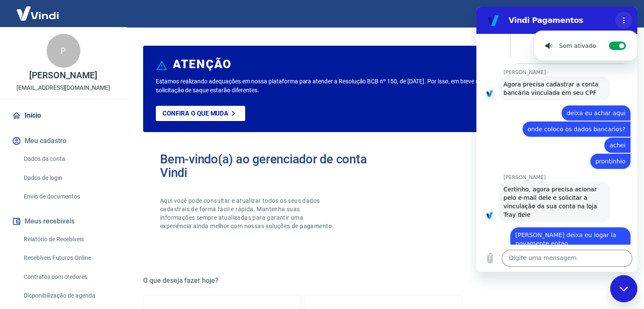
click at [623, 18] on icon "Menu de opções" at bounding box center [624, 20] width 7 height 7
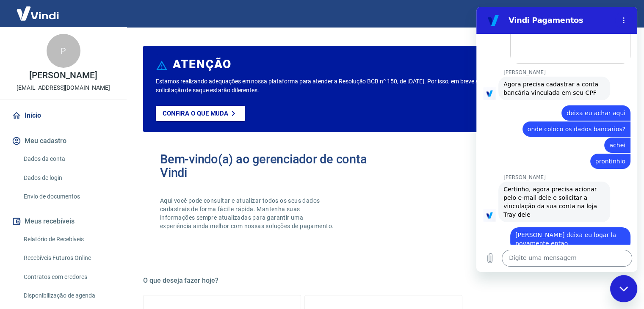
click at [538, 260] on textarea at bounding box center [567, 258] width 130 height 17
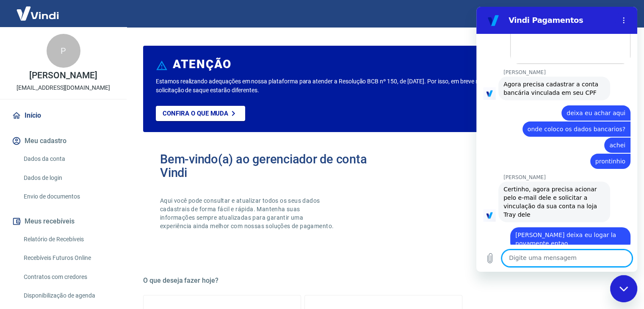
click at [536, 258] on textarea at bounding box center [567, 258] width 130 height 17
type textarea "certo"
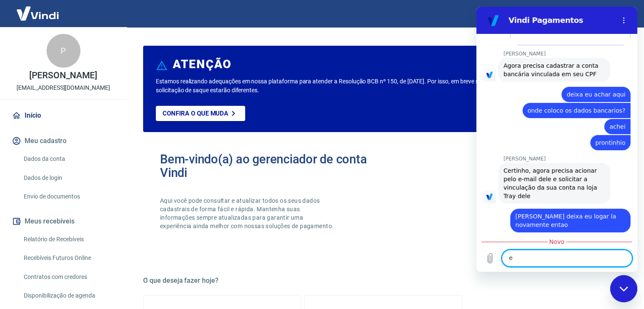
scroll to position [2434, 0]
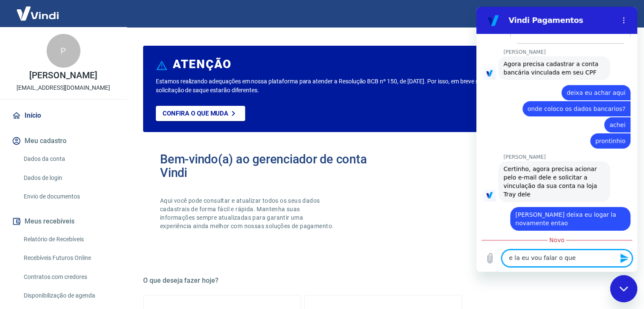
type textarea "e la eu vou falar o que?"
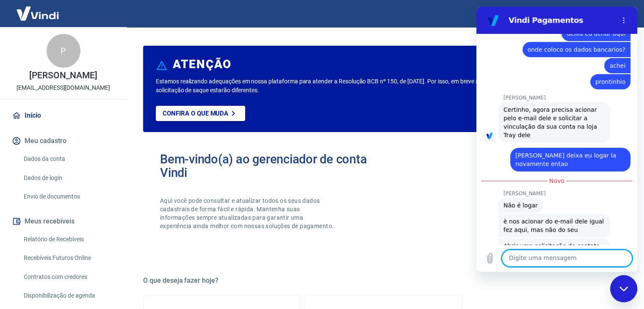
scroll to position [2495, 0]
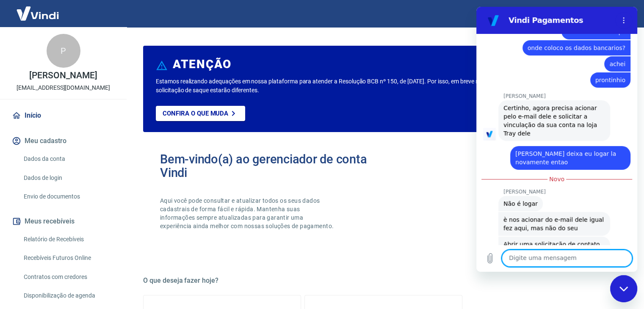
click at [537, 260] on textarea at bounding box center [567, 258] width 130 height 17
click at [528, 262] on textarea at bounding box center [567, 258] width 130 height 17
type textarea "ok"
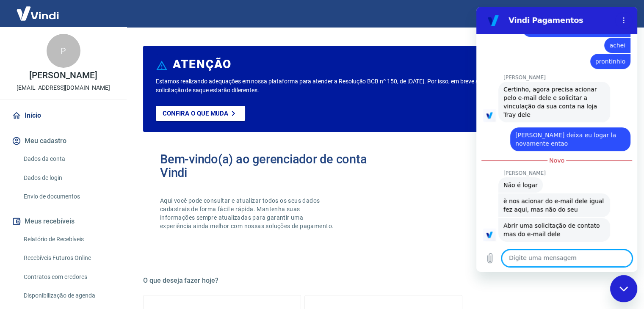
scroll to position [2515, 0]
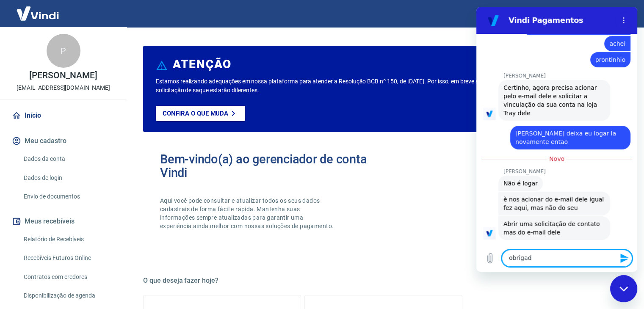
type textarea "obrigado"
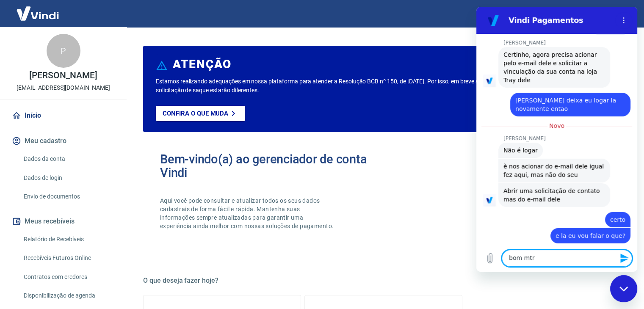
scroll to position [2548, 0]
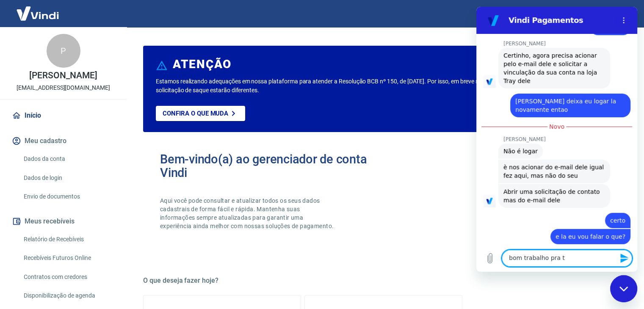
type textarea "bom trabalho pra ti"
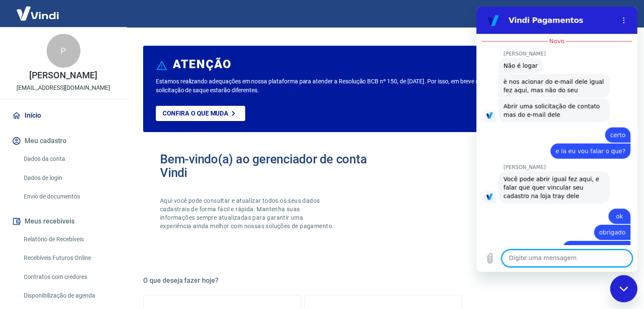
scroll to position [2635, 0]
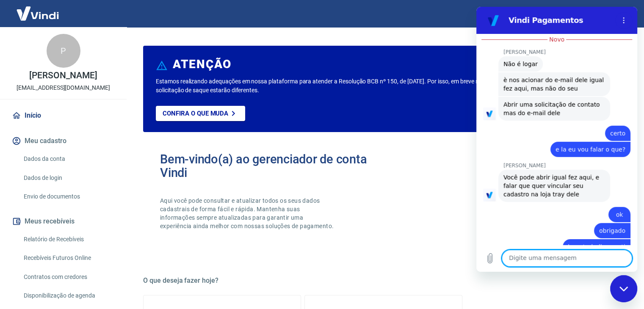
click at [580, 260] on textarea at bounding box center [567, 258] width 130 height 17
type textarea "obrigado"
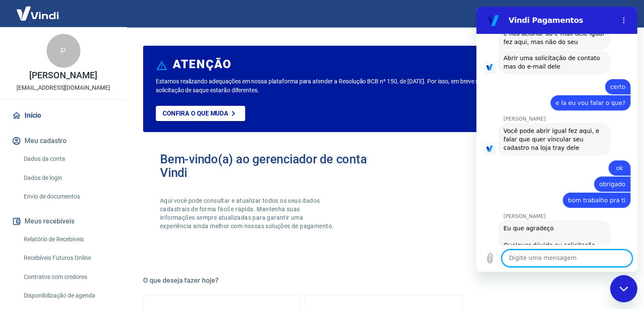
scroll to position [2702, 0]
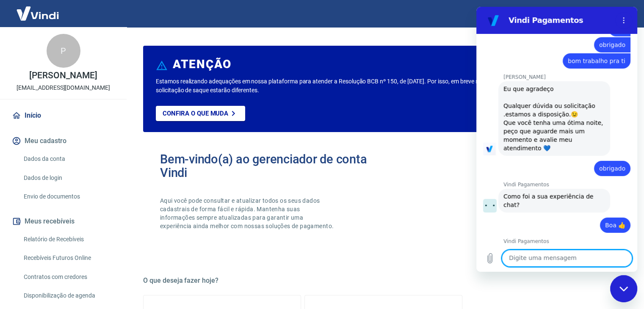
scroll to position [2825, 0]
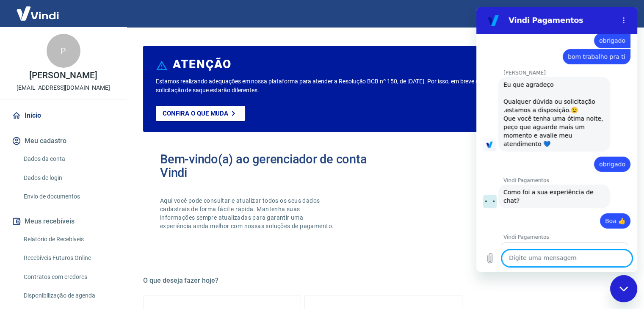
click at [626, 291] on div "Fechar janela de mensagens" at bounding box center [623, 288] width 25 height 25
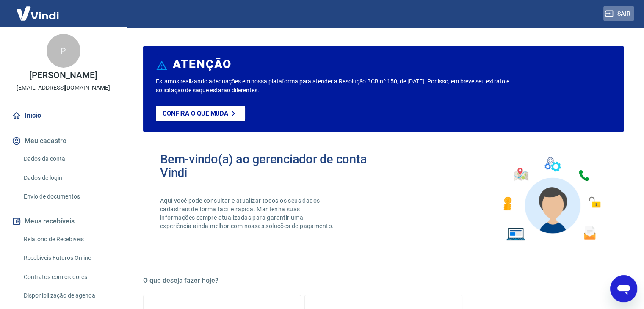
click at [620, 13] on button "Sair" at bounding box center [619, 14] width 30 height 16
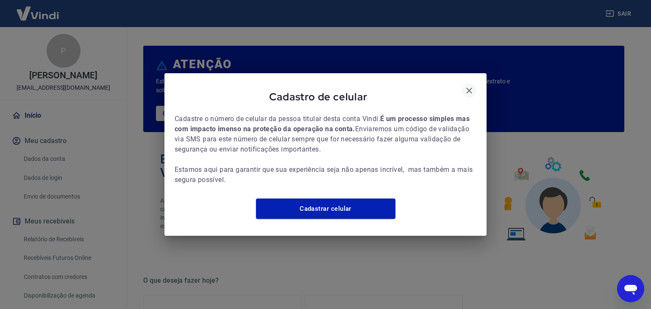
click at [466, 88] on icon "button" at bounding box center [469, 91] width 6 height 6
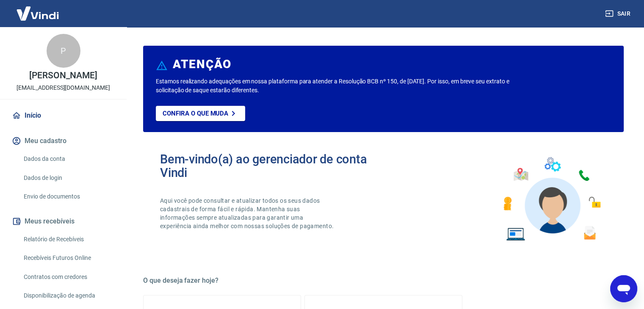
click at [629, 286] on icon "Abrir janela de mensagens" at bounding box center [624, 290] width 13 height 10
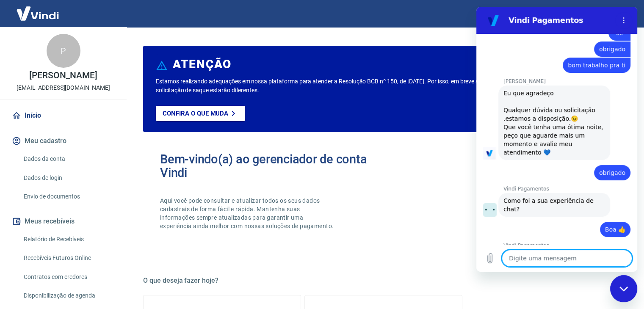
scroll to position [2812, 0]
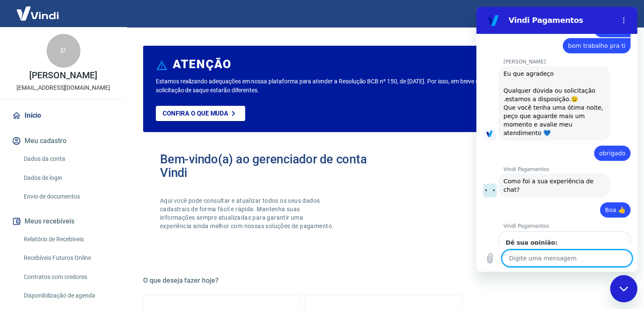
type textarea "x"
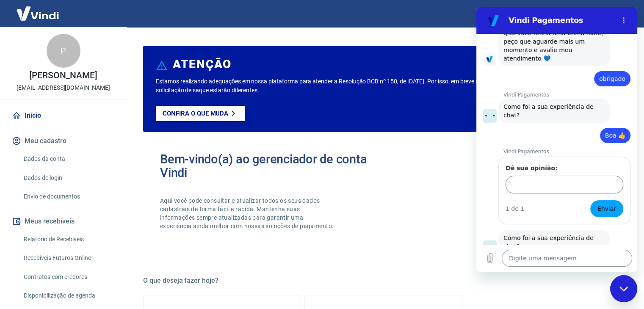
scroll to position [2896, 0]
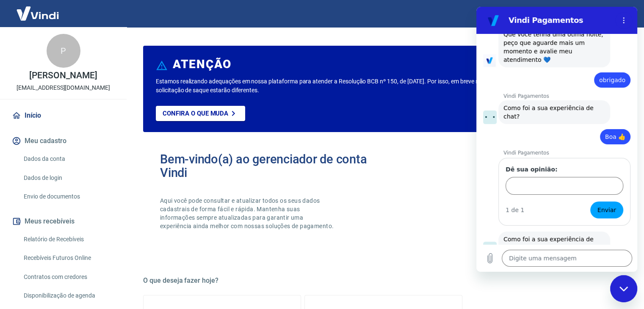
type input "ok"
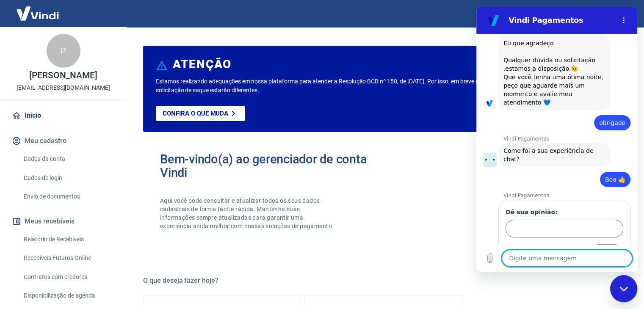
type textarea "x"
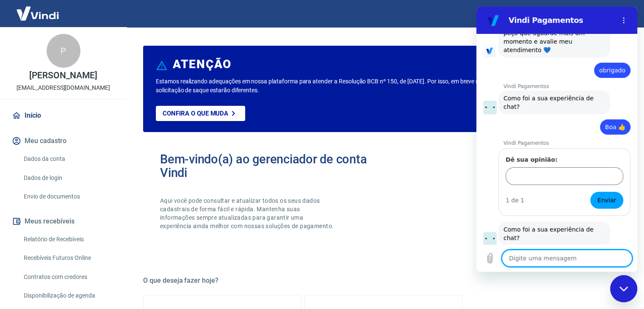
scroll to position [2907, 0]
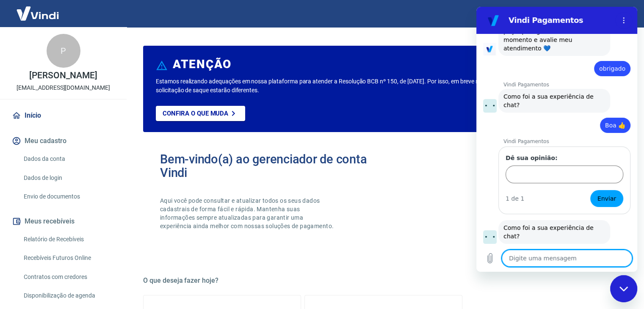
click at [557, 260] on textarea at bounding box center [567, 258] width 130 height 17
type textarea "o"
type textarea "x"
type textarea "ok"
type textarea "x"
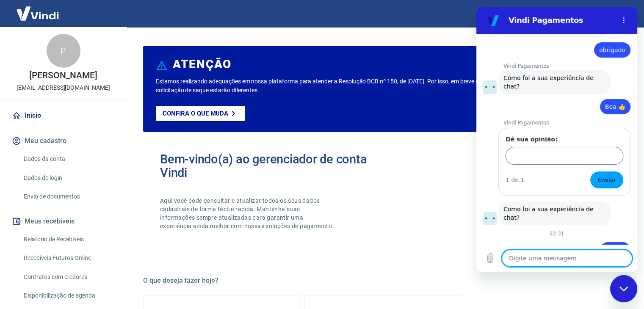
scroll to position [2928, 0]
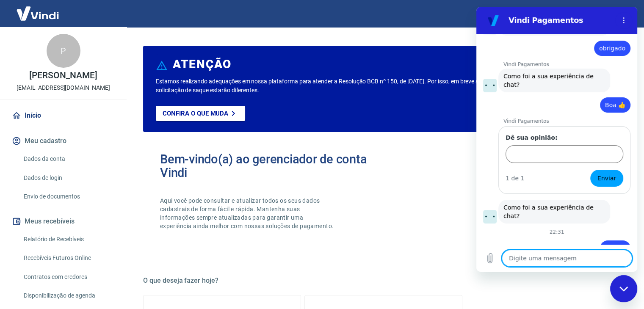
click at [557, 260] on textarea at bounding box center [567, 258] width 130 height 17
type textarea "x"
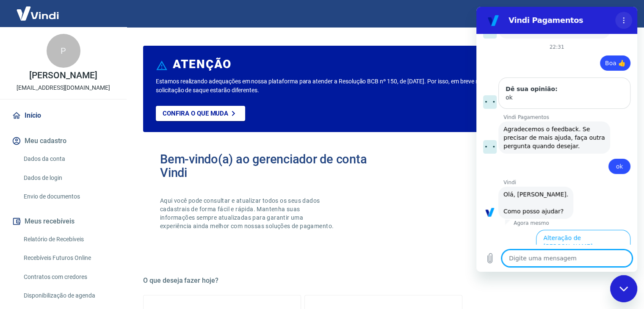
scroll to position [3146, 0]
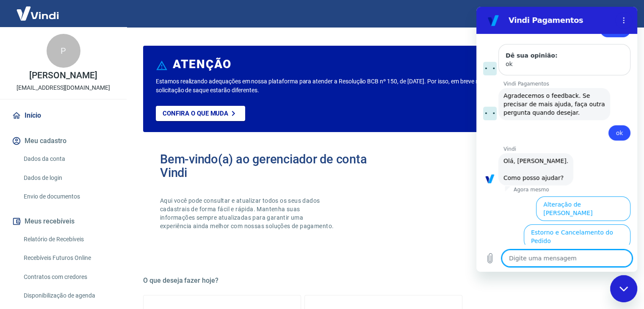
click at [529, 262] on textarea at bounding box center [567, 258] width 130 height 17
type textarea "f"
type textarea "x"
type textarea "fa"
type textarea "x"
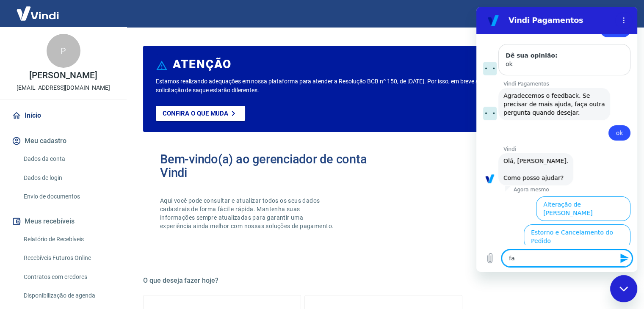
type textarea "fal"
type textarea "x"
type textarea "fala"
type textarea "x"
type textarea "falar"
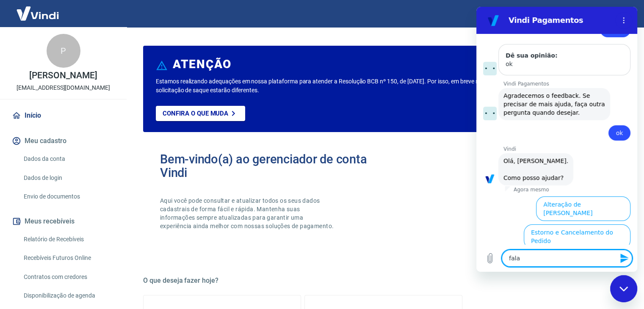
type textarea "x"
type textarea "falar"
type textarea "x"
type textarea "falar c"
type textarea "x"
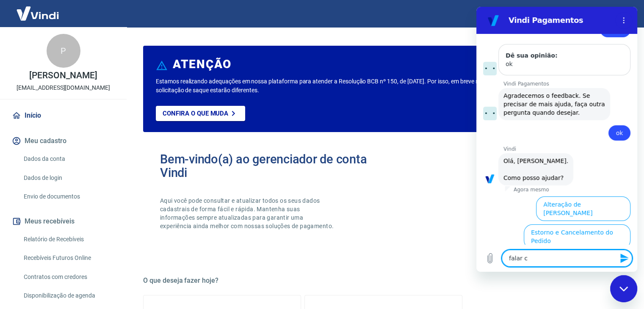
type textarea "falar co"
type textarea "x"
type textarea "falar com"
type textarea "x"
type textarea "falar com"
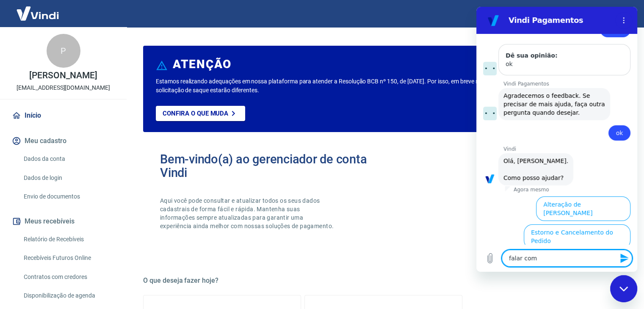
type textarea "x"
type textarea "falar com a"
type textarea "x"
type textarea "falar com at"
type textarea "x"
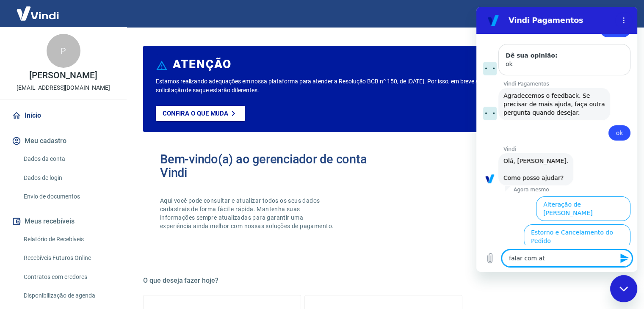
type textarea "falar com ate"
type textarea "x"
type textarea "falar com [GEOGRAPHIC_DATA]"
type textarea "x"
type textarea "falar com atend"
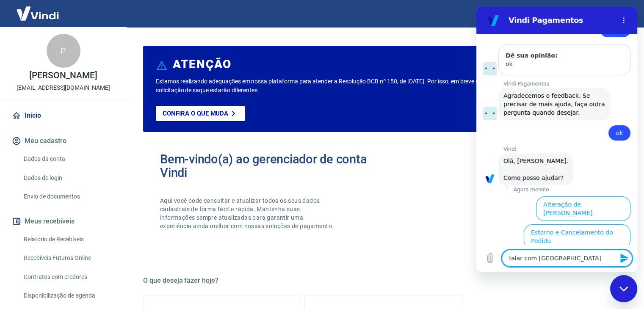
type textarea "x"
type textarea "falar com atende"
type textarea "x"
type textarea "falar com atenden"
type textarea "x"
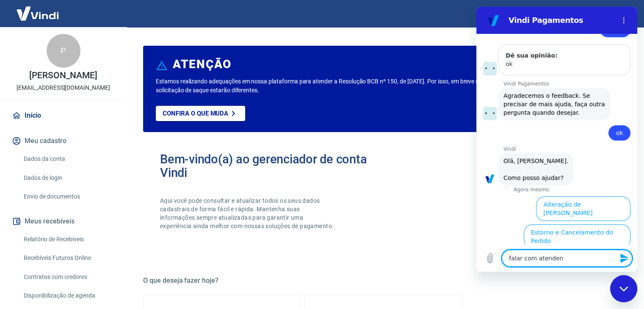
type textarea "falar com atendent"
type textarea "x"
type textarea "falar com atendente"
type textarea "x"
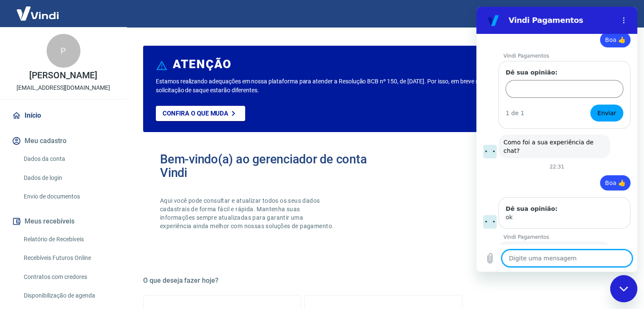
type textarea "x"
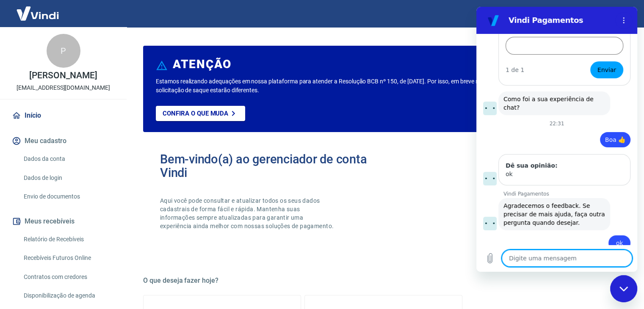
scroll to position [3038, 0]
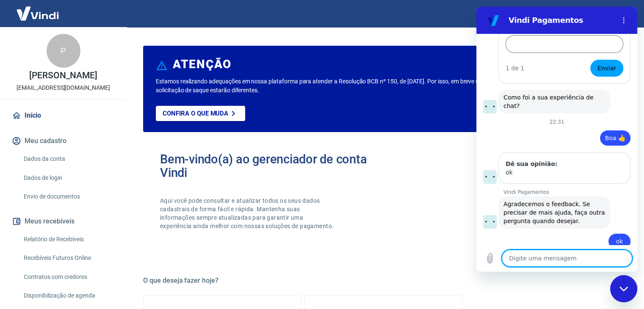
type textarea "f"
type textarea "x"
type textarea "fa"
type textarea "x"
type textarea "fal"
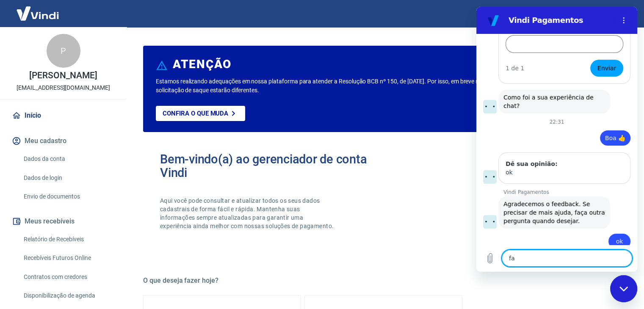
type textarea "x"
type textarea "fala"
type textarea "x"
type textarea "falar"
type textarea "x"
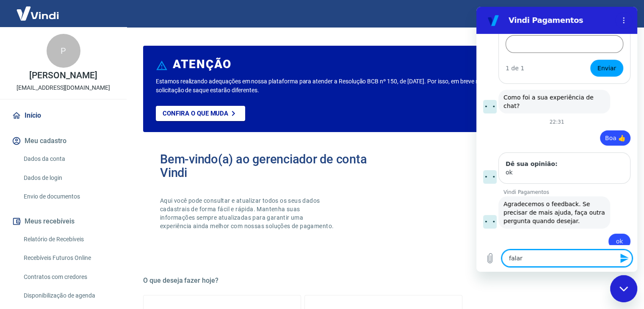
type textarea "falar"
type textarea "x"
type textarea "falar c"
type textarea "x"
type textarea "falar co"
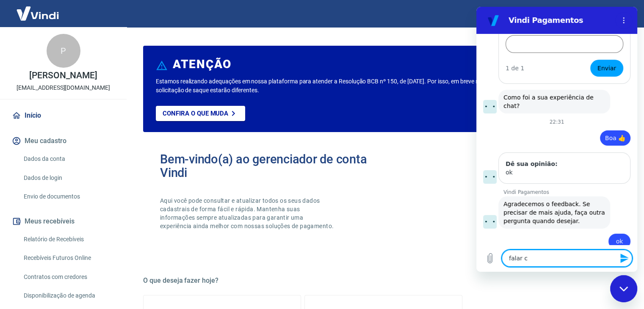
type textarea "x"
type textarea "falar com"
type textarea "x"
type textarea "falar com"
type textarea "x"
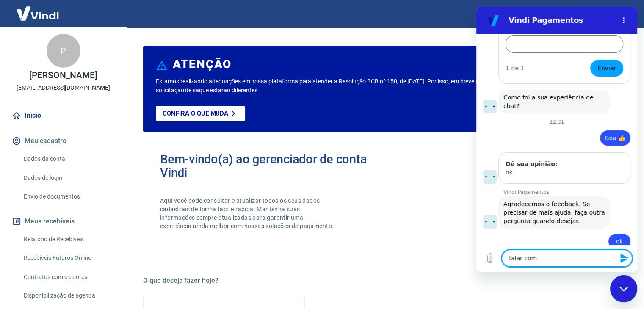
type textarea "falar com a"
type textarea "x"
type textarea "falar com at"
type textarea "x"
type textarea "falar com ate"
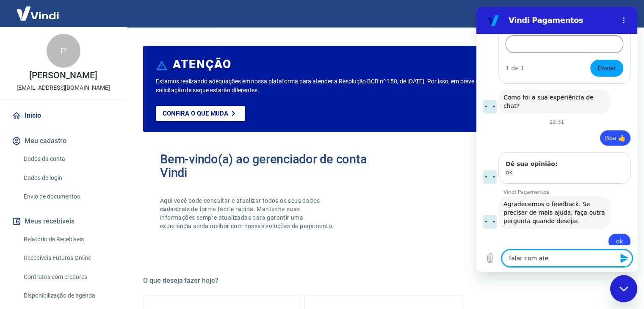
type textarea "x"
type textarea "falar com [GEOGRAPHIC_DATA]"
type textarea "x"
type textarea "falar com atend"
type textarea "x"
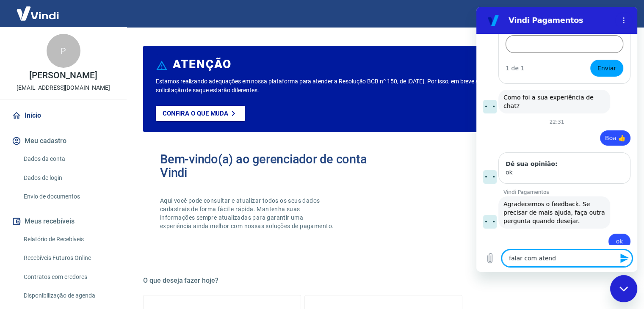
type textarea "falar com atende"
type textarea "x"
type textarea "falar com atenden"
type textarea "x"
type textarea "falar com atendent"
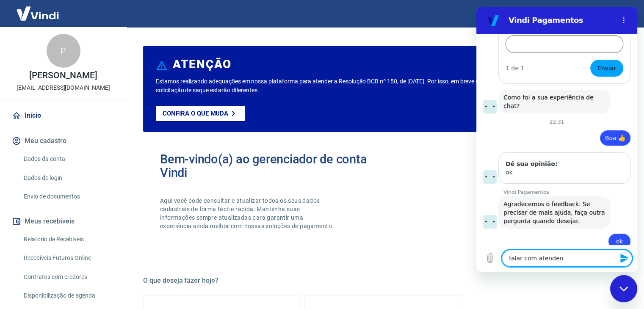
type textarea "x"
type textarea "falar com atendente"
type textarea "x"
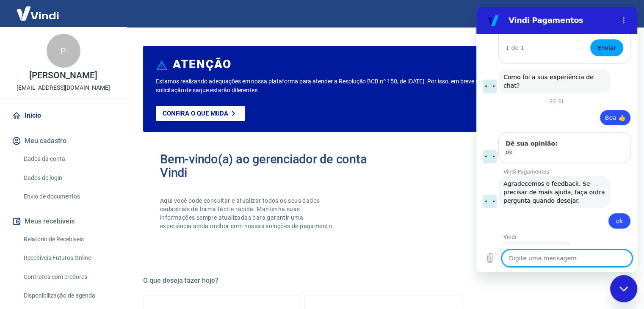
type textarea "x"
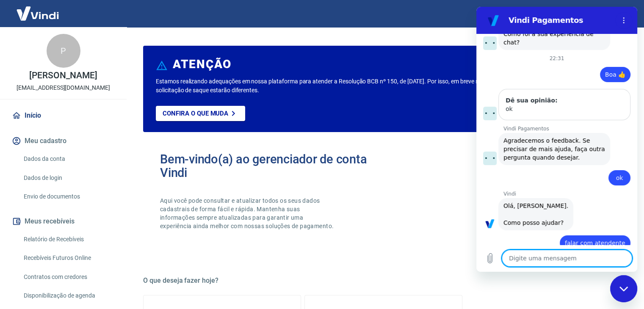
scroll to position [3103, 0]
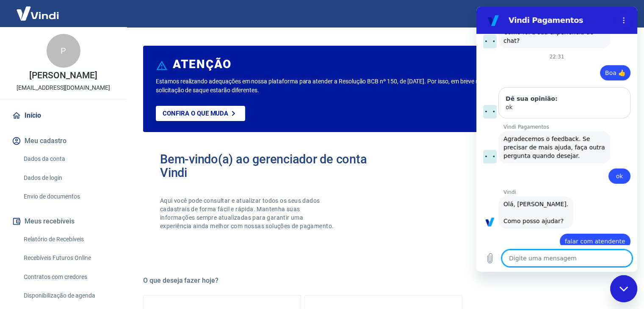
type textarea "f"
type textarea "x"
type textarea "fa"
type textarea "x"
type textarea "fal"
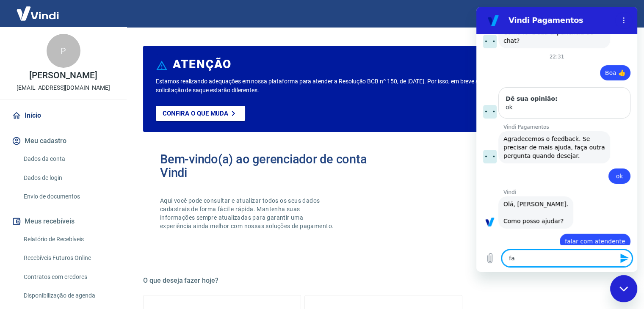
type textarea "x"
type textarea "fala"
type textarea "x"
type textarea "falar"
type textarea "x"
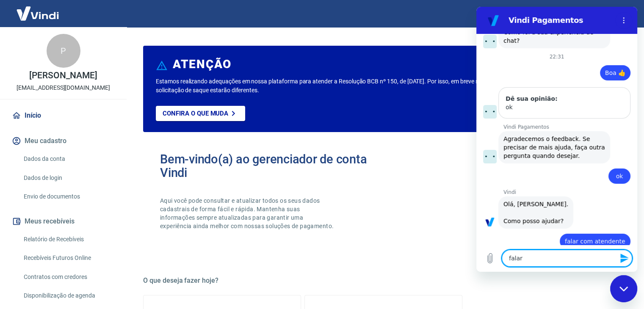
type textarea "falar"
type textarea "x"
type textarea "falar c"
type textarea "x"
type textarea "falar co"
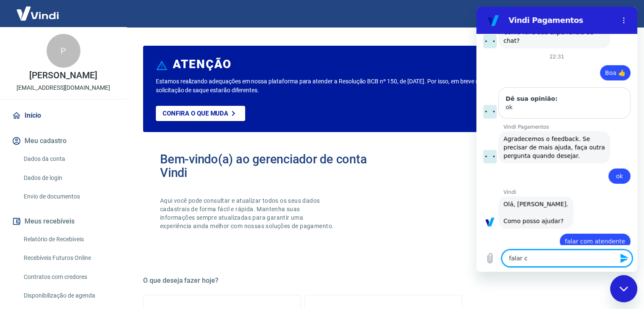
type textarea "x"
type textarea "falar com"
type textarea "x"
type textarea "falar com"
type textarea "x"
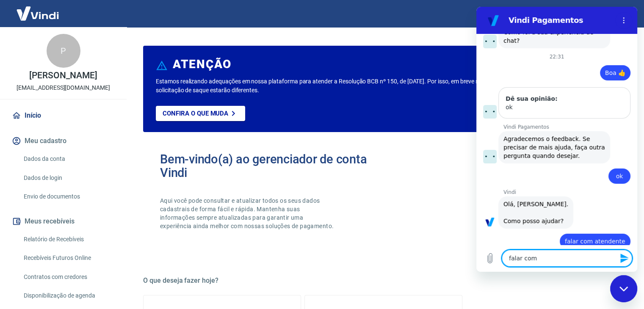
type textarea "falar com a"
type textarea "x"
type textarea "falar com at"
type textarea "x"
type textarea "falar com ate"
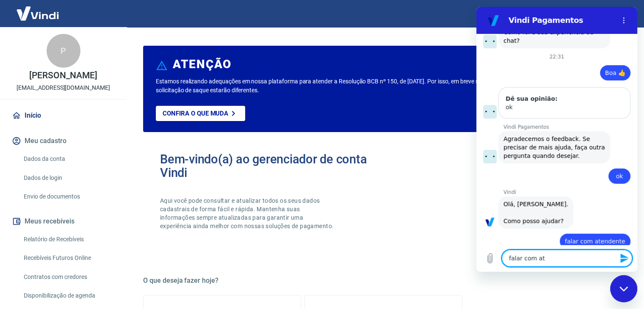
type textarea "x"
type textarea "falar com [GEOGRAPHIC_DATA]"
type textarea "x"
type textarea "falar com atend"
type textarea "x"
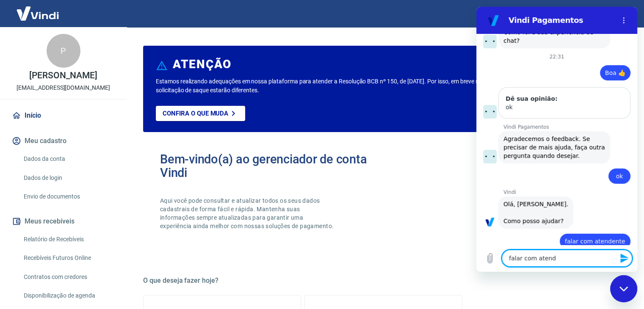
type textarea "falar com atende"
type textarea "x"
type textarea "falar com atenden"
type textarea "x"
type textarea "falar com atendent"
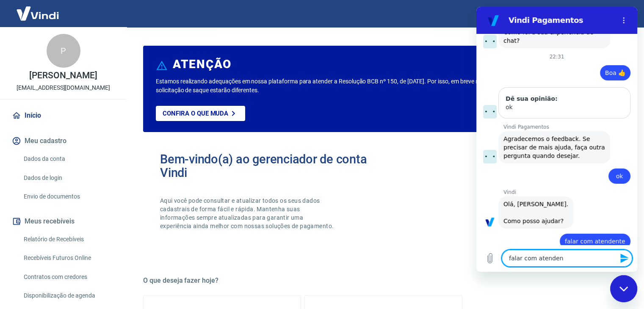
type textarea "x"
type textarea "falar com atendente"
type textarea "x"
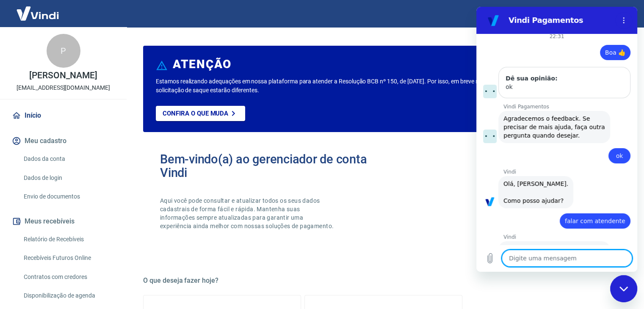
type textarea "x"
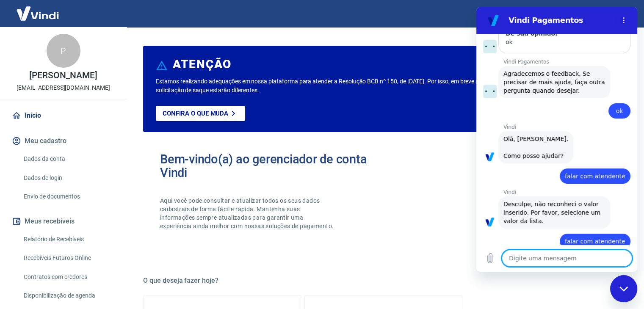
paste textarea "falar com atendente"
type textarea "falar com atendente"
type textarea "x"
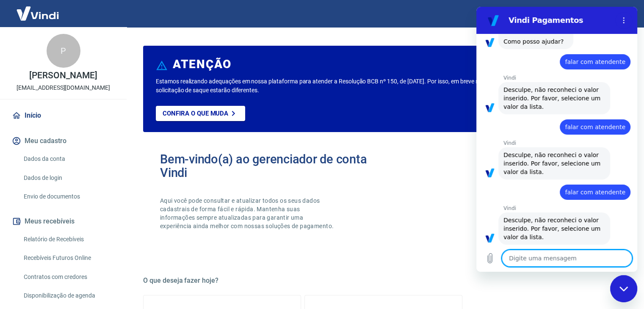
type textarea "x"
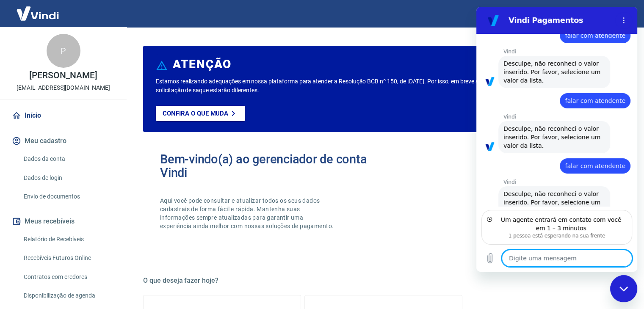
scroll to position [3347, 0]
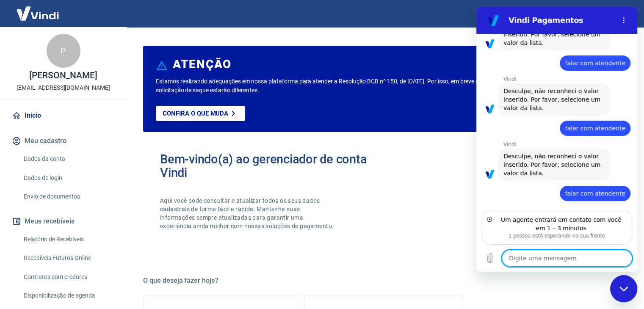
type textarea "o"
type textarea "x"
type textarea "ol"
type textarea "x"
type textarea "olá"
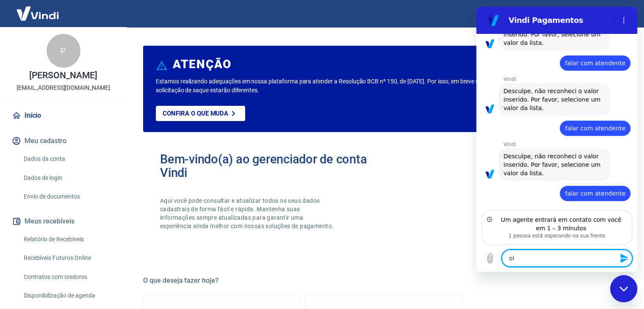
type textarea "x"
type textarea "olá?"
type textarea "x"
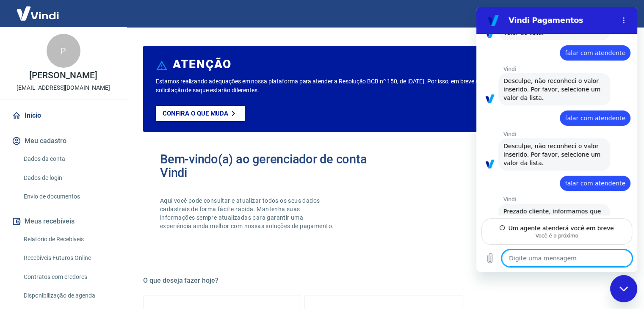
scroll to position [3358, 0]
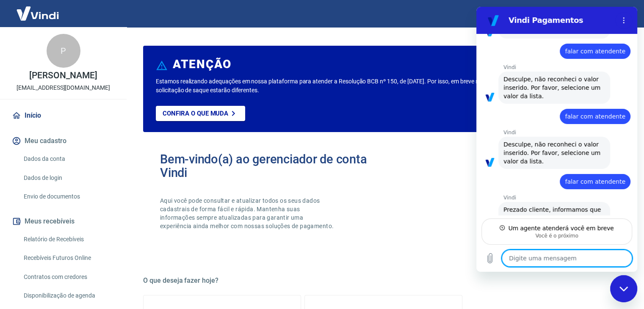
type textarea "x"
click at [520, 260] on textarea at bounding box center [567, 258] width 130 height 17
paste textarea "Boa noite tudo bem? Preciso de ajuda Tenho uma loja na tray e estou tentando in…"
type textarea "Boa noite tudo bem? Preciso de ajuda Tenho uma loja na tray e estou tentando in…"
type textarea "x"
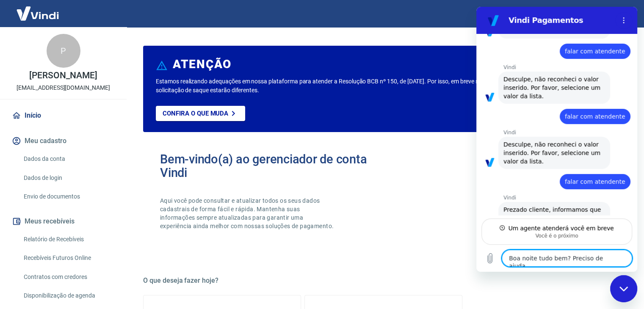
scroll to position [187, 0]
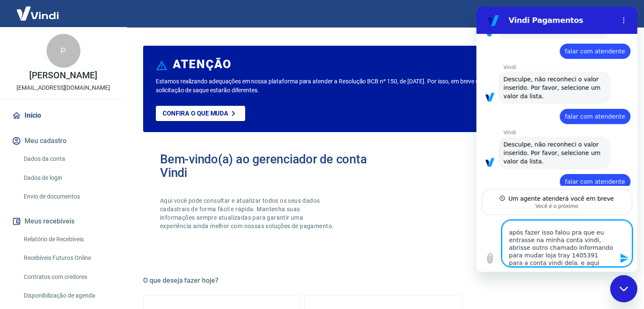
click at [548, 241] on textarea "Boa noite tudo bem? Preciso de ajuda Tenho uma loja na tray e estou tentando in…" at bounding box center [567, 243] width 130 height 47
type textarea "Boa noite tudo bem? Preciso de ajuda Tenho uma loja na tray e estou tentando in…"
type textarea "x"
type textarea "Boa noite tudo bem? Preciso de ajuda Tenho uma loja na tray e estou tentando in…"
type textarea "x"
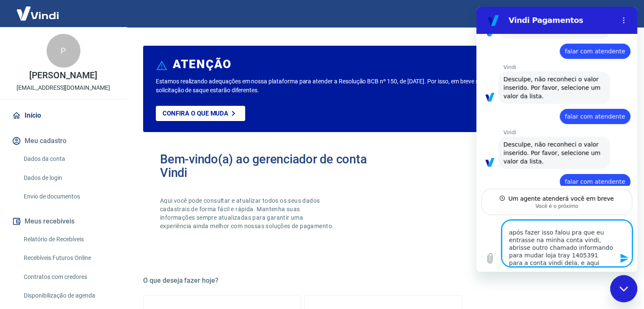
type textarea "Boa noite tudo bem? Preciso de ajuda Tenho uma loja na tray e estou tentando in…"
click at [622, 258] on icon "Enviar mensagem" at bounding box center [625, 258] width 10 height 10
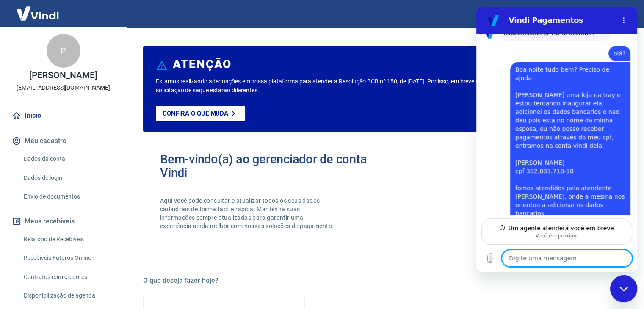
scroll to position [3629, 0]
type textarea "x"
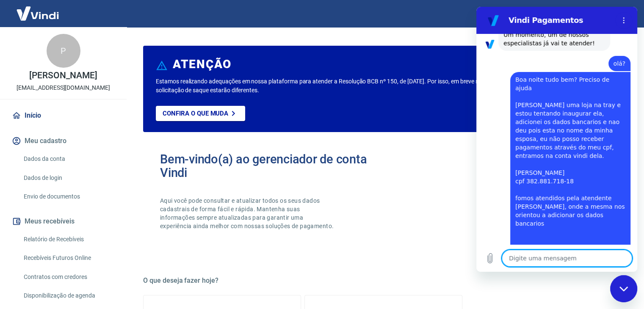
scroll to position [3670, 0]
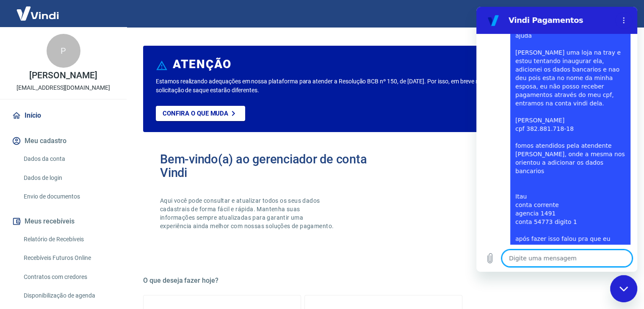
click at [539, 260] on textarea at bounding box center [567, 258] width 130 height 17
type textarea "o"
type textarea "x"
type textarea "oi"
type textarea "x"
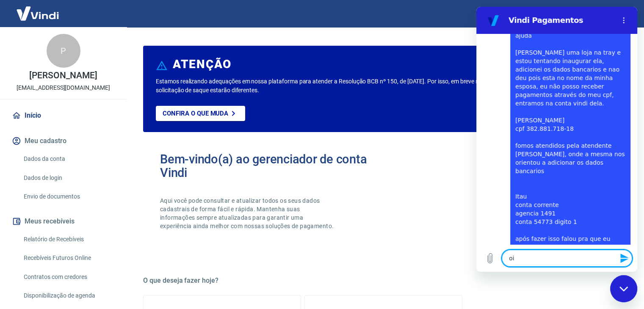
type textarea "o"
type textarea "x"
type textarea "Q"
type textarea "x"
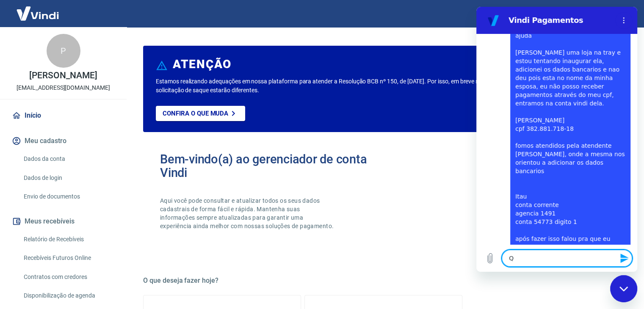
type textarea "Qu"
type textarea "x"
type textarea "Qui"
type textarea "x"
type textarea "Quie"
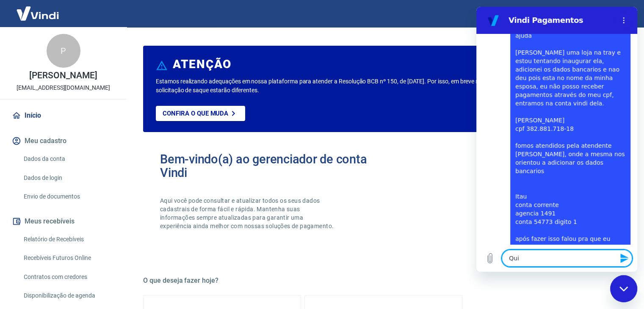
type textarea "x"
type textarea "Qui"
type textarea "x"
type textarea "Qu"
type textarea "x"
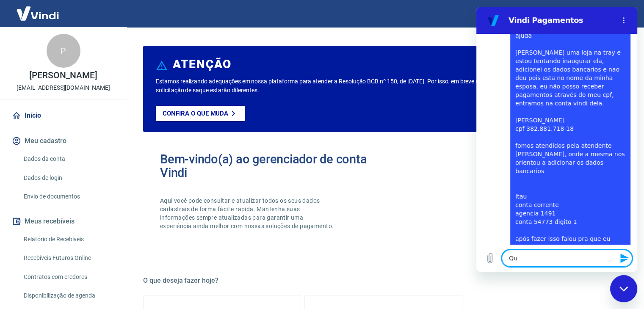
type textarea "Que"
type textarea "x"
type textarea "Que"
type textarea "x"
type textarea "Que b"
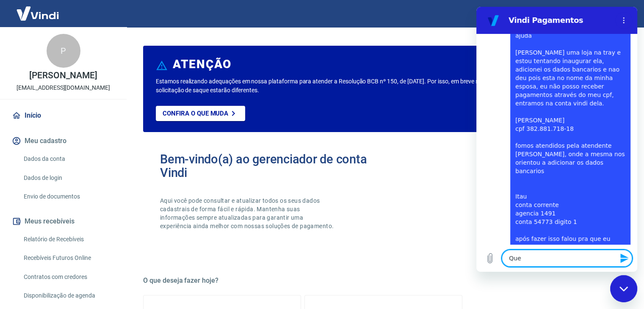
type textarea "x"
type textarea "Que bo"
type textarea "x"
type textarea "Que bom"
type textarea "x"
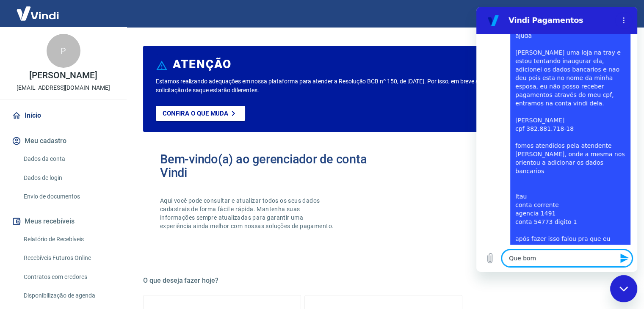
type textarea "Que bom"
type textarea "x"
type textarea "Que bom M"
type textarea "x"
type textarea "Que bom Ma"
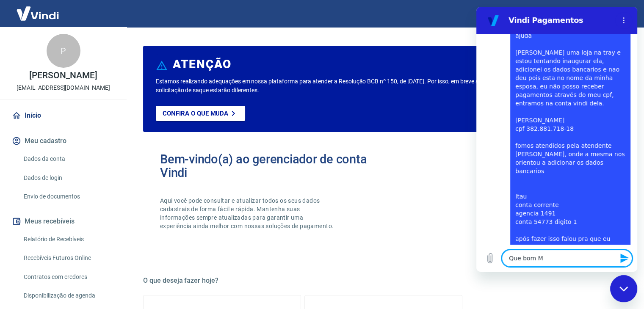
type textarea "x"
type textarea "Que bom Mar"
type textarea "x"
type textarea "Que bom Marc"
type textarea "x"
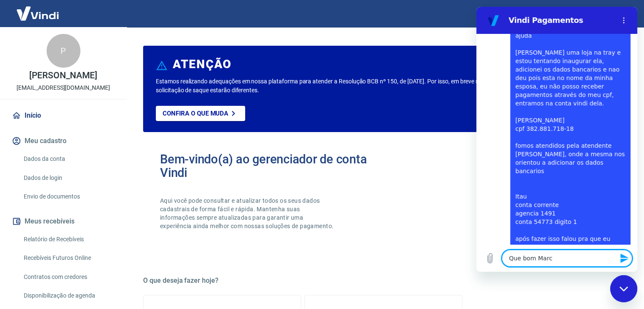
type textarea "Que bom Marce"
type textarea "x"
type textarea "Que bom Marcel"
type textarea "x"
type textarea "Que bom Marcele"
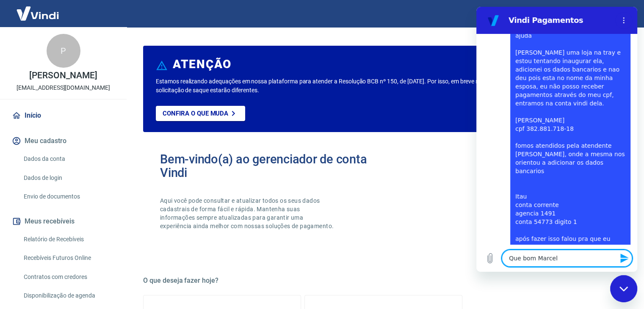
type textarea "x"
type textarea "Que bom Marcele"
type textarea "x"
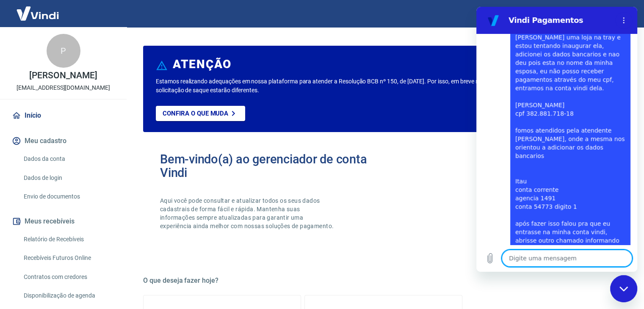
scroll to position [3690, 0]
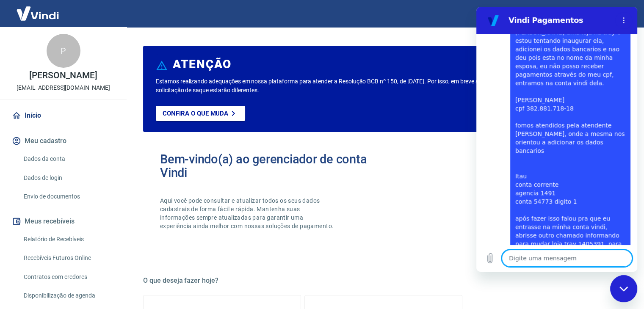
click at [555, 257] on textarea at bounding box center [567, 258] width 130 height 17
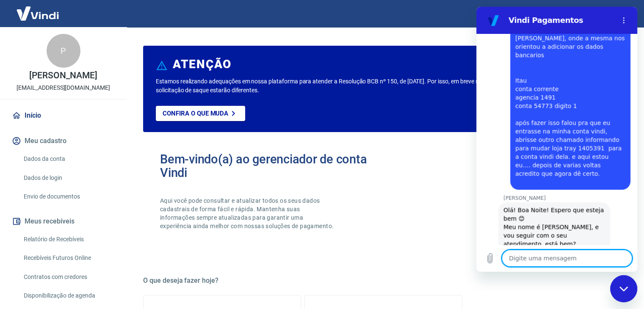
scroll to position [3787, 0]
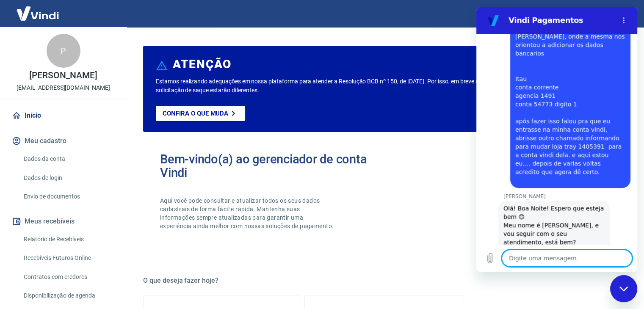
click at [542, 257] on textarea at bounding box center [567, 258] width 130 height 17
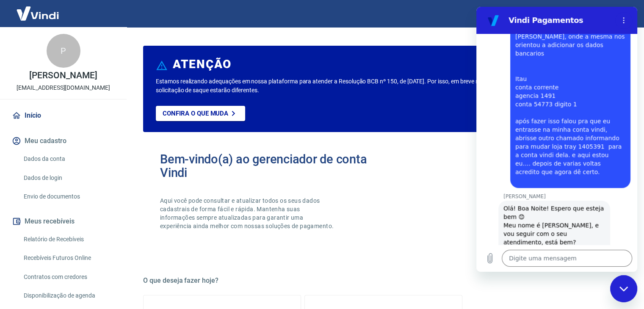
drag, startPoint x: 510, startPoint y: 177, endPoint x: 579, endPoint y: 218, distance: 81.3
copy ul "Numero da Loja Tray: E-mail do novo cadastro à ser vinculado: CPF ou CNPJ do no…"
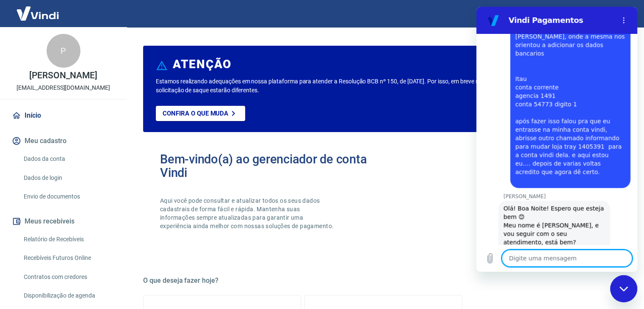
click at [531, 260] on textarea at bounding box center [567, 258] width 130 height 17
paste textarea "Numero da [PERSON_NAME]: 1405391 E-mail do novo cadastro à ser vinculado: [EMAI…"
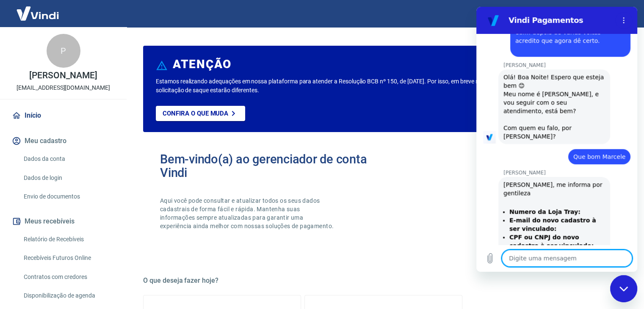
scroll to position [3920, 0]
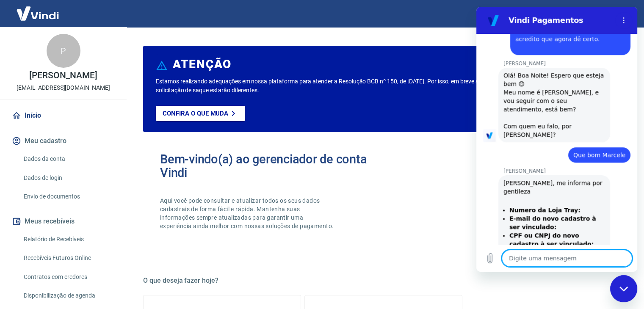
click at [552, 251] on textarea at bounding box center [567, 258] width 130 height 17
click at [549, 255] on textarea at bounding box center [567, 258] width 130 height 17
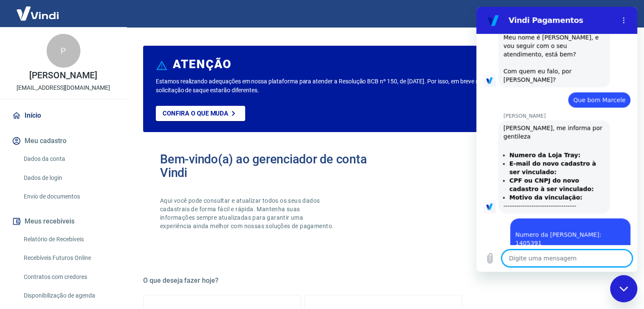
scroll to position [3977, 0]
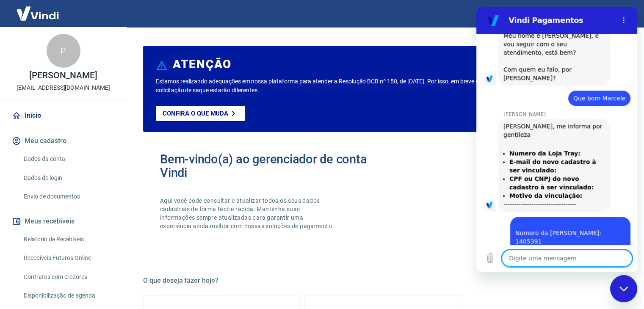
click at [546, 258] on textarea at bounding box center [567, 258] width 130 height 17
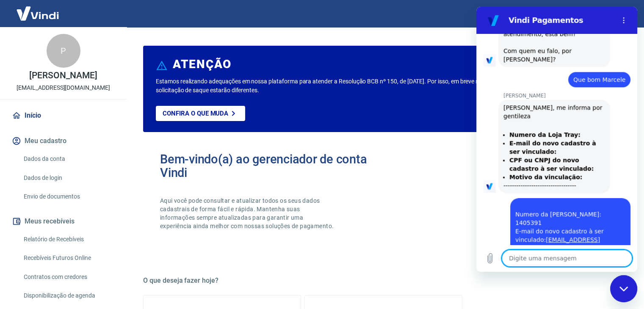
scroll to position [3998, 0]
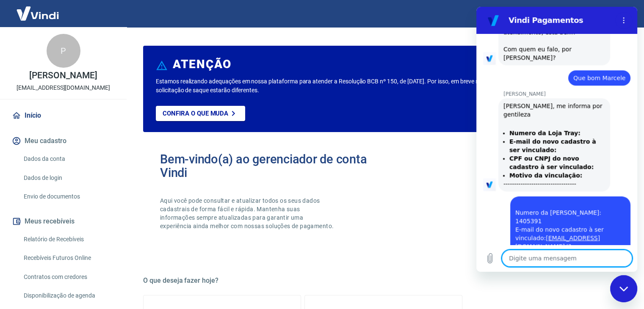
click at [546, 260] on textarea at bounding box center [567, 258] width 130 height 17
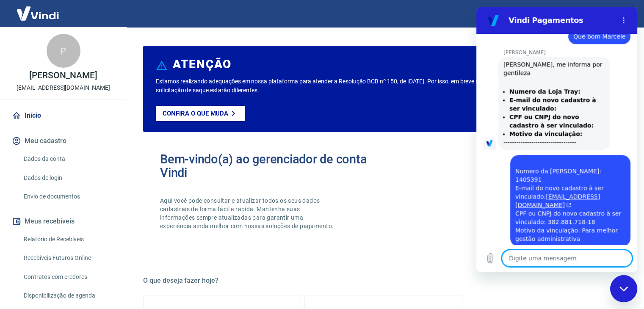
scroll to position [4071, 0]
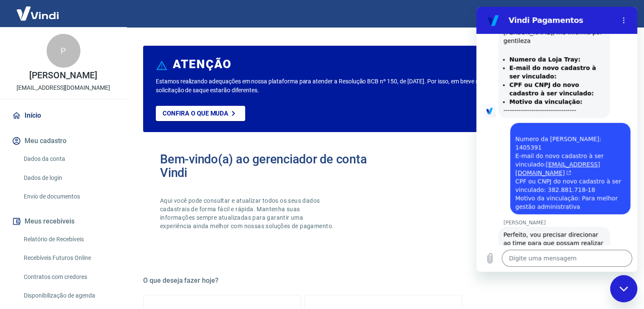
click at [624, 291] on icon "Fechar janela de mensagens" at bounding box center [624, 289] width 9 height 6
